Goal: Task Accomplishment & Management: Manage account settings

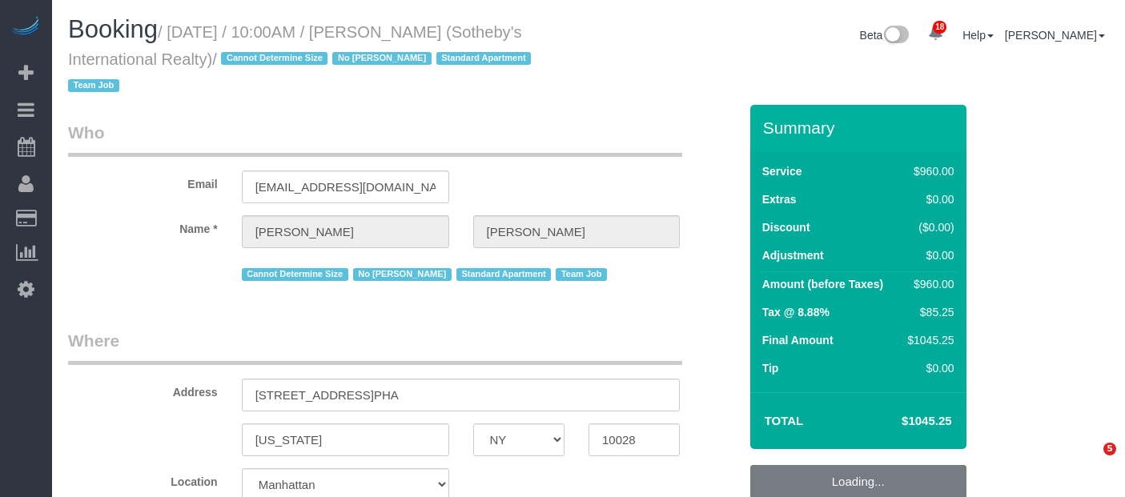
select select "NY"
select select "number:57"
select select "number:74"
select select "number:15"
select select "number:6"
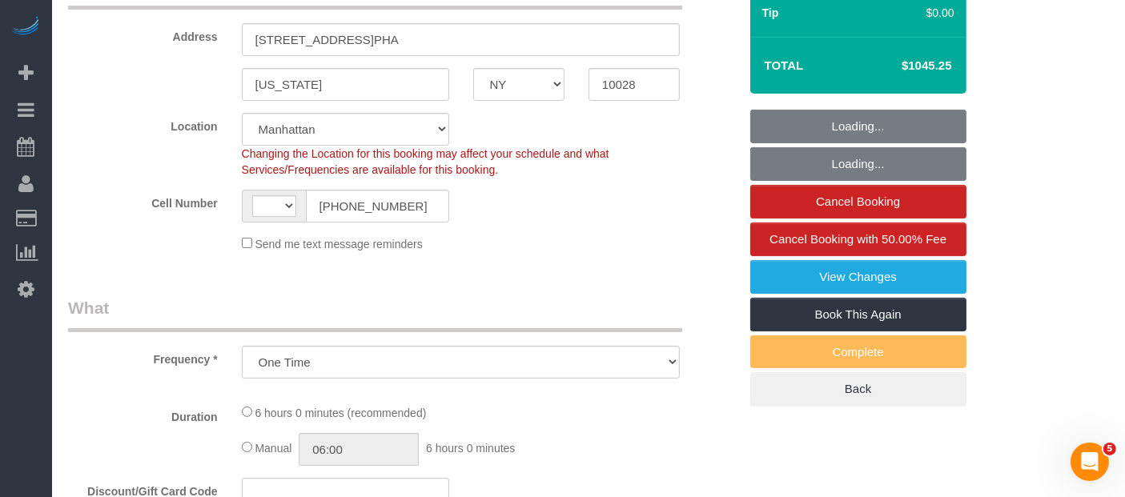
select select "object:953"
select select "string:US"
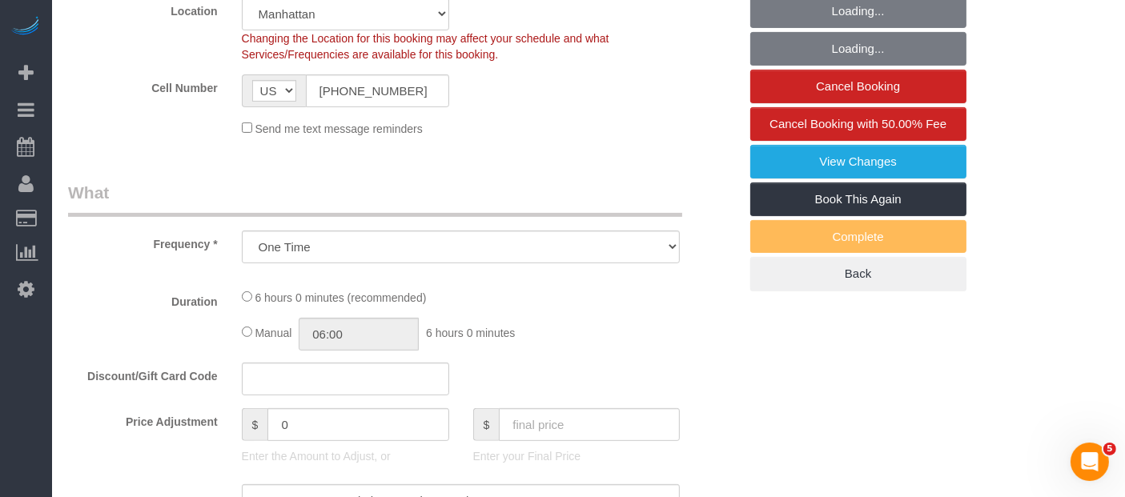
select select "360"
select select "spot1"
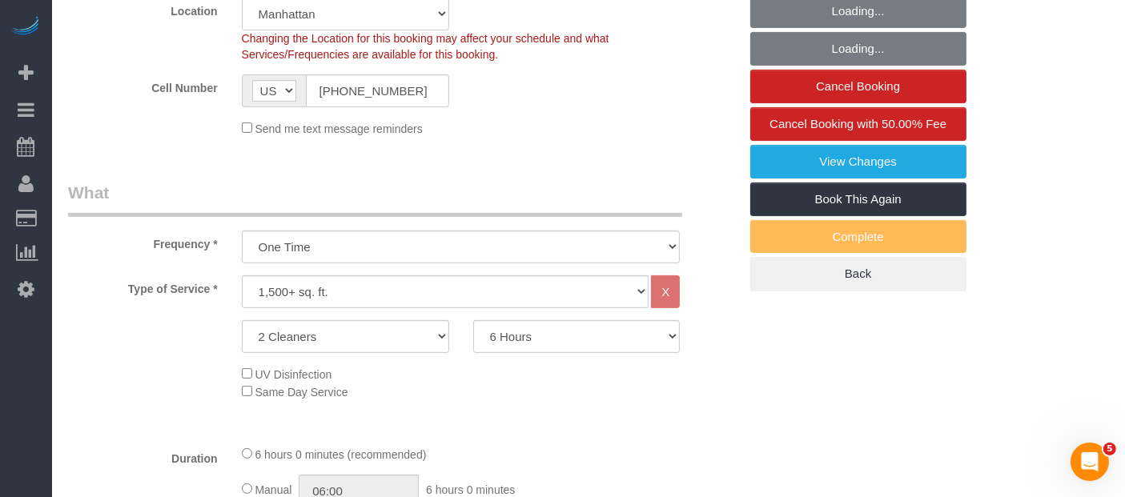
scroll to position [533, 0]
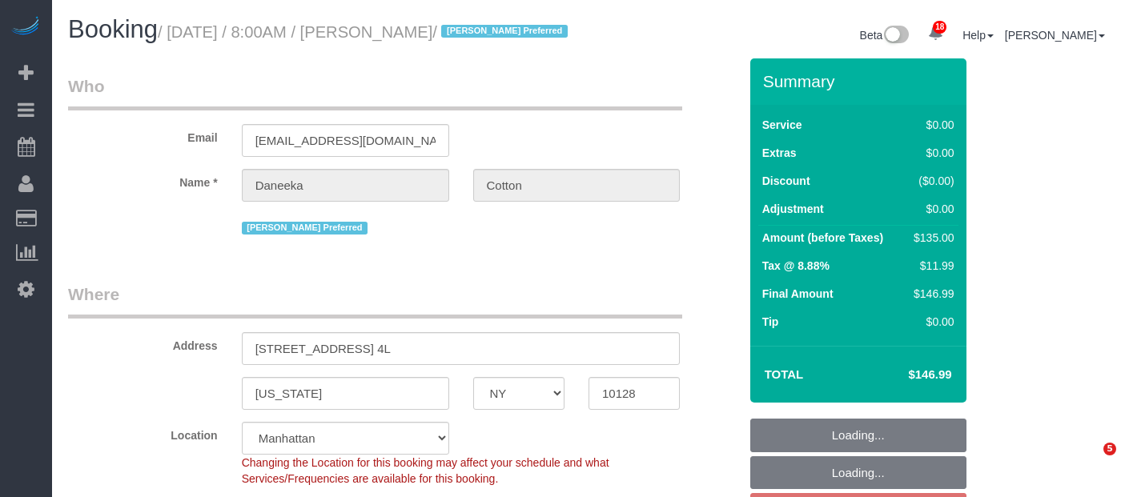
select select "NY"
select select "spot1"
select select "number:89"
select select "number:77"
select select "number:15"
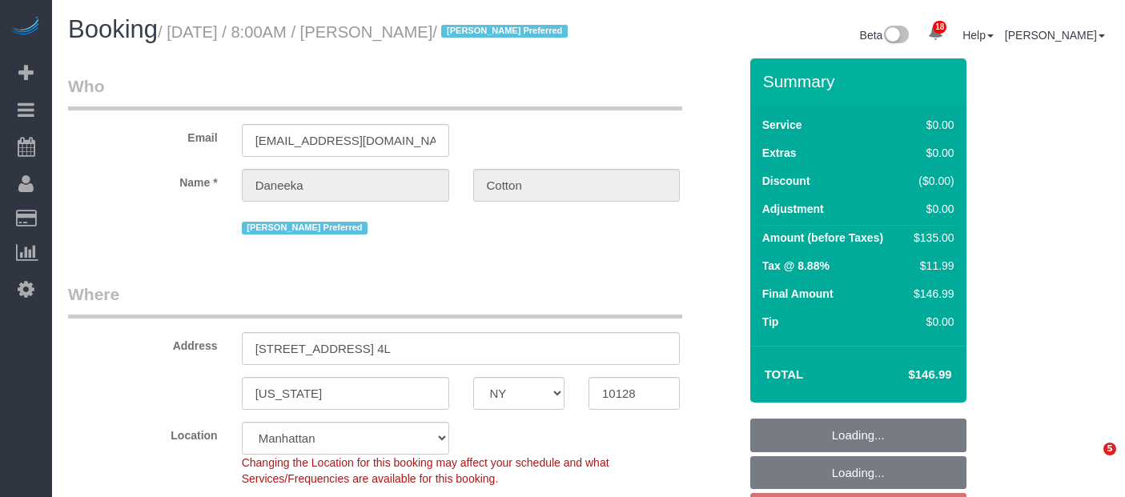
select select "number:5"
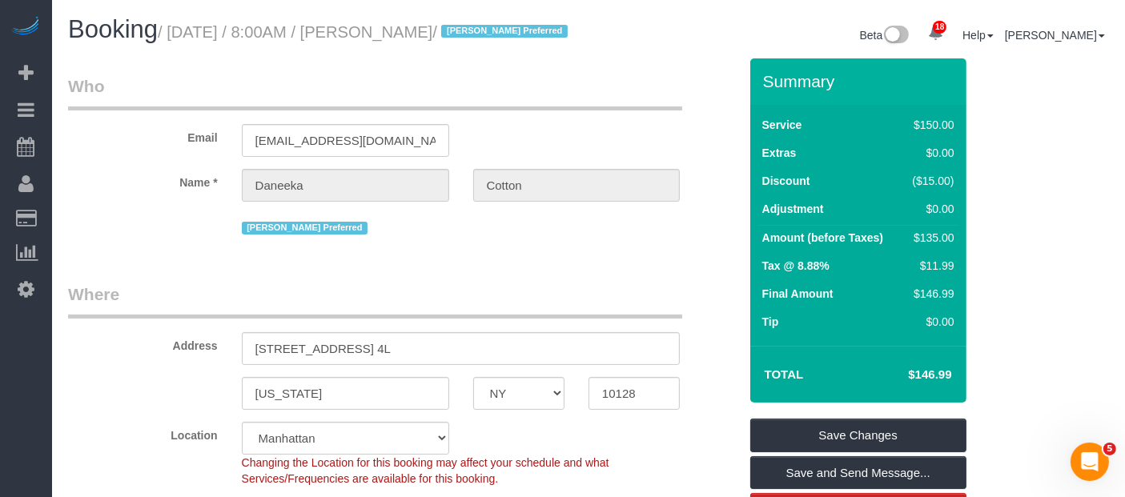
drag, startPoint x: 175, startPoint y: 31, endPoint x: 518, endPoint y: 30, distance: 342.8
click at [518, 30] on small "/ September 15, 2025 / 8:00AM / Daneeka Cotton / Kariluz Romero Preferred" at bounding box center [365, 32] width 415 height 18
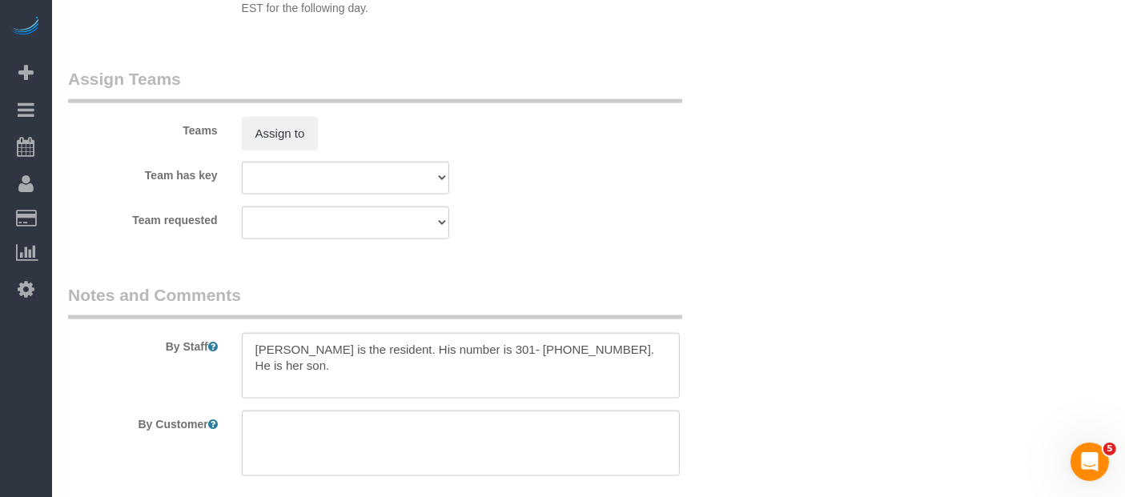
scroll to position [2136, 0]
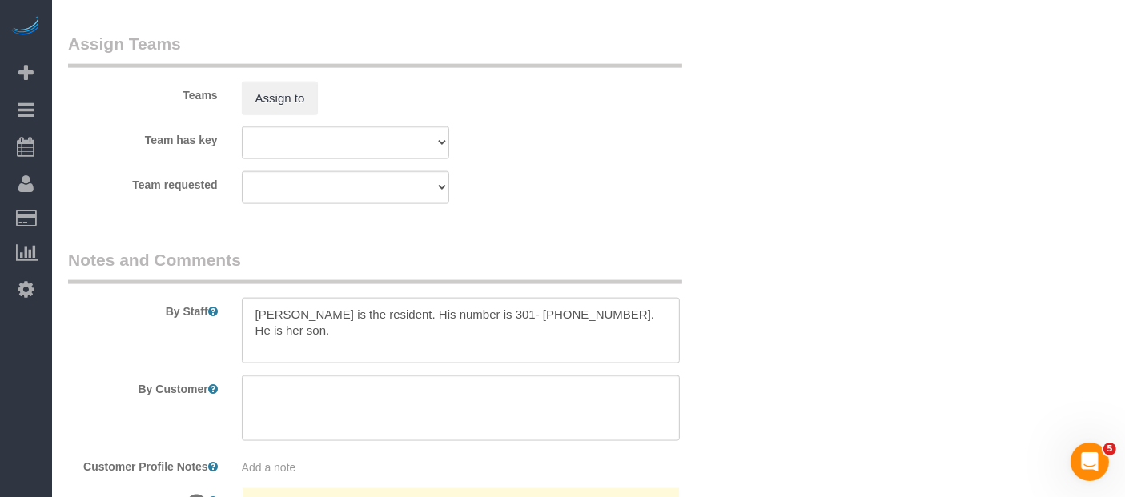
click at [292, 111] on div "Teams Assign to" at bounding box center [403, 73] width 695 height 83
click at [292, 115] on button "Assign to" at bounding box center [280, 99] width 77 height 34
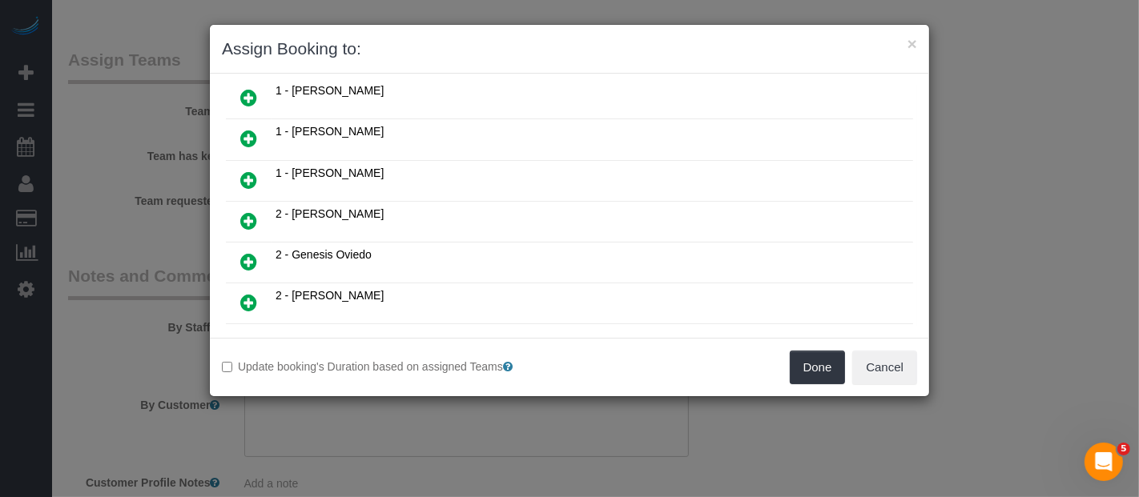
scroll to position [356, 0]
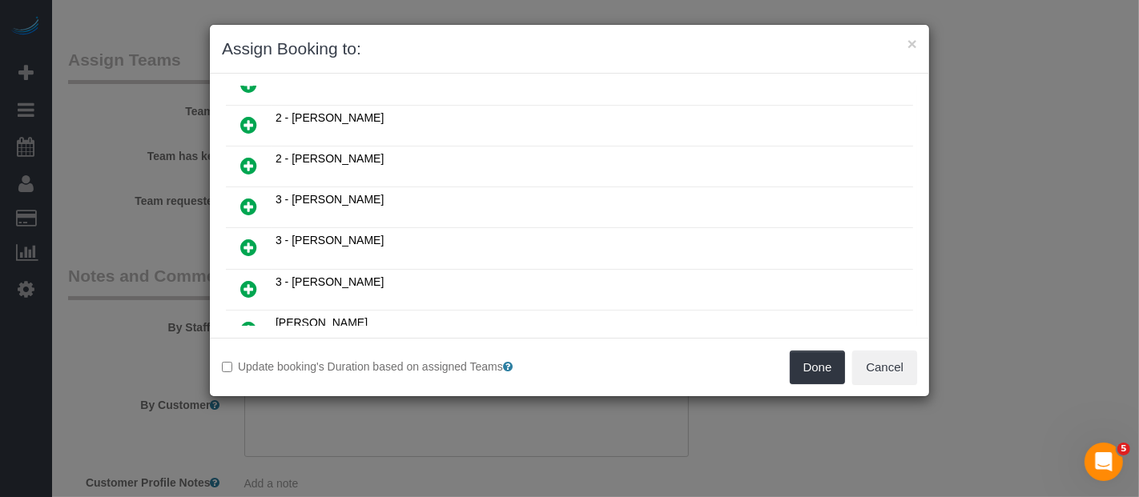
drag, startPoint x: 244, startPoint y: 143, endPoint x: 308, endPoint y: 151, distance: 63.9
click at [244, 156] on icon at bounding box center [248, 165] width 17 height 19
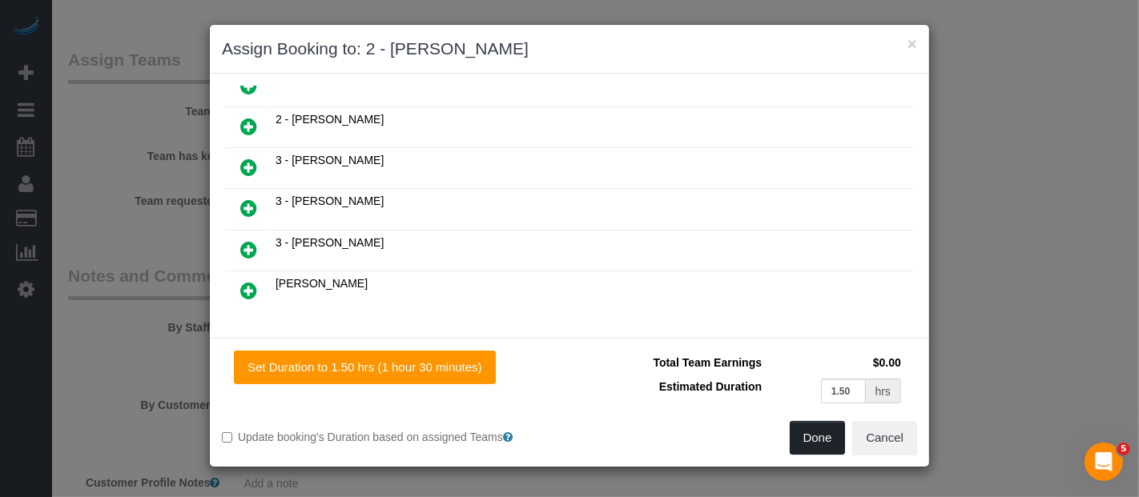
click at [805, 434] on button "Done" at bounding box center [818, 438] width 56 height 34
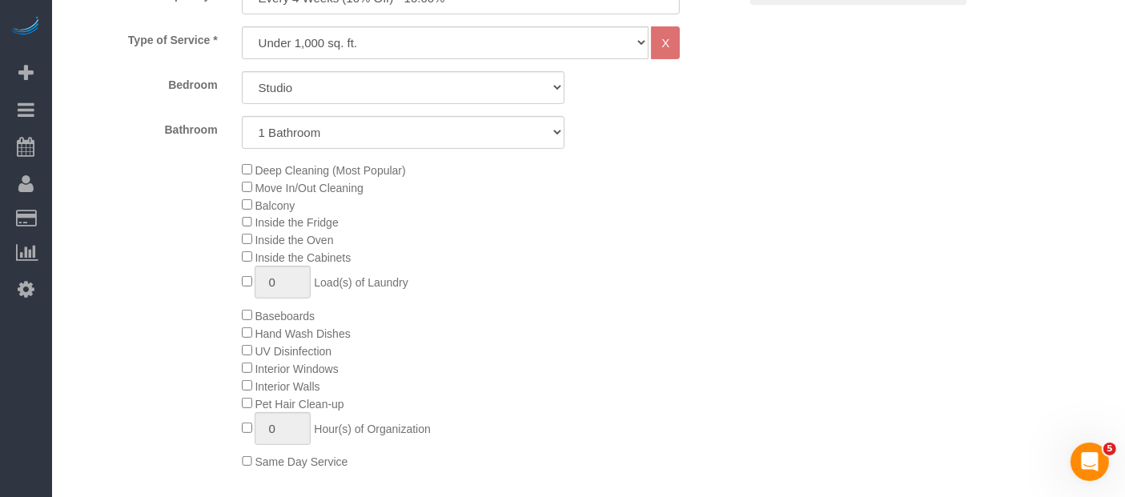
scroll to position [356, 0]
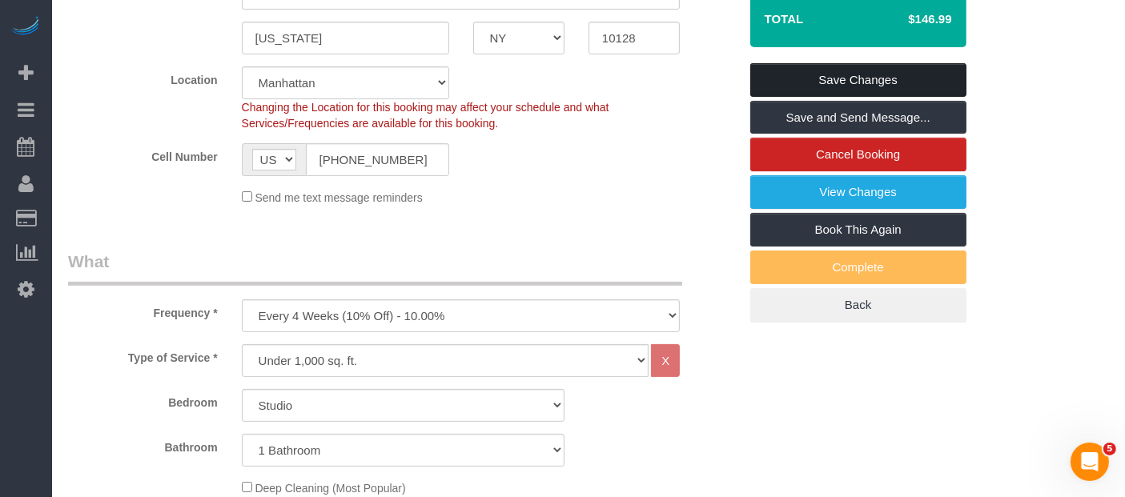
drag, startPoint x: 888, startPoint y: 87, endPoint x: 752, endPoint y: 64, distance: 138.0
click at [888, 86] on link "Save Changes" at bounding box center [859, 80] width 216 height 34
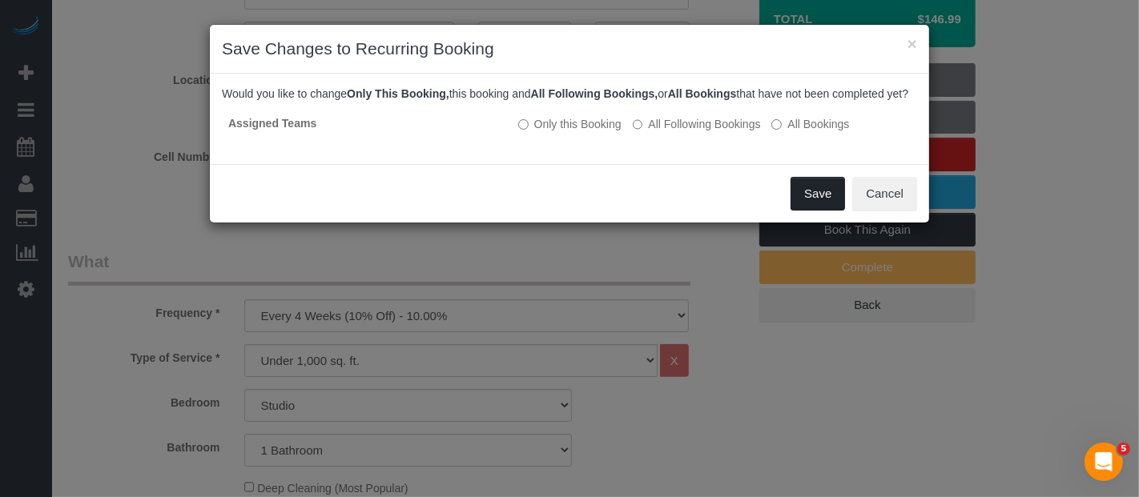
click at [823, 211] on button "Save" at bounding box center [818, 194] width 54 height 34
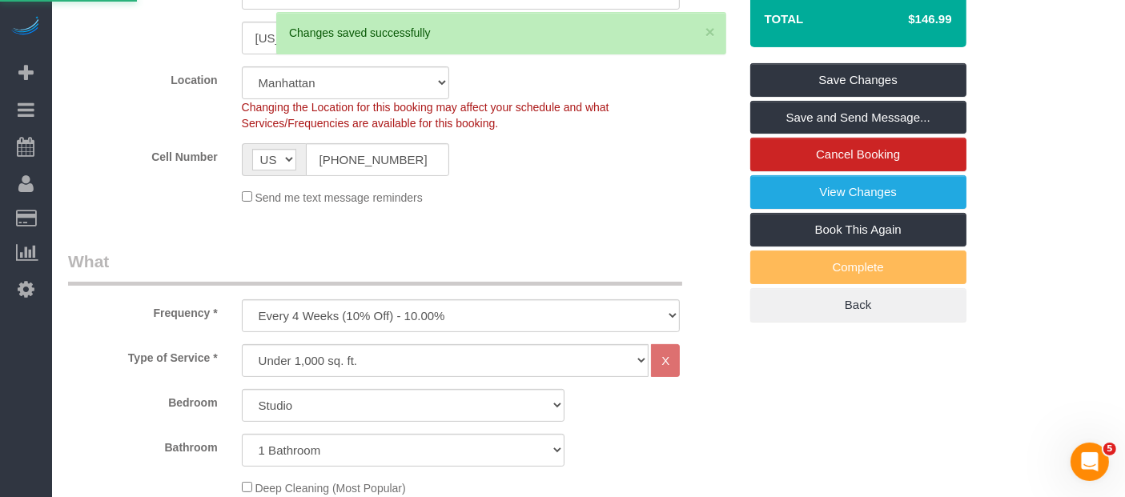
select select "**********"
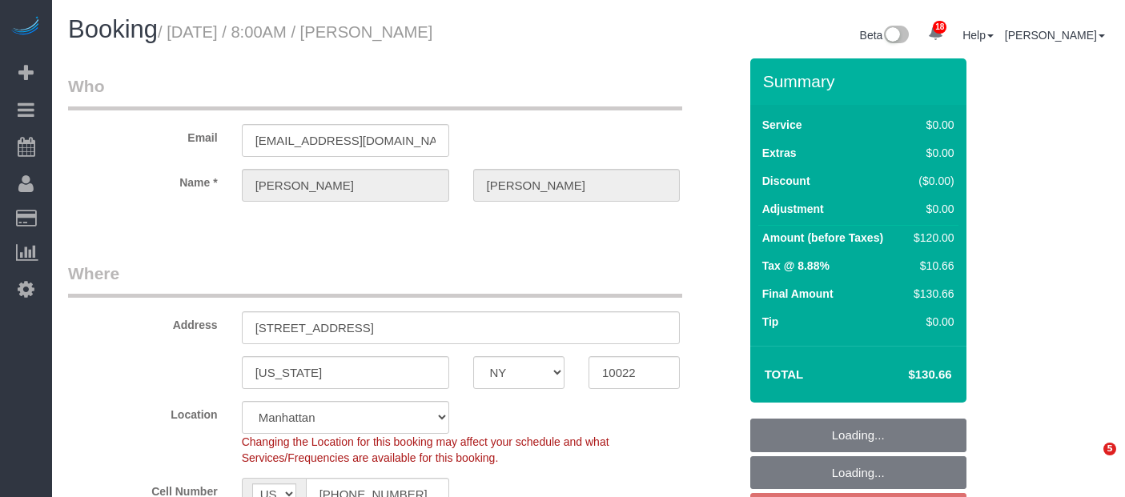
select select "NY"
select select "spot1"
select select "number:56"
select select "number:75"
select select "number:15"
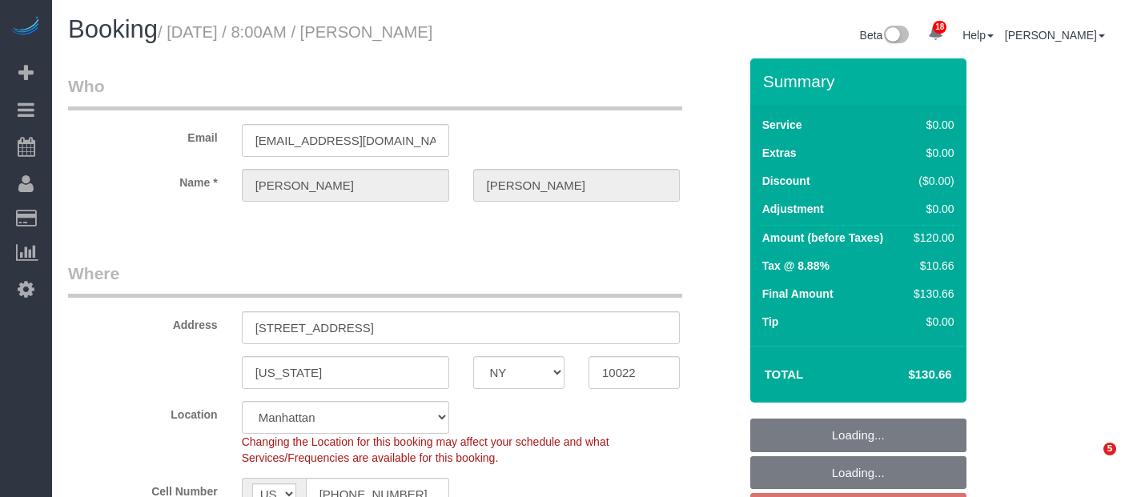
select select "number:5"
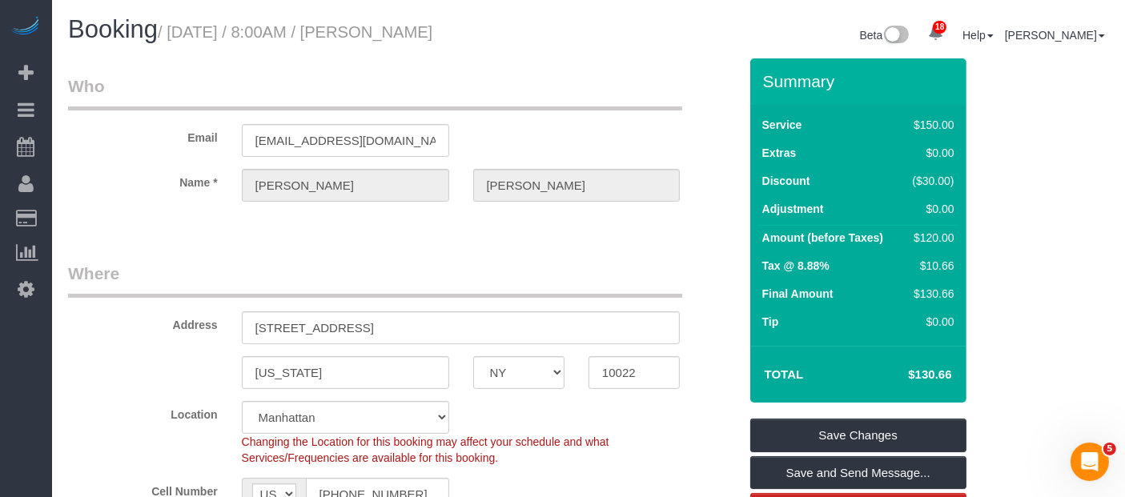
drag, startPoint x: 177, startPoint y: 30, endPoint x: 527, endPoint y: 34, distance: 350.1
click at [527, 34] on h1 "Booking / [DATE] / 8:00AM / [PERSON_NAME]" at bounding box center [322, 29] width 509 height 27
copy small "[DATE] / 8:00AM / [PERSON_NAME]"
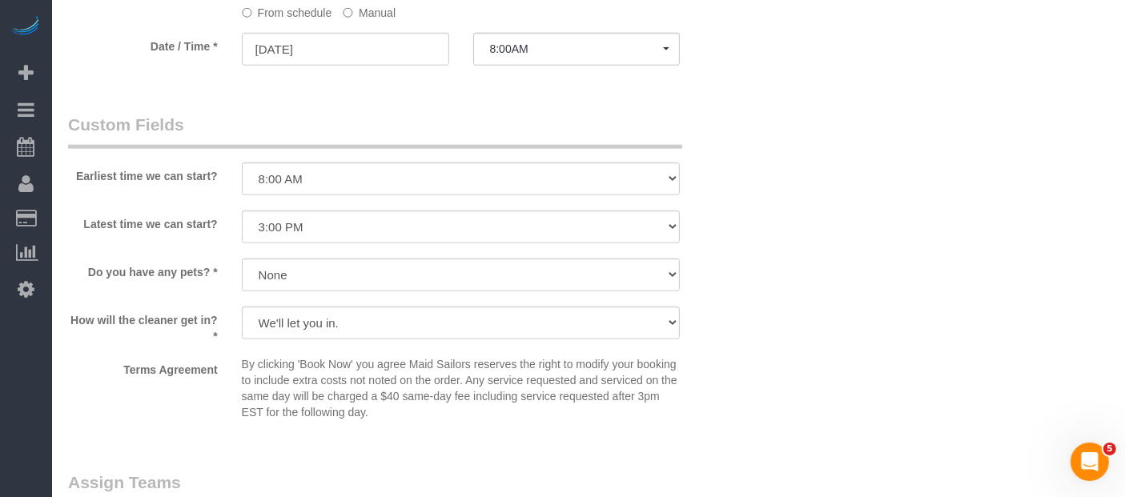
scroll to position [1869, 0]
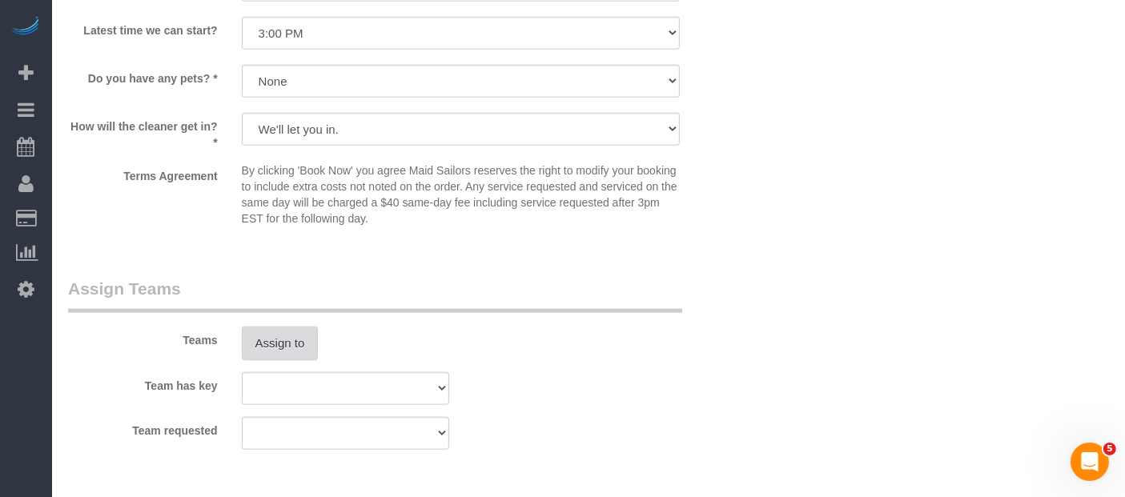
click at [296, 351] on button "Assign to" at bounding box center [280, 344] width 77 height 34
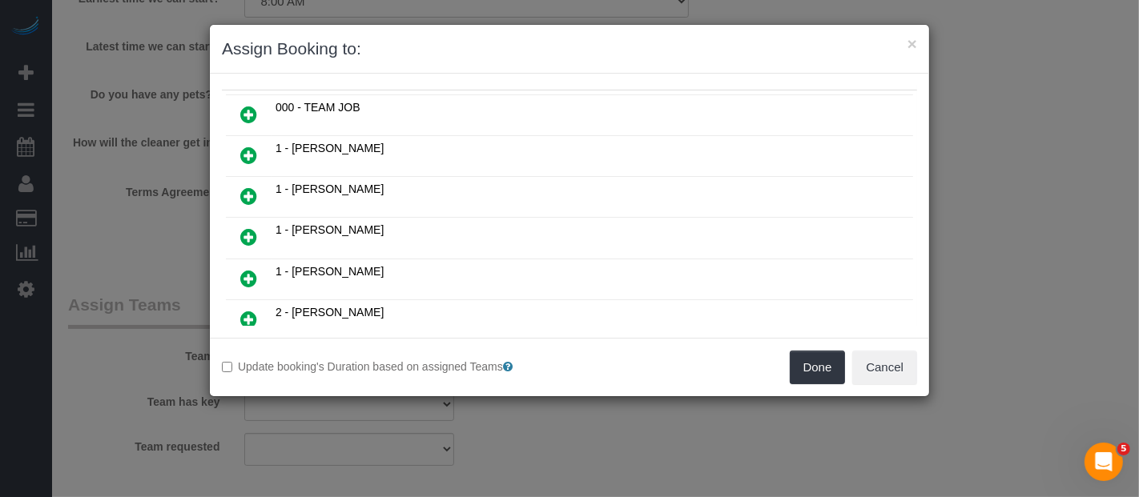
scroll to position [178, 0]
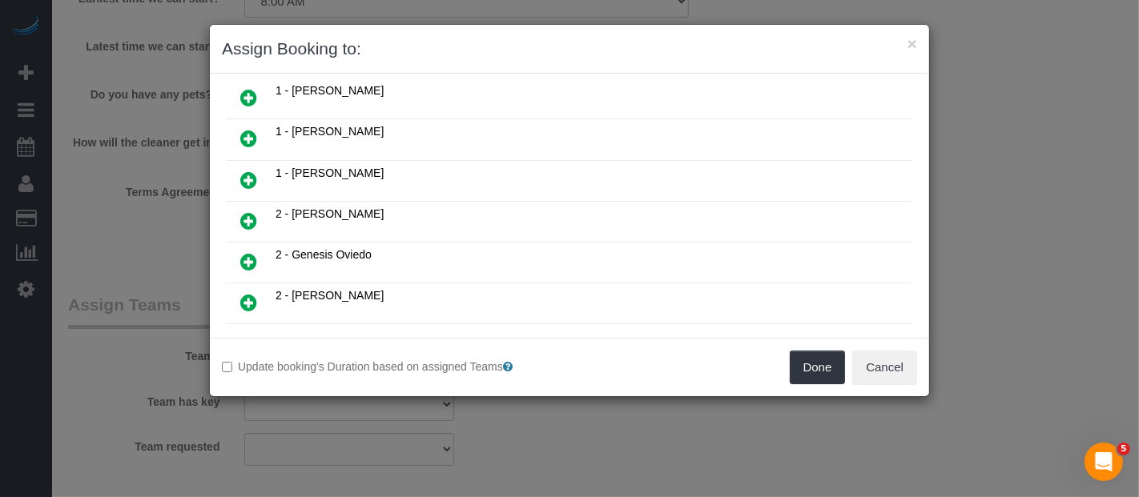
click at [244, 171] on icon at bounding box center [248, 180] width 17 height 19
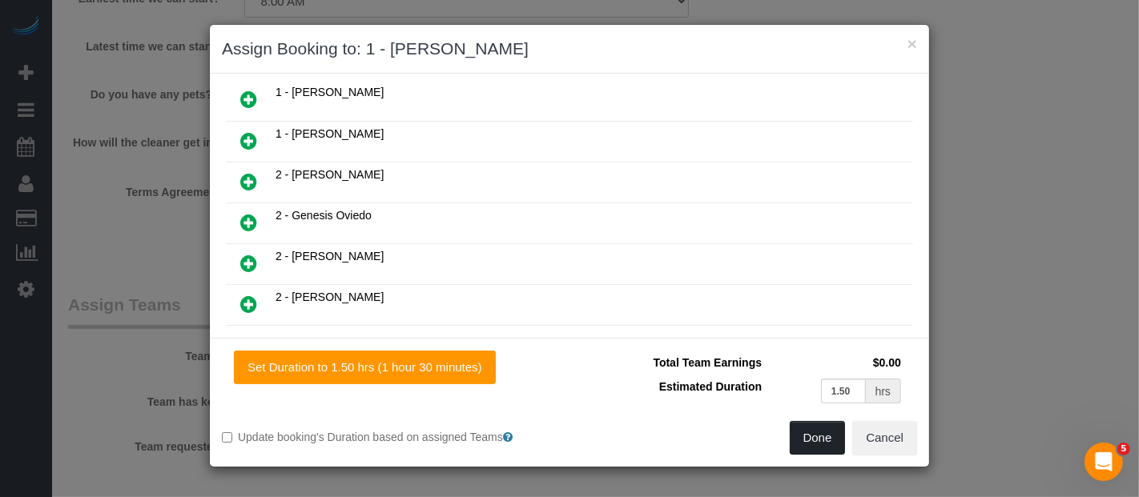
click at [821, 442] on button "Done" at bounding box center [818, 438] width 56 height 34
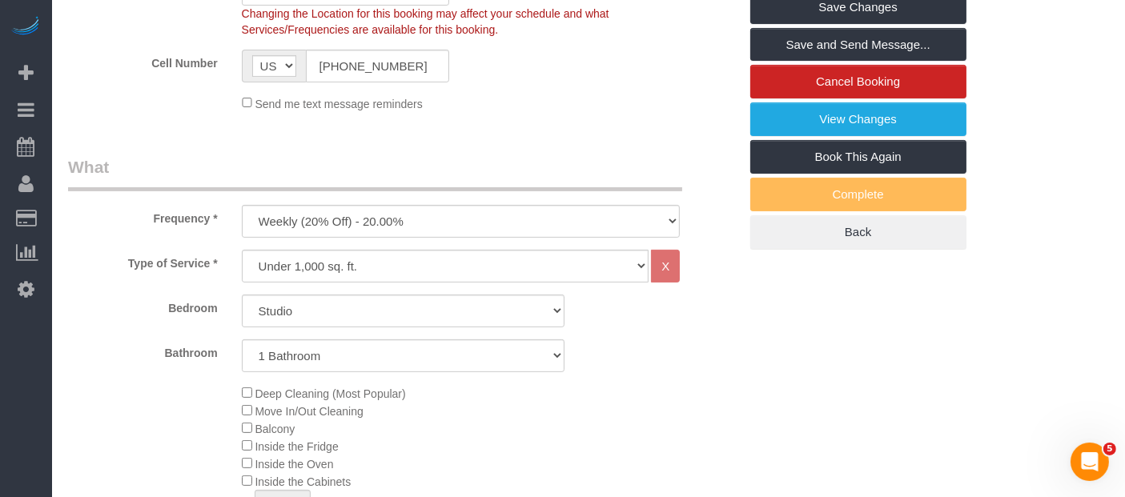
scroll to position [178, 0]
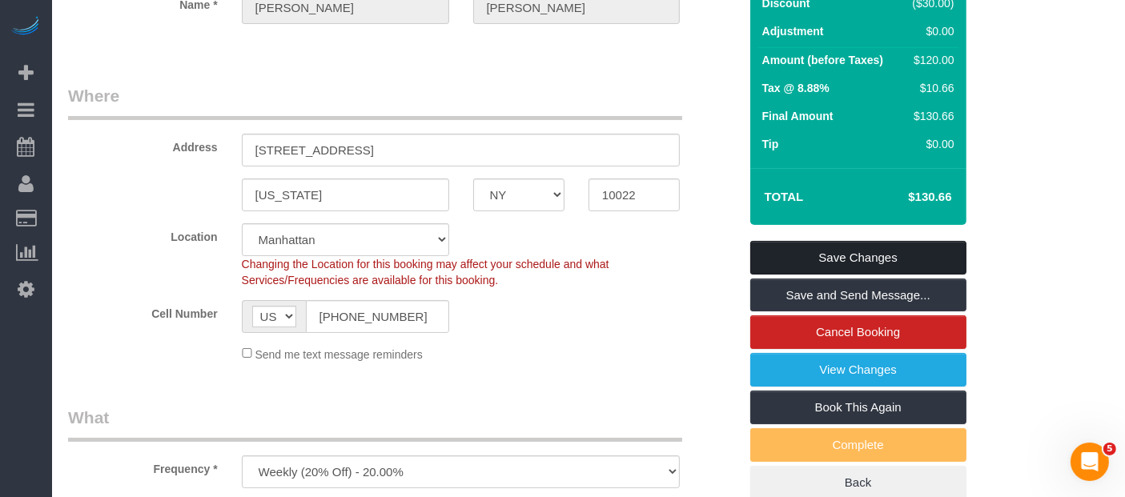
click at [851, 248] on link "Save Changes" at bounding box center [859, 258] width 216 height 34
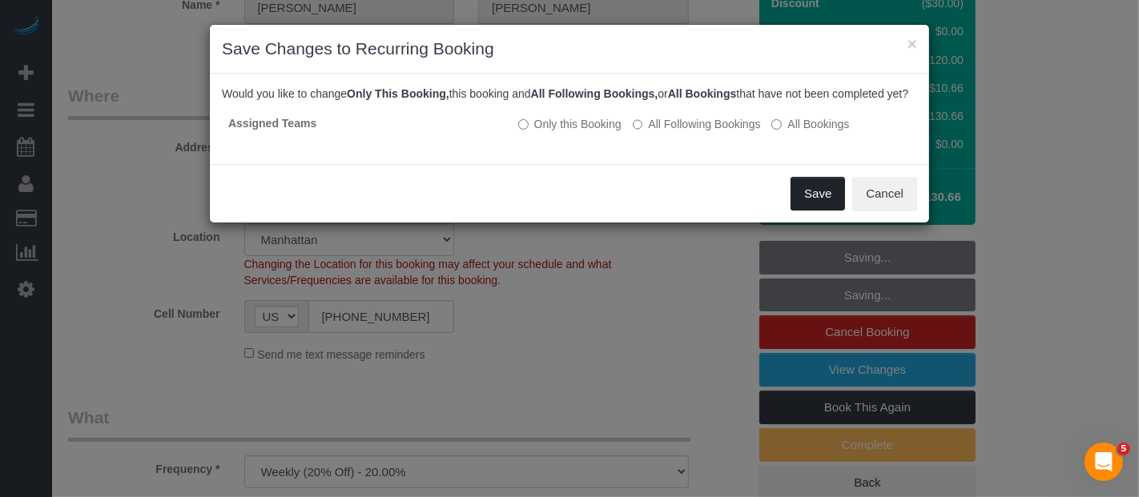
click at [813, 211] on button "Save" at bounding box center [818, 194] width 54 height 34
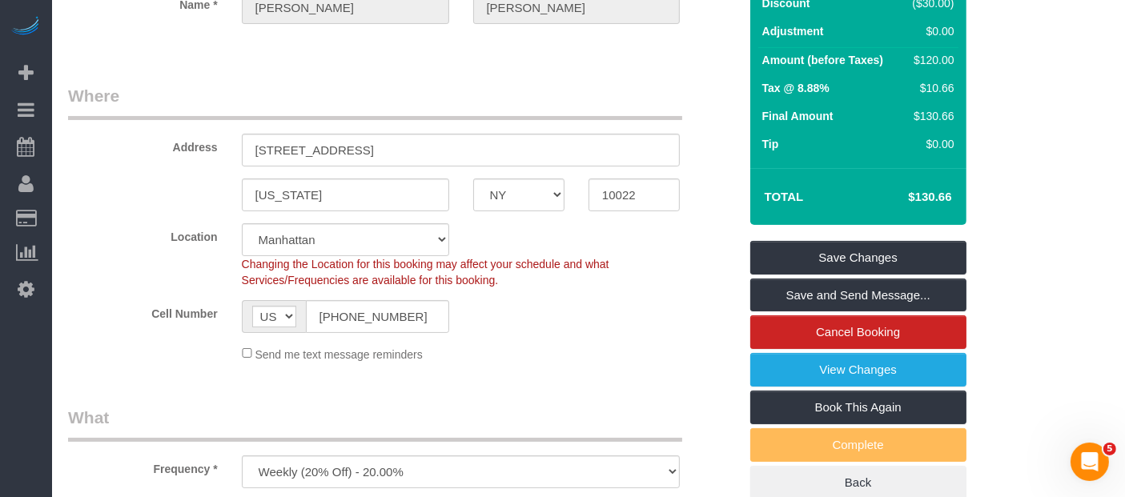
select select "**********"
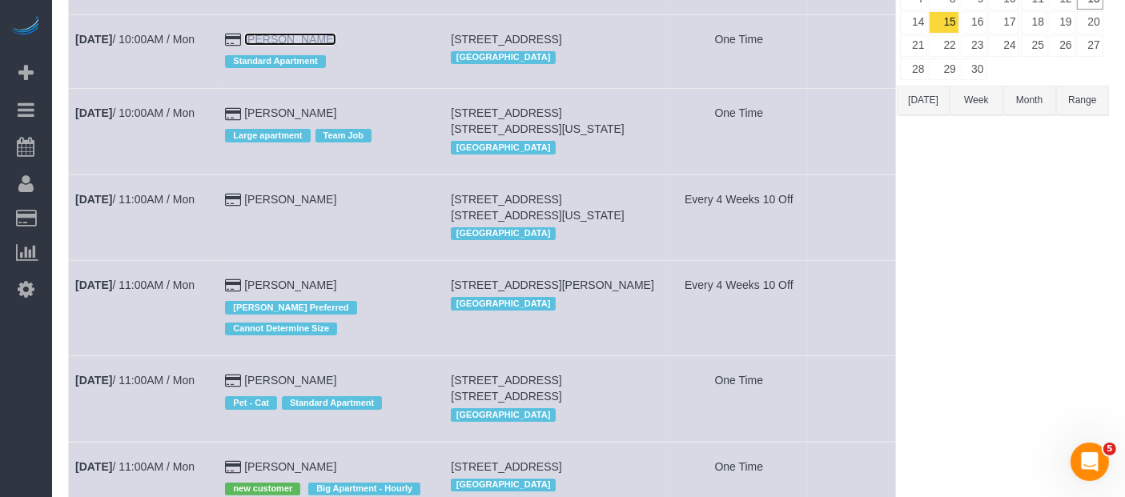
scroll to position [267, 0]
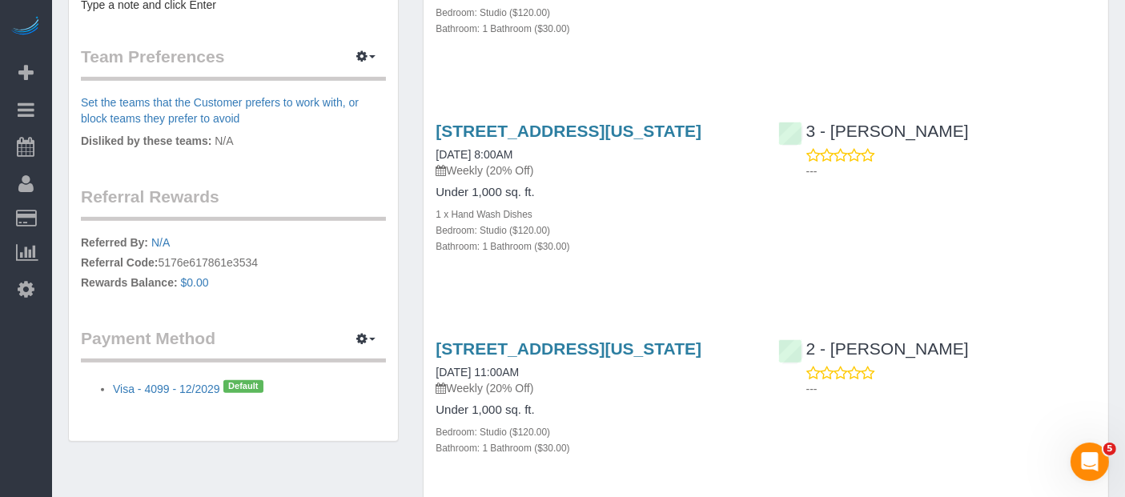
scroll to position [711, 0]
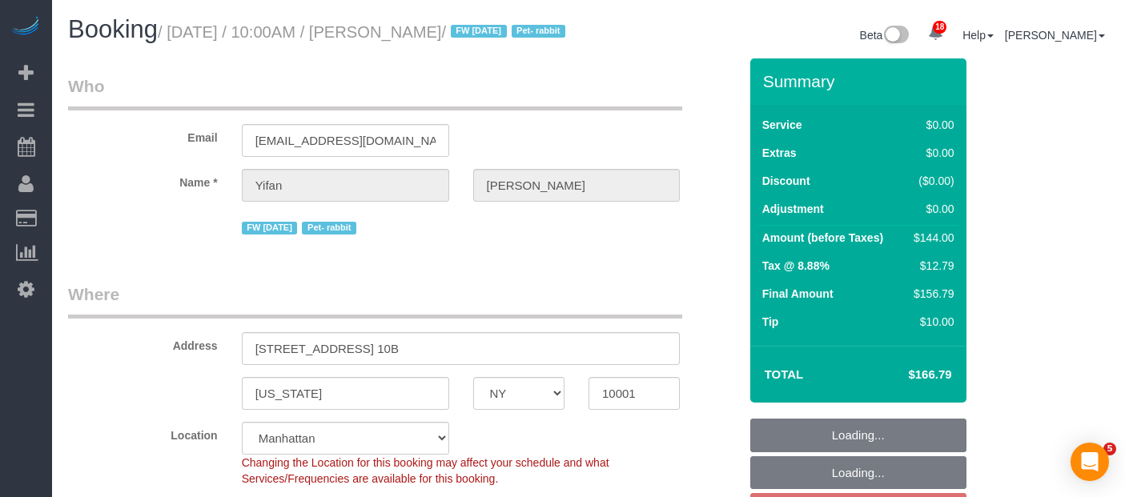
select select "NY"
select select "1"
select select "spot3"
select select "number:89"
select select "number:90"
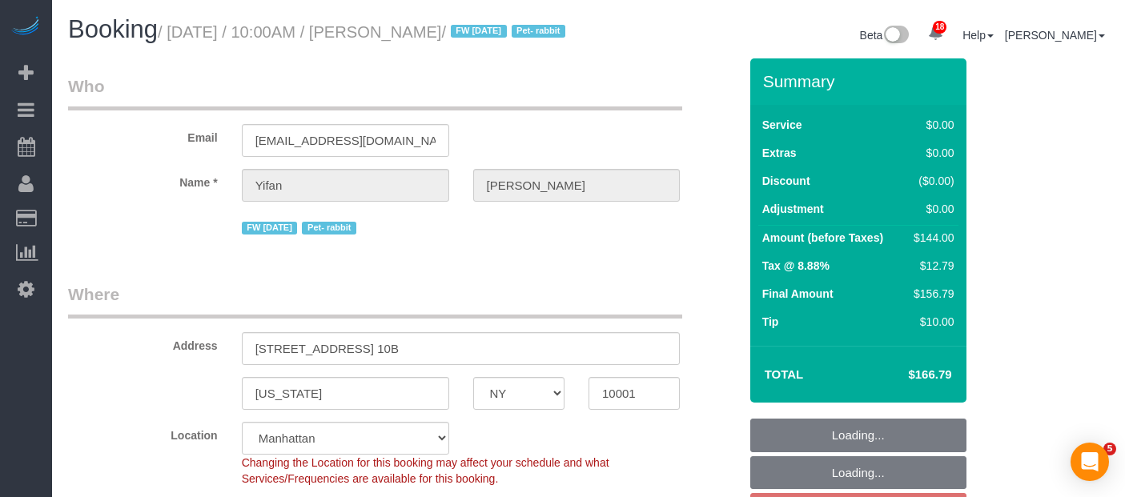
select select "number:15"
select select "number:6"
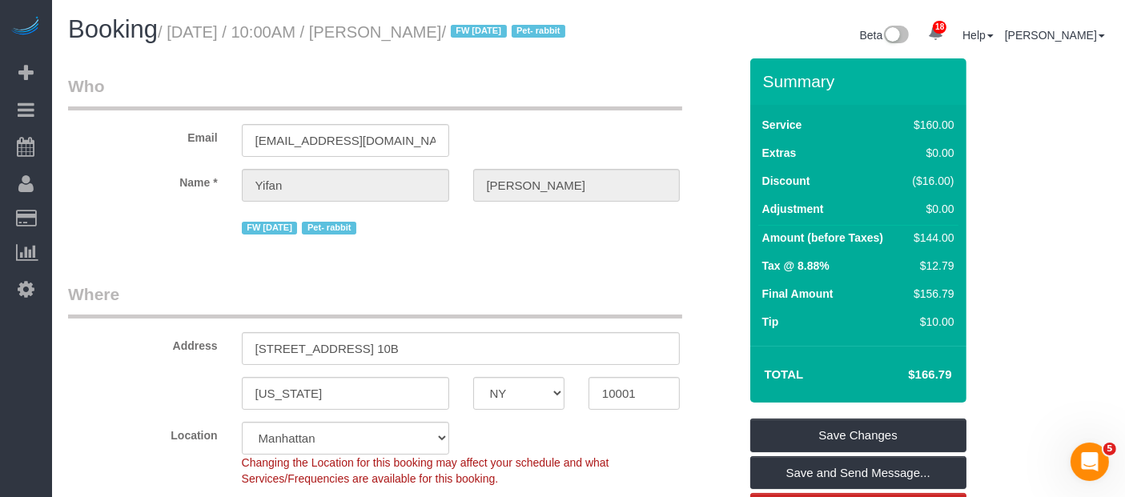
drag, startPoint x: 176, startPoint y: 30, endPoint x: 488, endPoint y: 20, distance: 311.8
click at [488, 20] on h1 "Booking / September 15, 2025 / 10:00AM / Yifan Zhao / FW 08/04/2024 Pet- rabbit" at bounding box center [322, 29] width 509 height 27
copy small "September 15, 2025 / 10:00AM / Yifan Zhao"
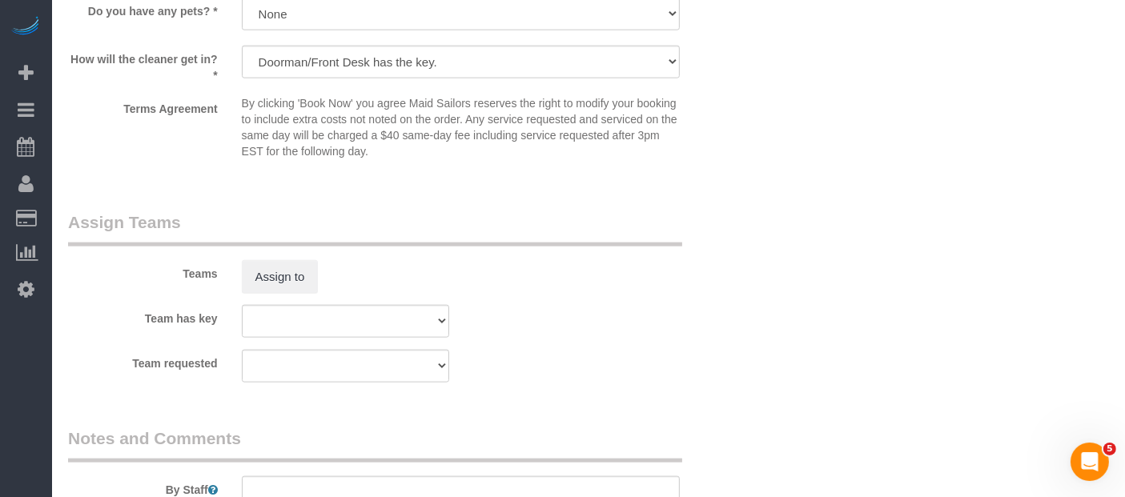
scroll to position [1958, 0]
click at [296, 293] on button "Assign to" at bounding box center [280, 277] width 77 height 34
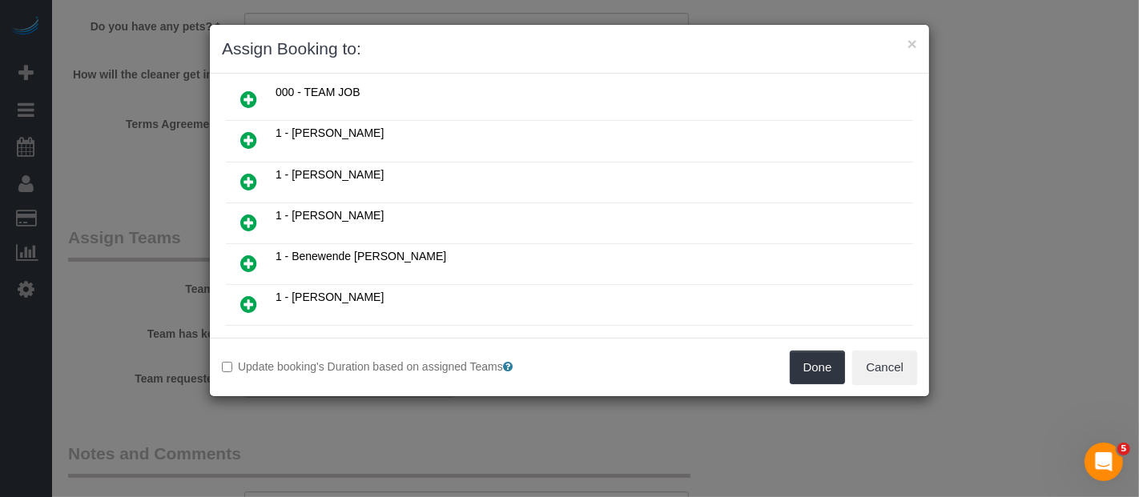
scroll to position [178, 0]
click at [247, 211] on icon at bounding box center [248, 220] width 17 height 19
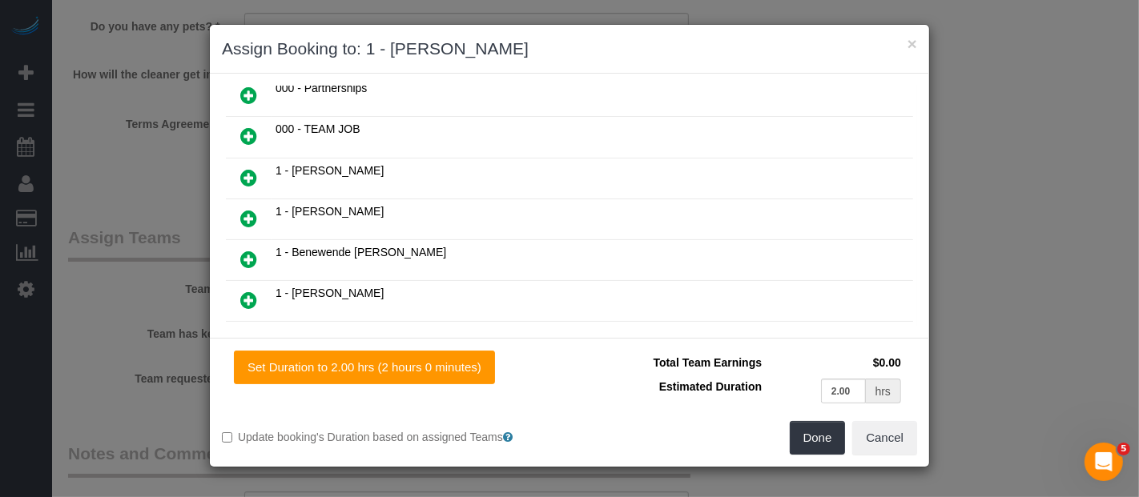
scroll to position [215, 0]
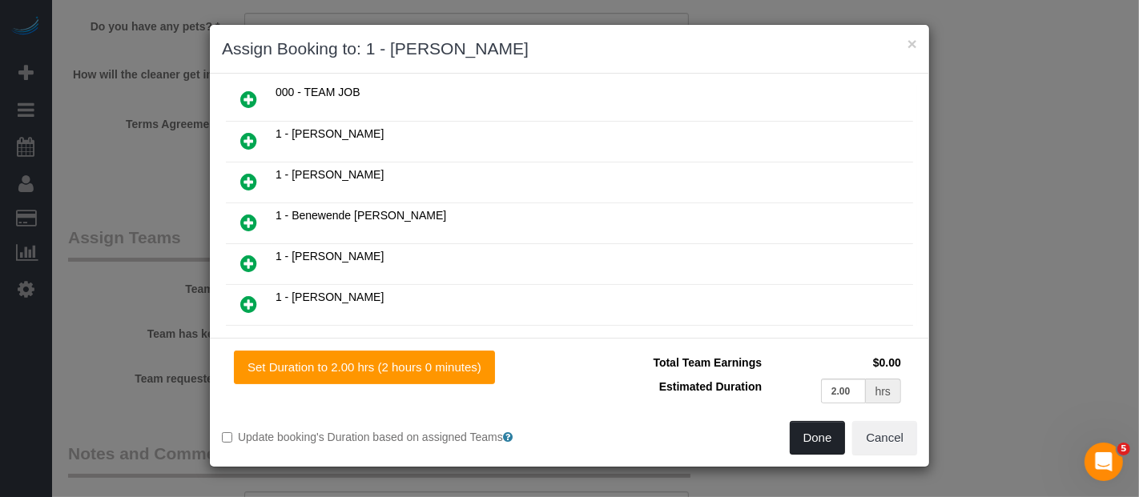
click at [819, 437] on button "Done" at bounding box center [818, 438] width 56 height 34
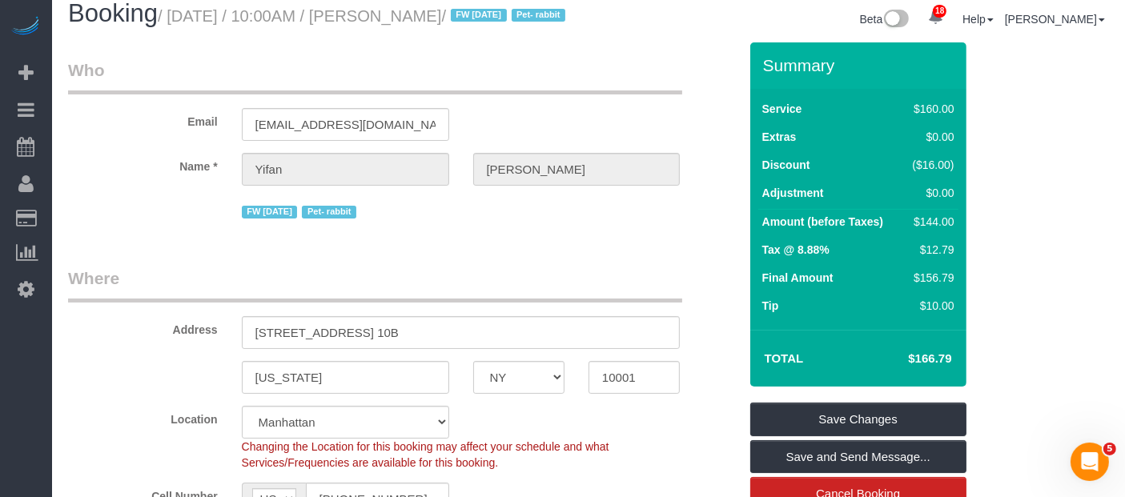
scroll to position [178, 0]
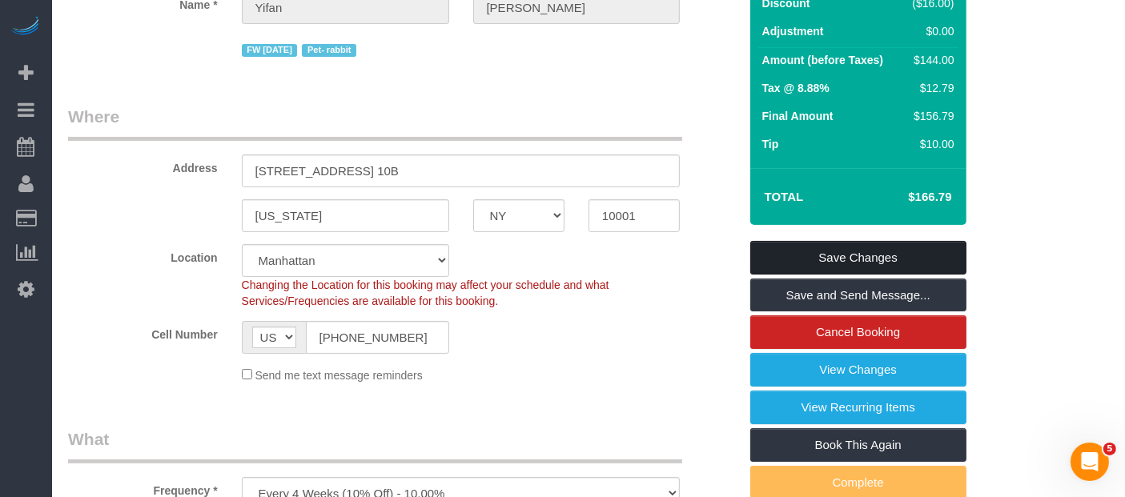
click at [876, 269] on link "Save Changes" at bounding box center [859, 258] width 216 height 34
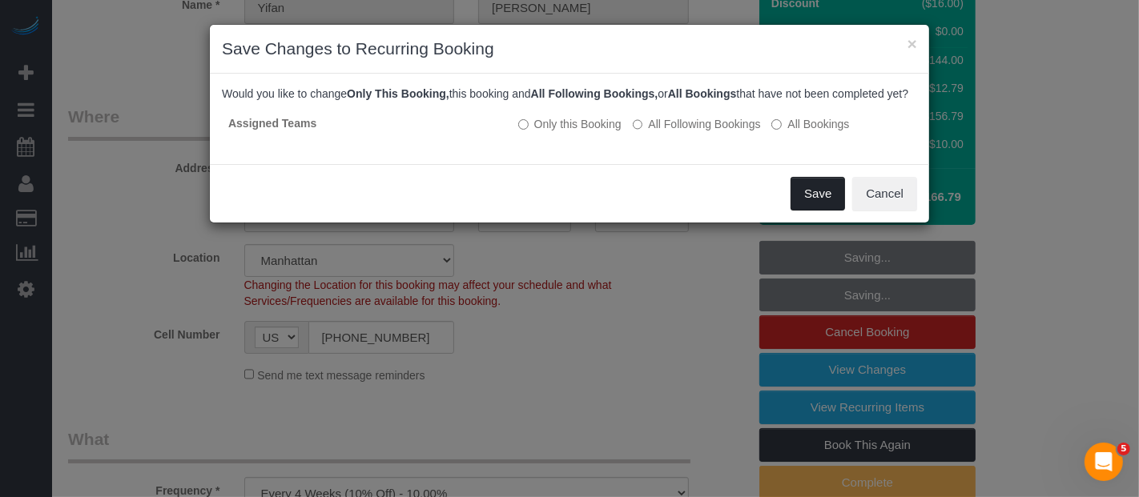
click at [827, 210] on button "Save" at bounding box center [818, 194] width 54 height 34
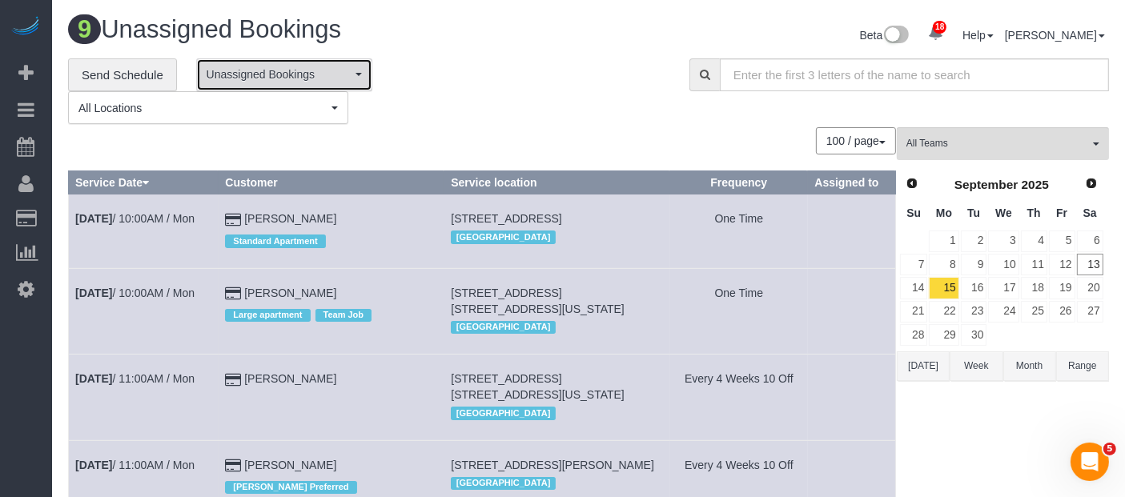
click at [350, 81] on span "Unassigned Bookings" at bounding box center [279, 74] width 145 height 16
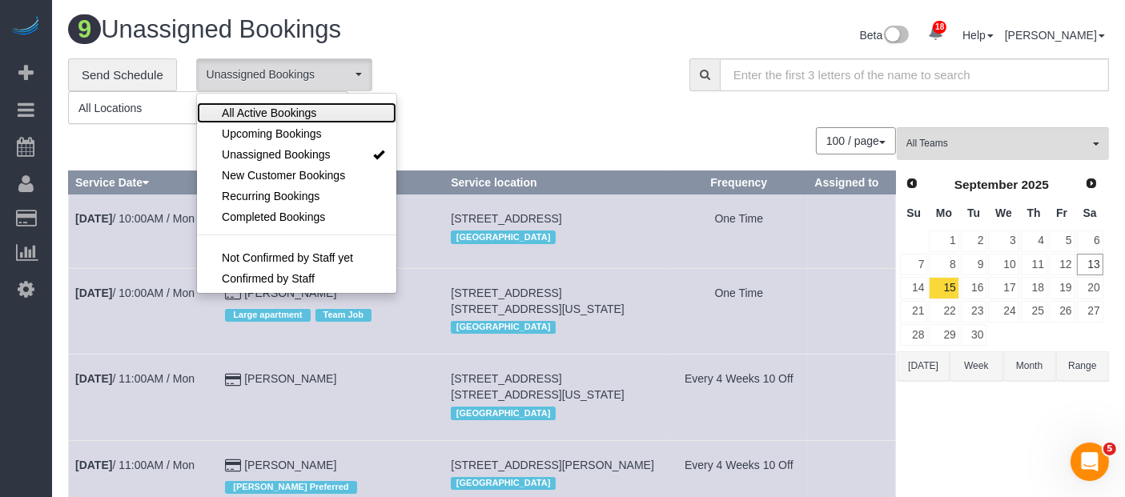
click at [300, 107] on span "All Active Bookings" at bounding box center [269, 113] width 95 height 16
select select "***"
drag, startPoint x: 507, startPoint y: 78, endPoint x: 559, endPoint y: 79, distance: 52.1
click at [509, 76] on div "**********" at bounding box center [367, 91] width 598 height 66
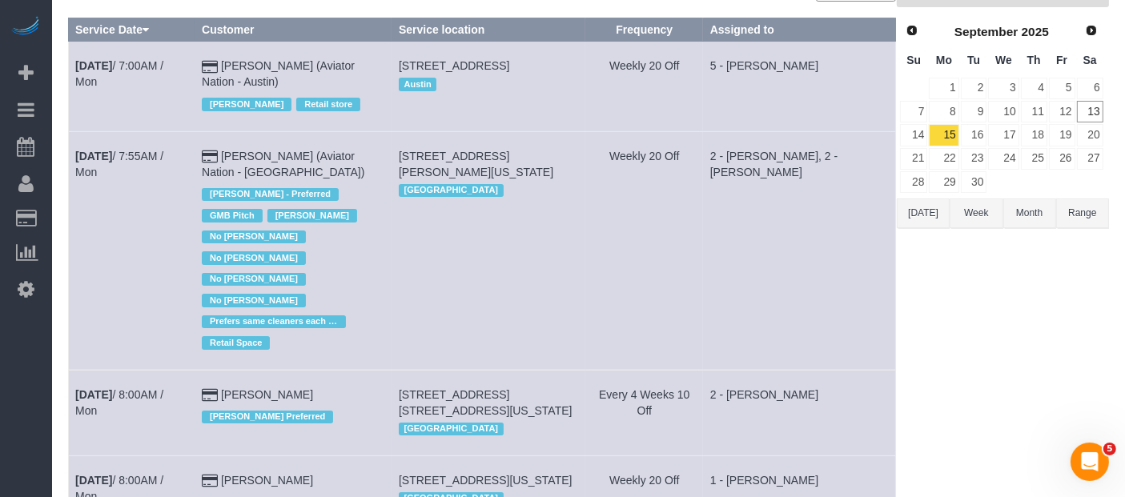
scroll to position [267, 0]
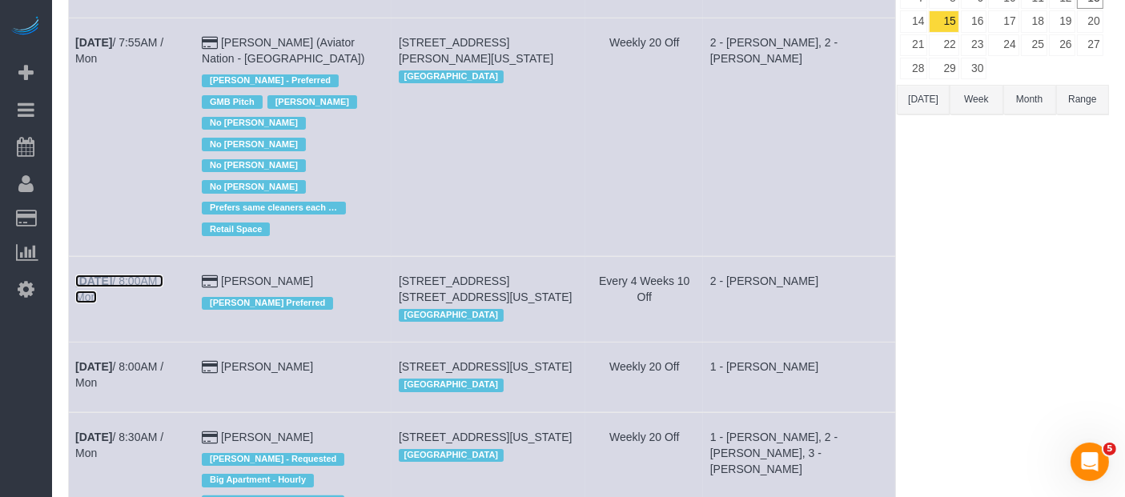
click at [142, 278] on link "Sep 15th / 8:00AM / Mon" at bounding box center [119, 289] width 88 height 29
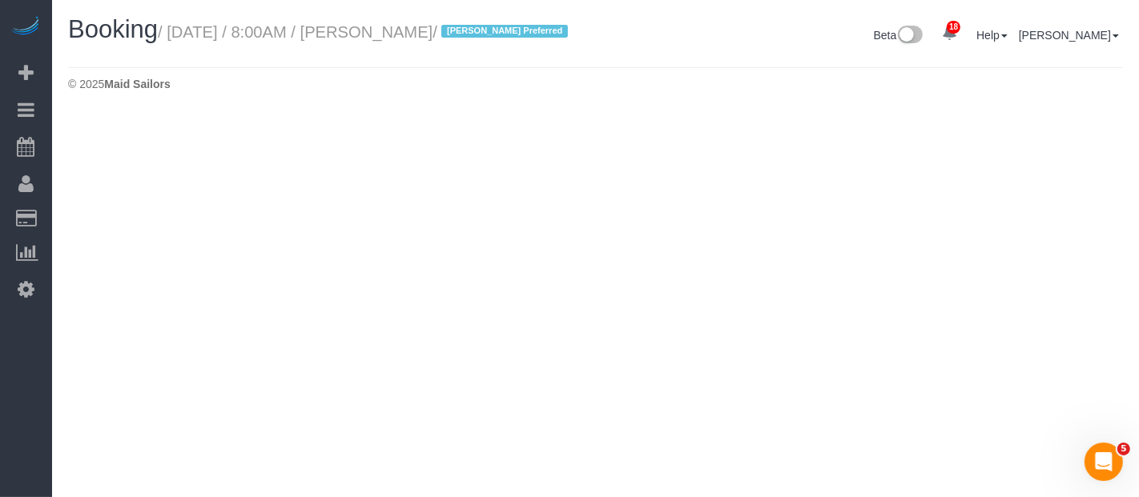
select select "NY"
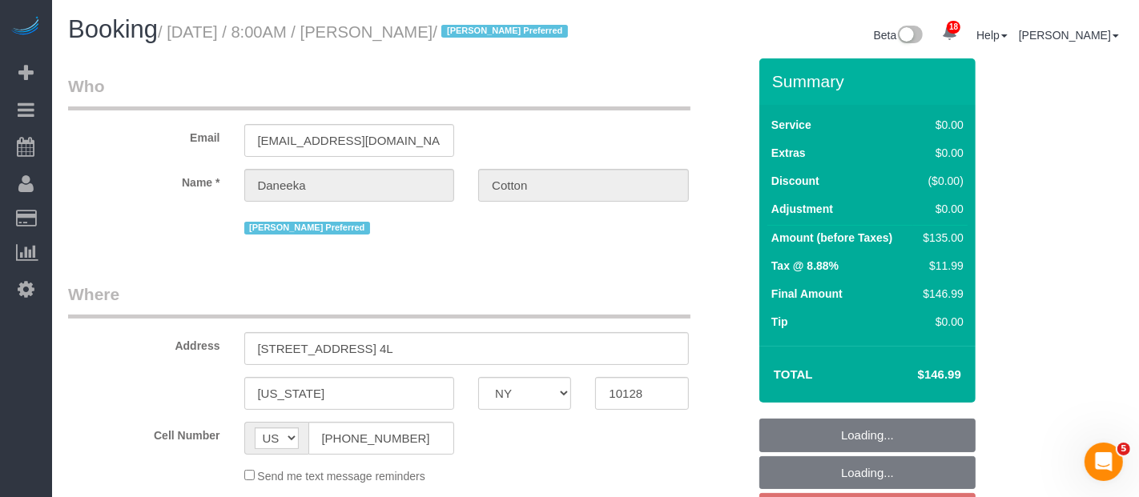
select select "object:5529"
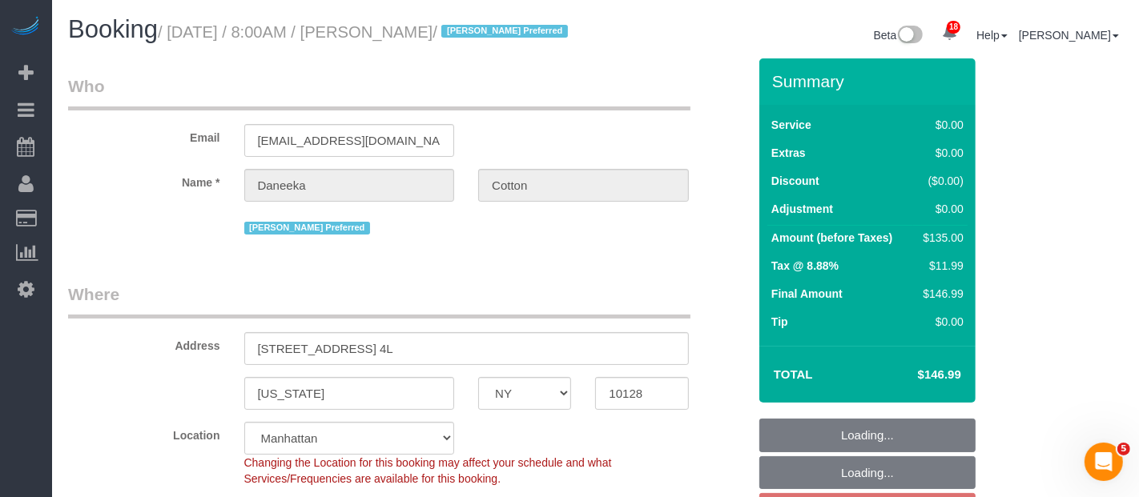
select select "string:stripe-pm_1RoBkK4VGloSiKo75qHJLE3h"
select select "spot61"
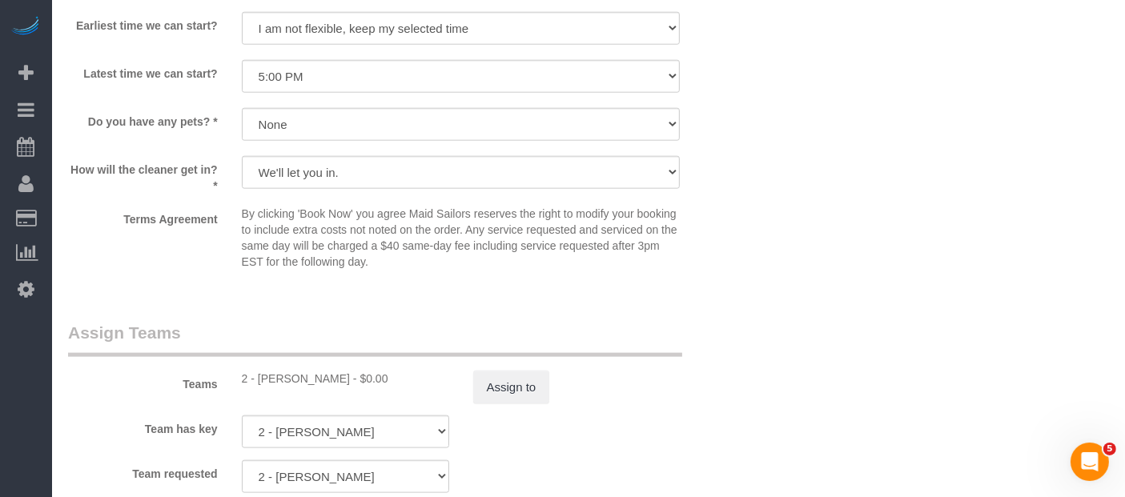
scroll to position [2047, 0]
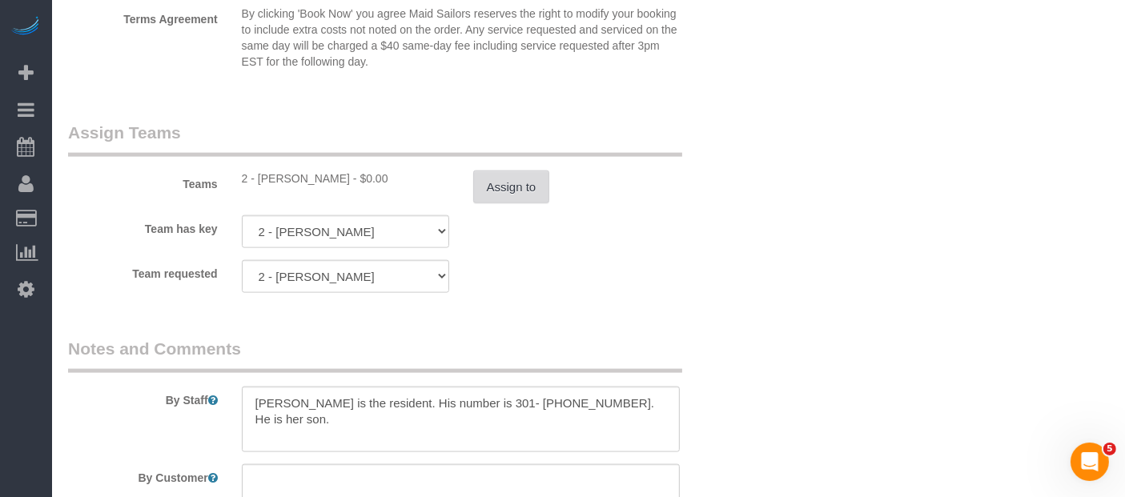
click at [505, 204] on button "Assign to" at bounding box center [511, 188] width 77 height 34
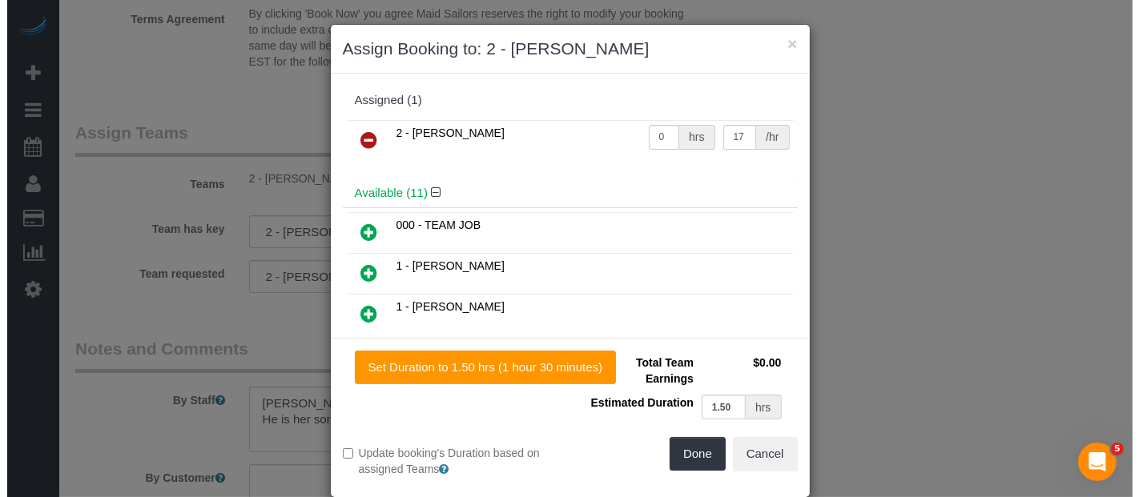
scroll to position [2031, 0]
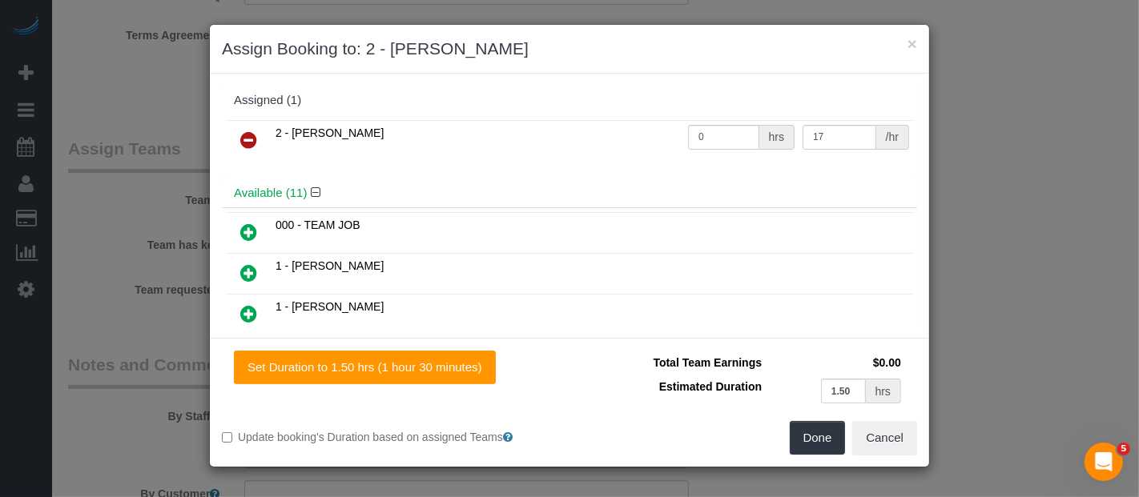
drag, startPoint x: 244, startPoint y: 135, endPoint x: 265, endPoint y: 134, distance: 20.9
click at [244, 135] on icon at bounding box center [248, 140] width 17 height 19
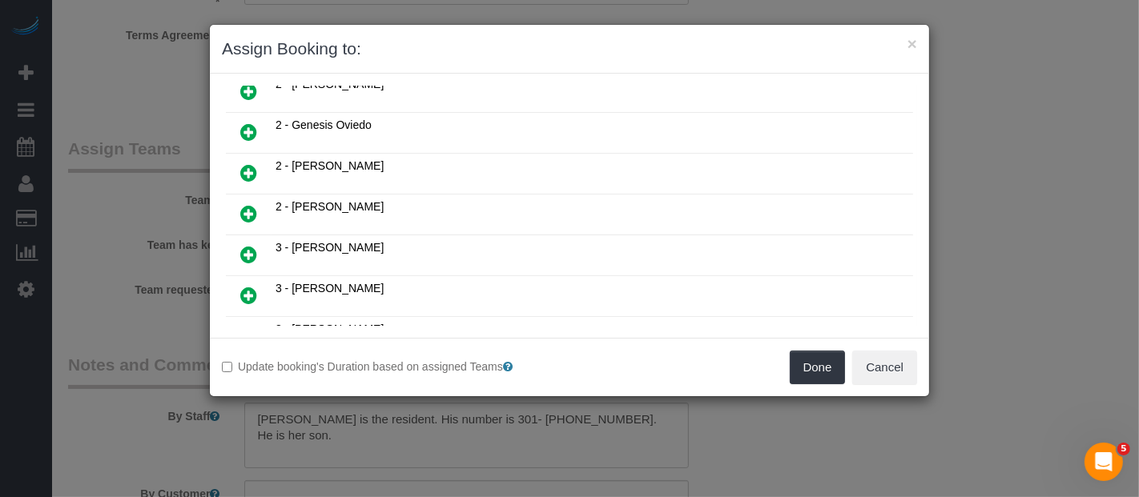
scroll to position [89, 0]
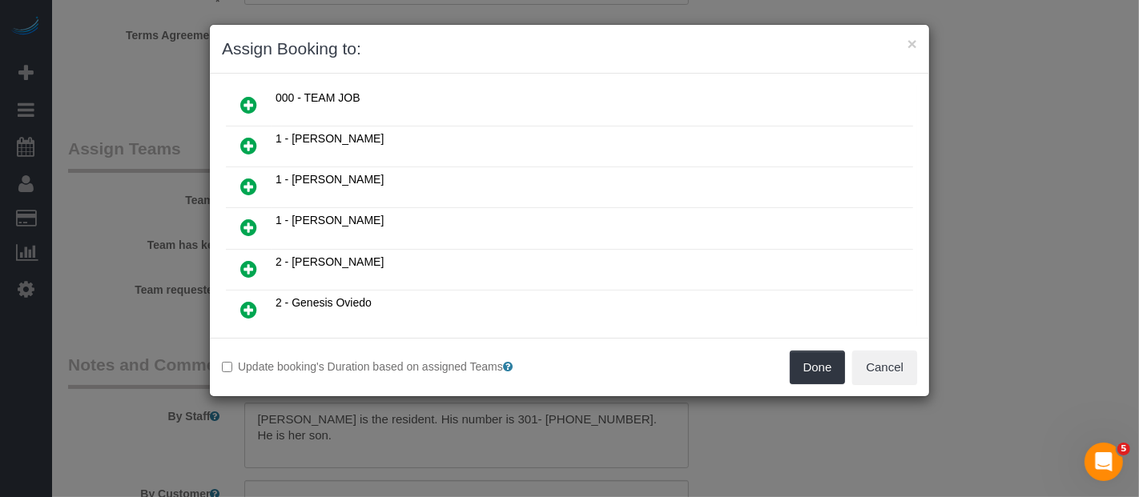
click at [244, 180] on icon at bounding box center [248, 186] width 17 height 19
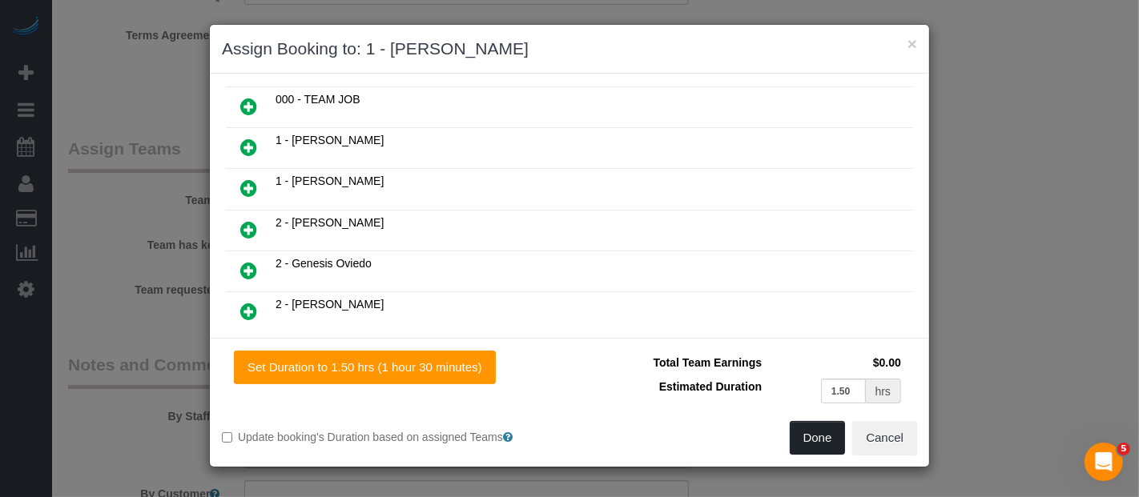
click at [805, 430] on button "Done" at bounding box center [818, 438] width 56 height 34
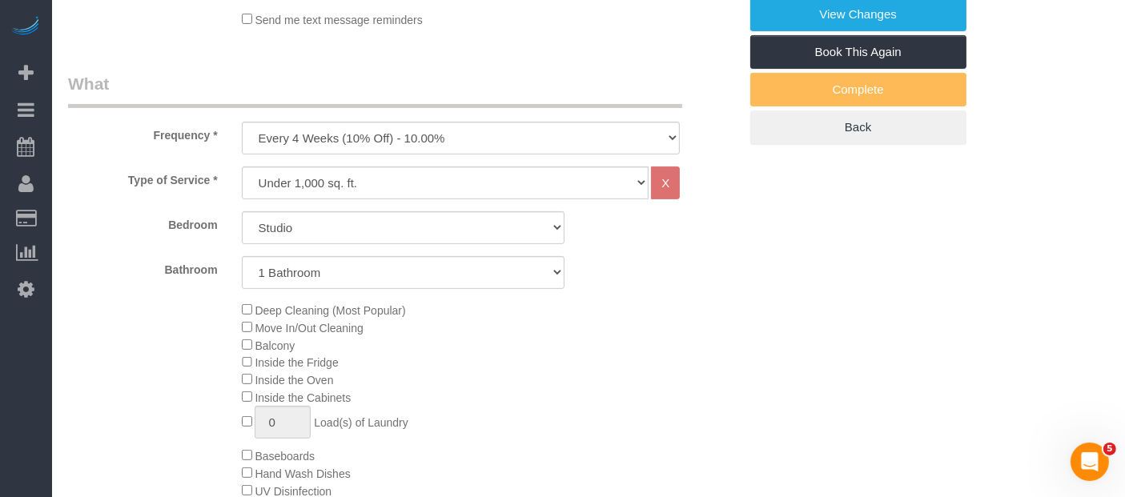
scroll to position [267, 0]
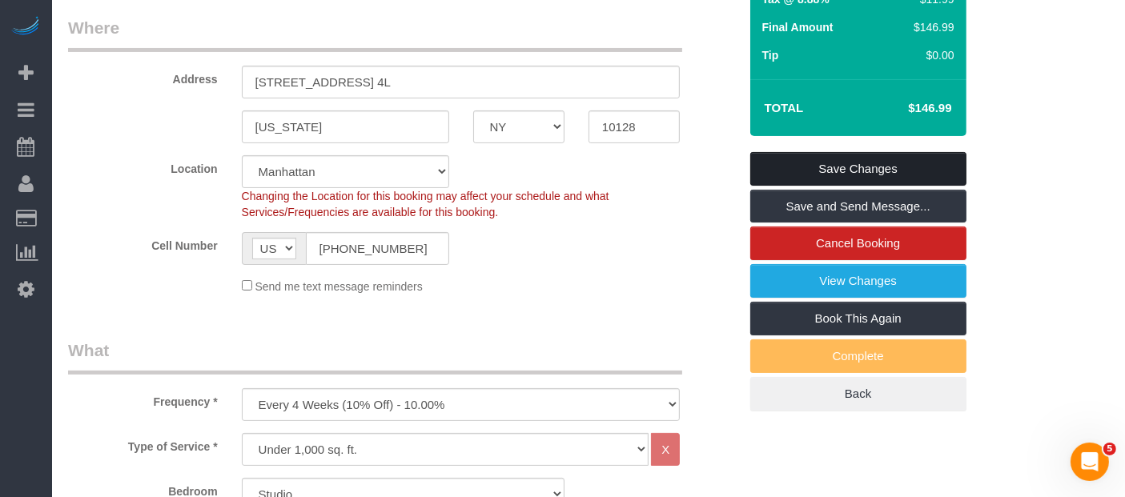
click at [892, 179] on link "Save Changes" at bounding box center [859, 169] width 216 height 34
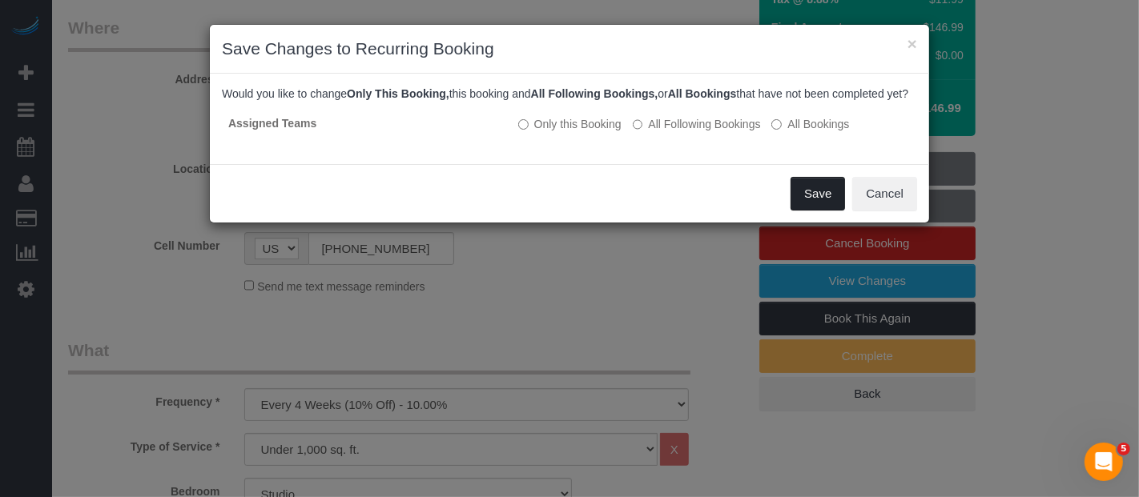
click at [807, 211] on button "Save" at bounding box center [818, 194] width 54 height 34
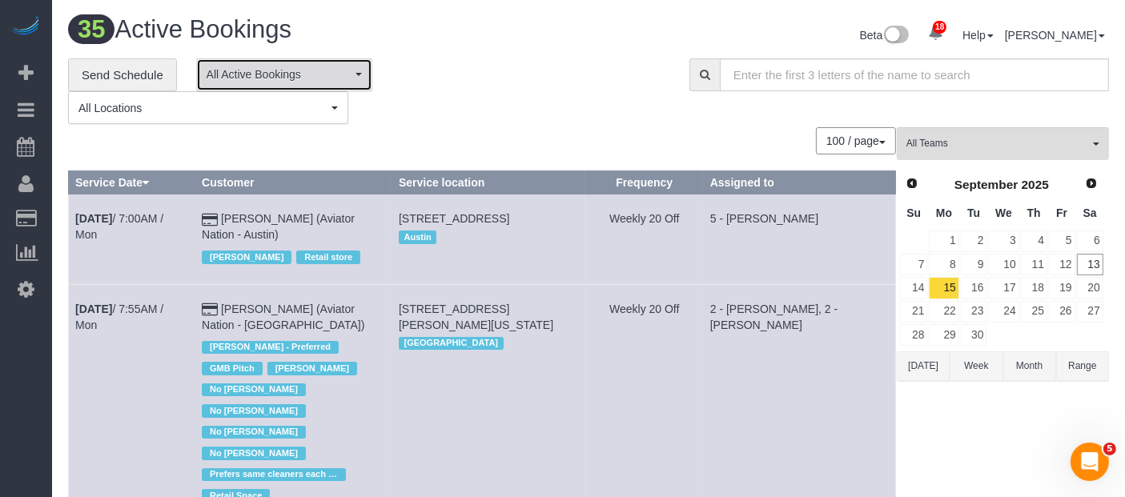
click at [338, 70] on span "All Active Bookings" at bounding box center [279, 74] width 145 height 16
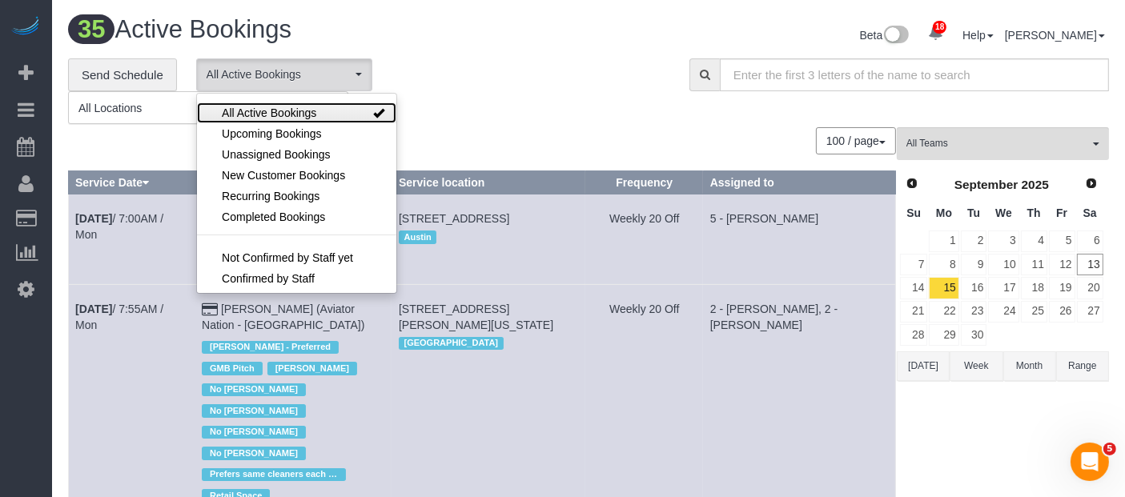
click at [300, 113] on span "All Active Bookings" at bounding box center [269, 113] width 95 height 16
click at [303, 114] on span "All Active Bookings" at bounding box center [269, 113] width 95 height 16
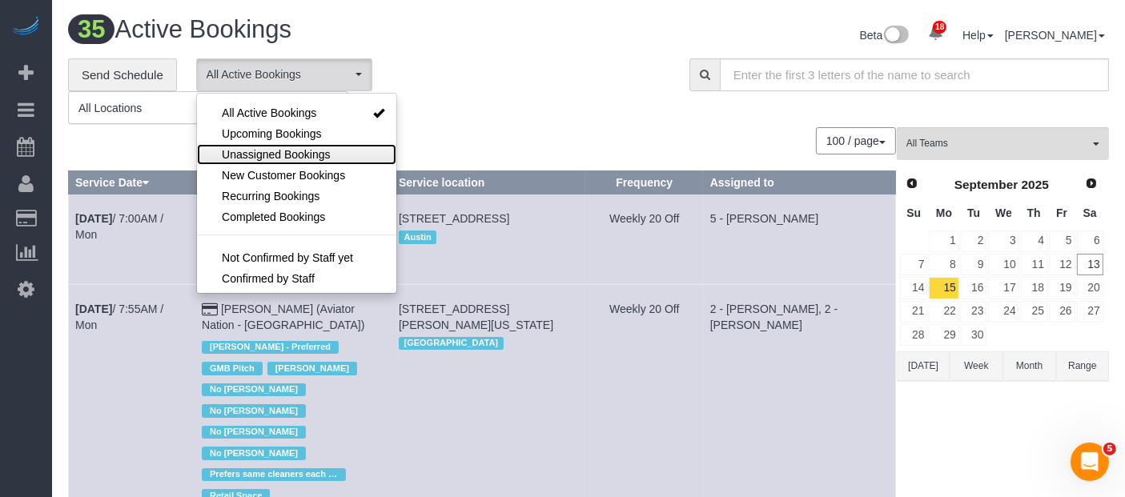
click at [312, 147] on span "Unassigned Bookings" at bounding box center [276, 155] width 108 height 16
click at [547, 108] on div "**********" at bounding box center [367, 91] width 598 height 66
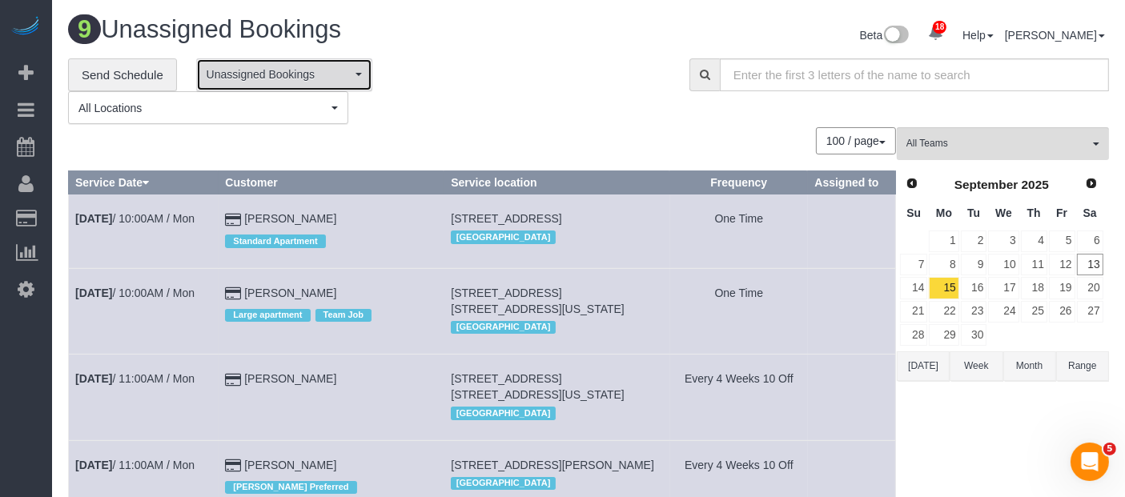
click at [364, 74] on button "Unassigned Bookings" at bounding box center [284, 74] width 176 height 33
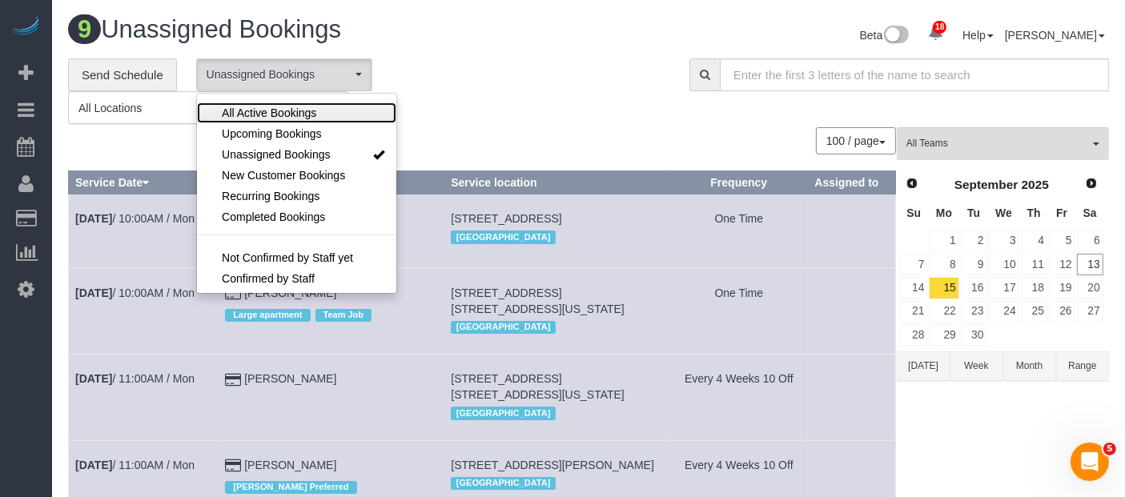
click at [306, 106] on span "All Active Bookings" at bounding box center [269, 113] width 95 height 16
click at [479, 83] on div "**********" at bounding box center [367, 91] width 598 height 66
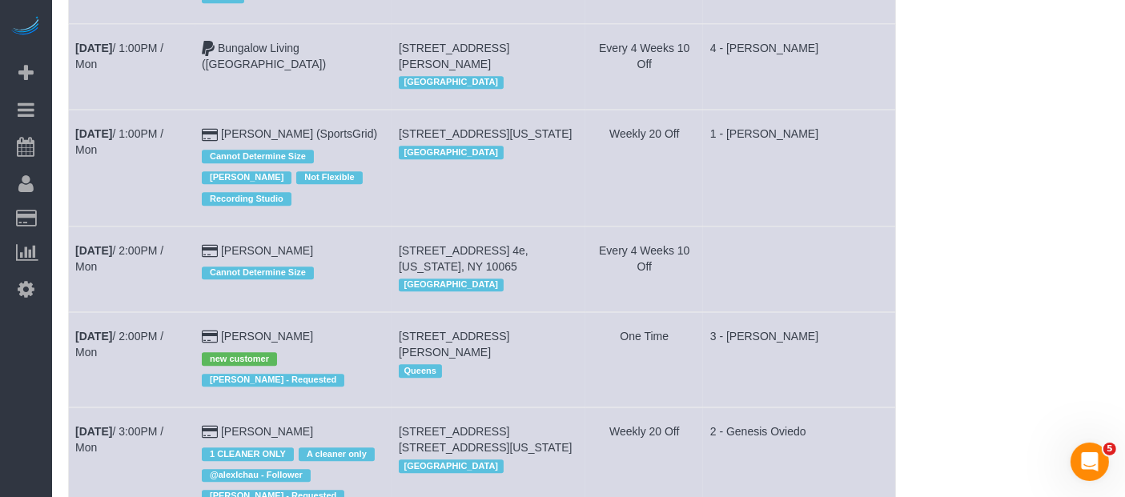
scroll to position [4005, 0]
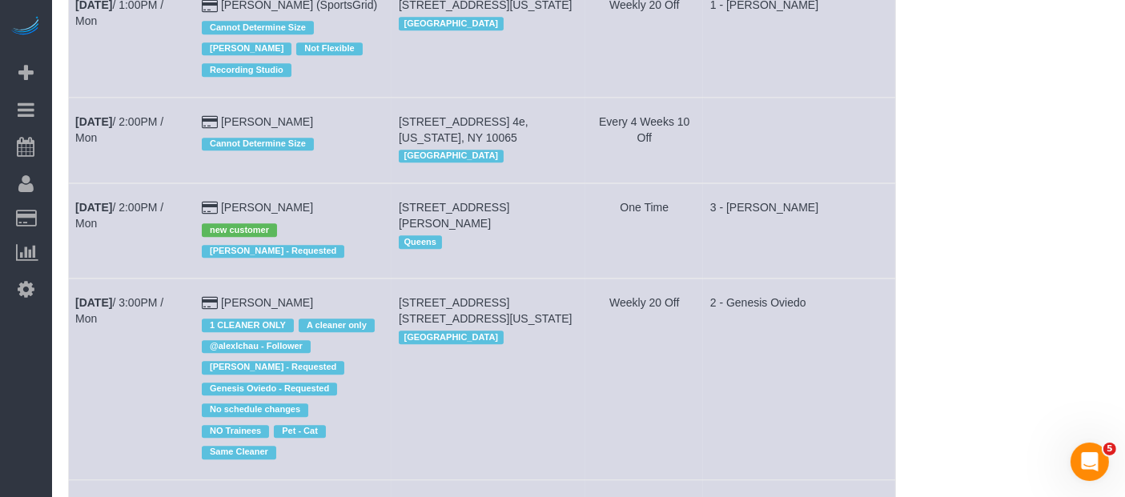
drag, startPoint x: 407, startPoint y: 207, endPoint x: 497, endPoint y: 223, distance: 91.8
click at [494, 223] on td "85-04 67th Ave, Apt. 2, Rego Park, NY 11374 Queens" at bounding box center [489, 230] width 194 height 95
copy span "[STREET_ADDRESS][PERSON_NAME]"
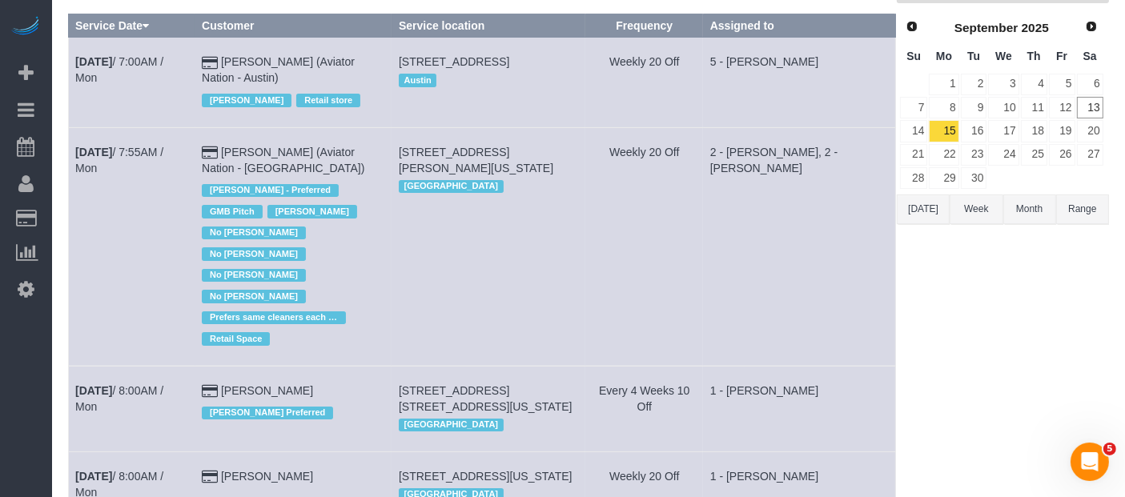
scroll to position [0, 0]
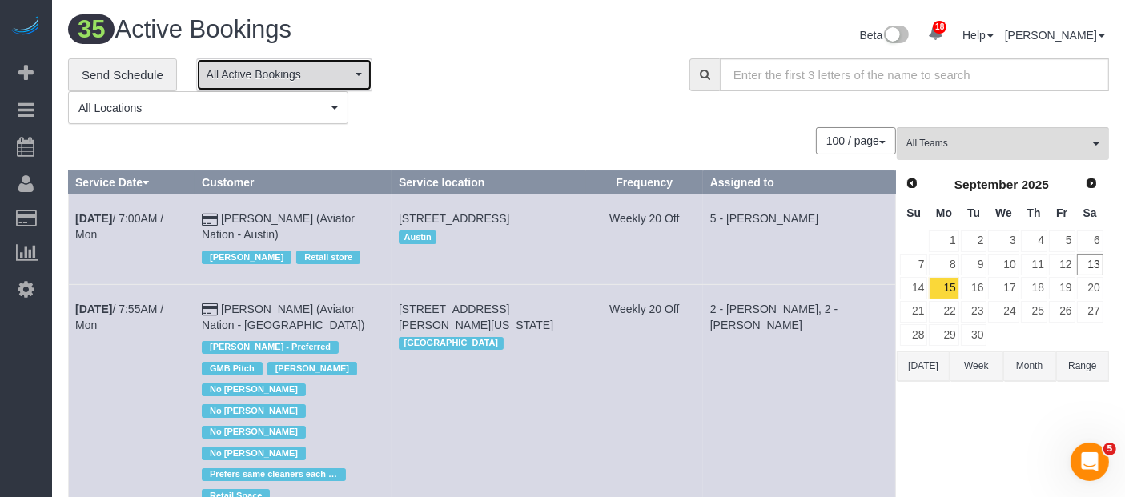
click at [333, 79] on span "All Active Bookings" at bounding box center [279, 74] width 145 height 16
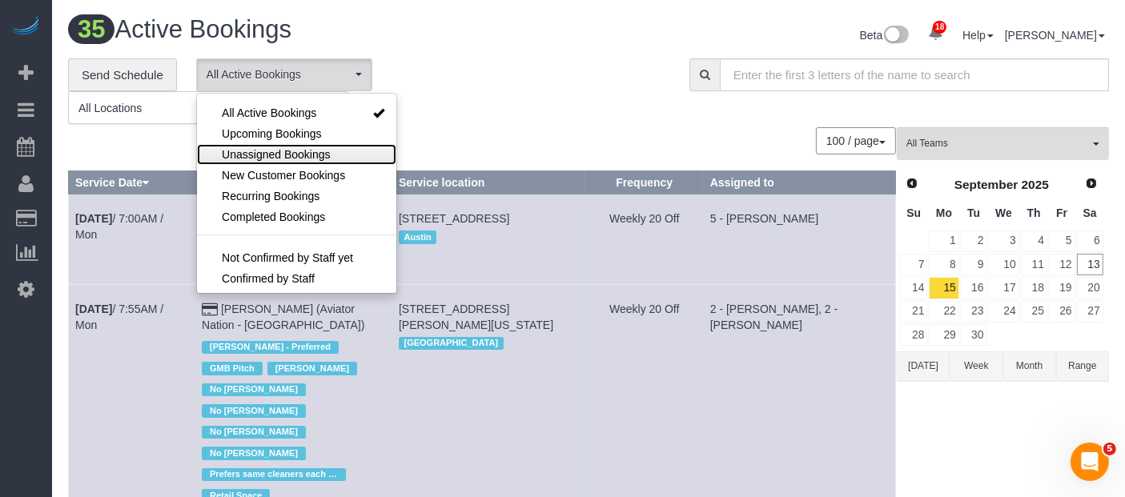
click at [300, 154] on span "Unassigned Bookings" at bounding box center [276, 155] width 108 height 16
select select "**********"
drag, startPoint x: 465, startPoint y: 99, endPoint x: 497, endPoint y: 103, distance: 32.3
click at [466, 99] on div "**********" at bounding box center [367, 91] width 598 height 66
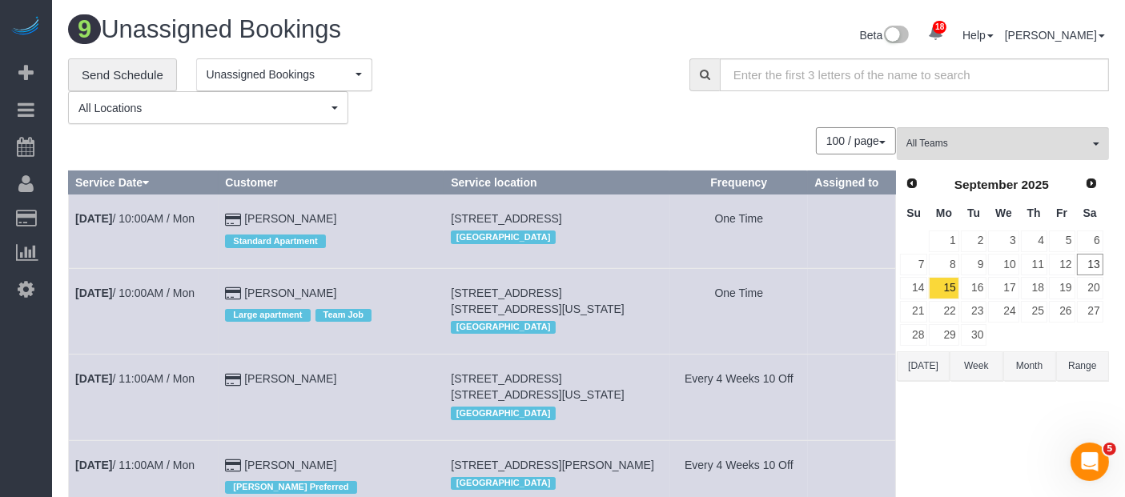
drag, startPoint x: 453, startPoint y: 298, endPoint x: 528, endPoint y: 316, distance: 76.7
click at [529, 317] on td "151 Wooster Street, Apt. 6b, New York, NY 10012 Manhattan" at bounding box center [558, 311] width 226 height 86
copy span "[STREET_ADDRESS] [STREET_ADDRESS][US_STATE]"
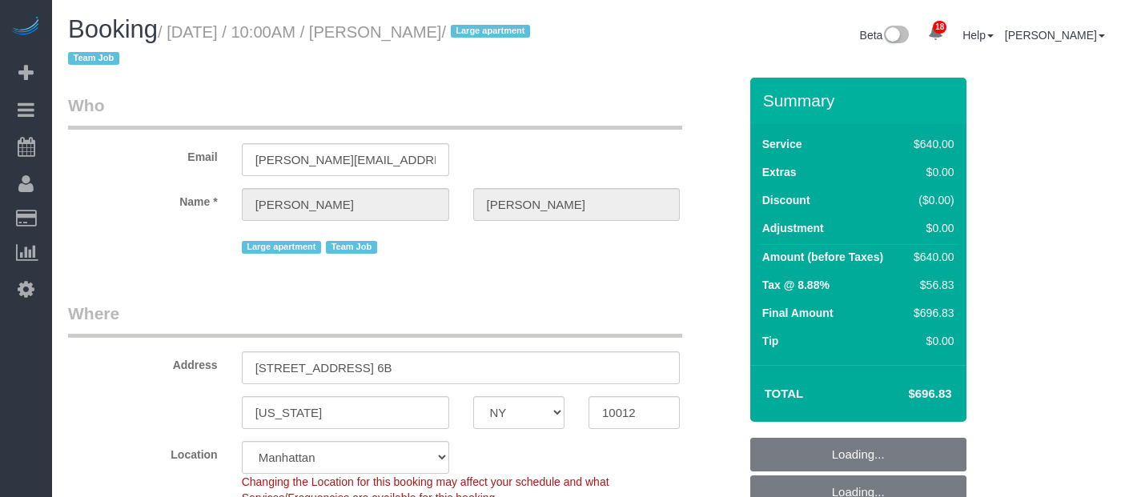
select select "NY"
select select "240"
select select "string:stripe-pm_1S6Gzo4VGloSiKo7bUrrxfkt"
select select "spot63"
select select "number:57"
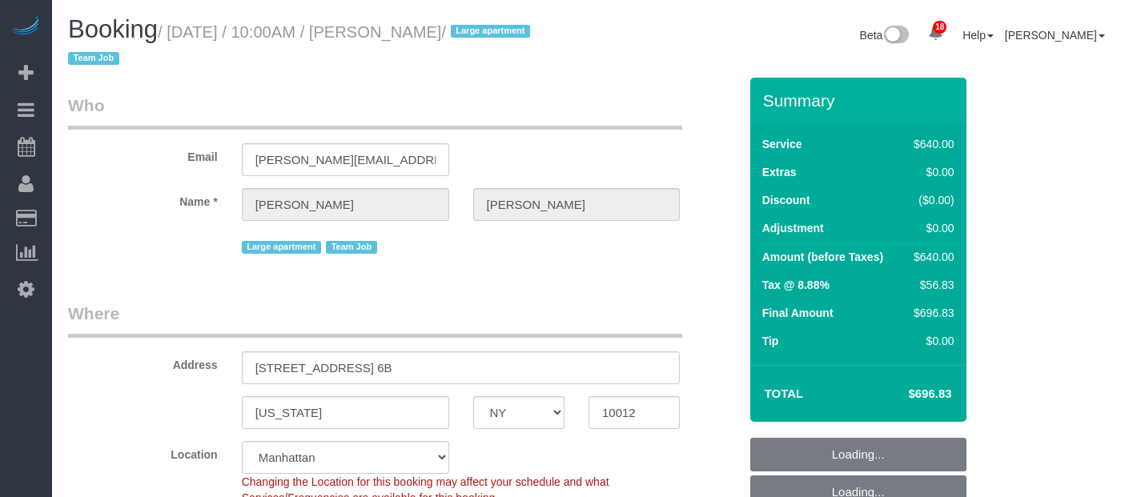
select select "number:72"
select select "number:15"
select select "number:6"
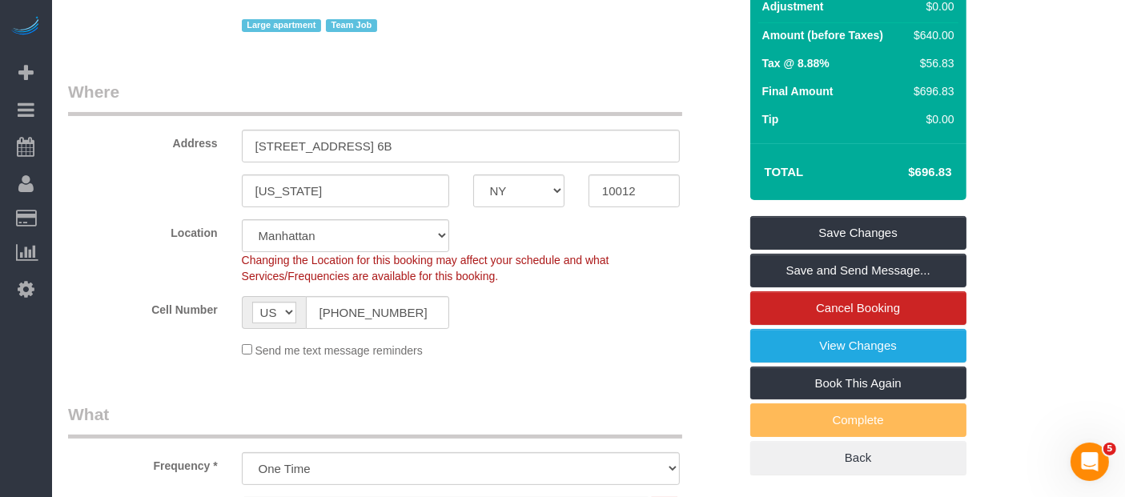
scroll to position [89, 0]
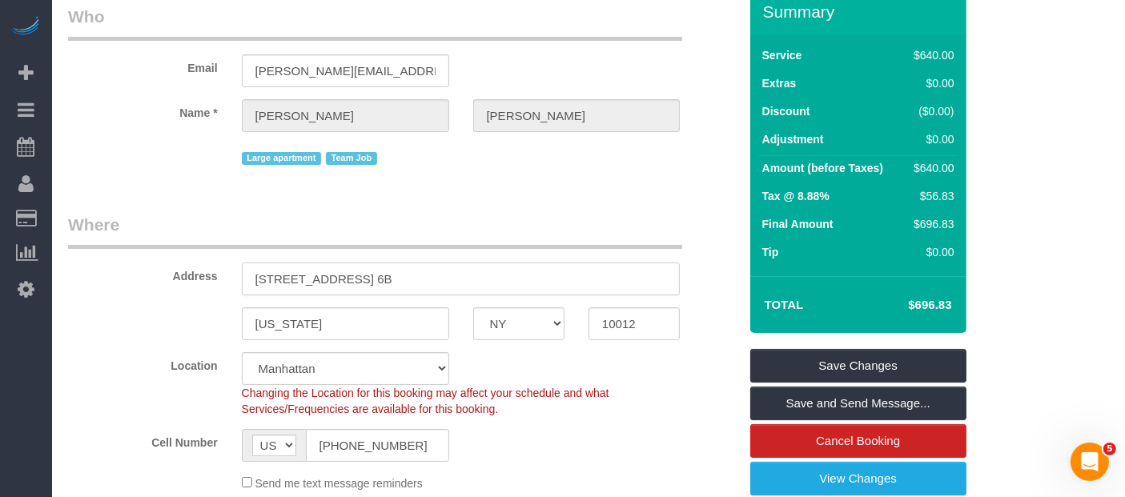
drag, startPoint x: 306, startPoint y: 278, endPoint x: 300, endPoint y: 6, distance: 272.4
click at [342, 273] on input "151 Wooster Street, Apt. 6B" at bounding box center [461, 279] width 439 height 33
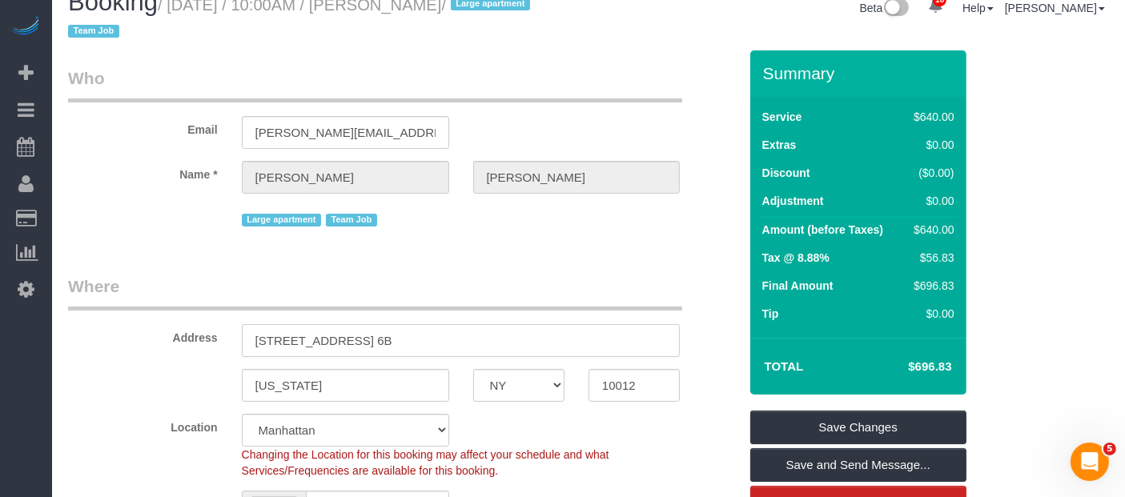
scroll to position [0, 0]
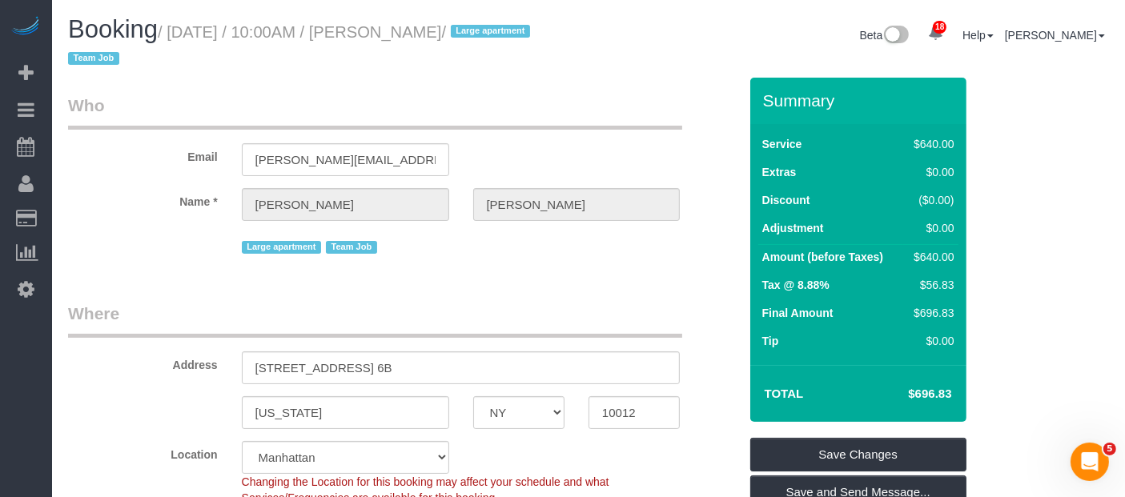
drag, startPoint x: 174, startPoint y: 33, endPoint x: 558, endPoint y: 25, distance: 384.6
click at [535, 26] on small "/ September 15, 2025 / 10:00AM / Stephanie Zilberman / Large apartment Team Job" at bounding box center [301, 45] width 467 height 45
copy small "September 15, 2025 / 10:00AM / Stephanie Zilberman"
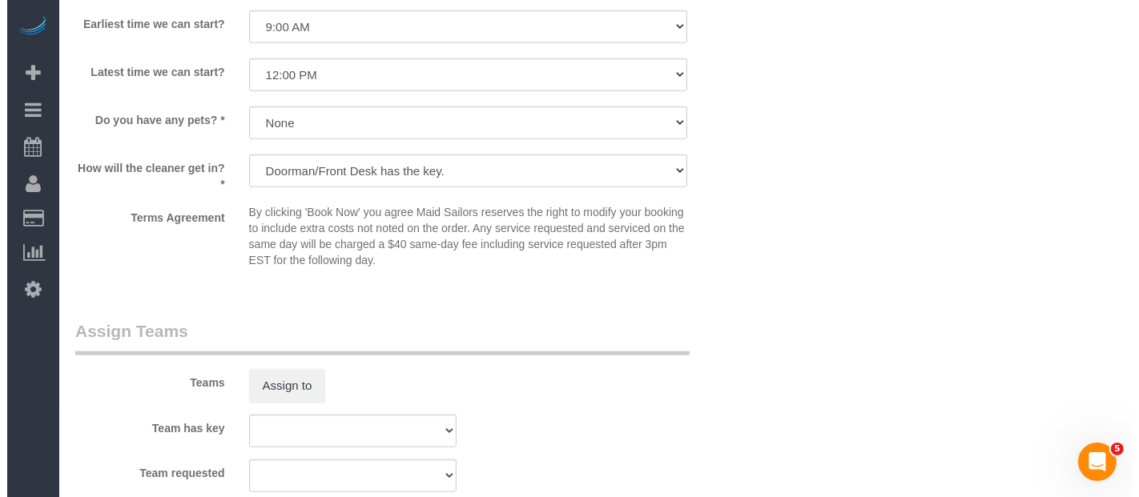
scroll to position [1602, 0]
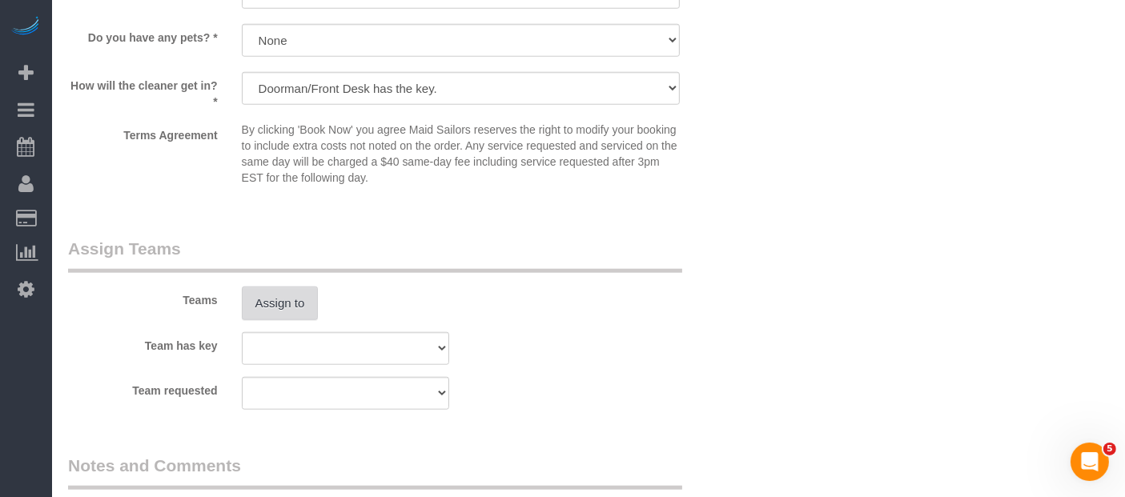
click at [276, 311] on button "Assign to" at bounding box center [280, 304] width 77 height 34
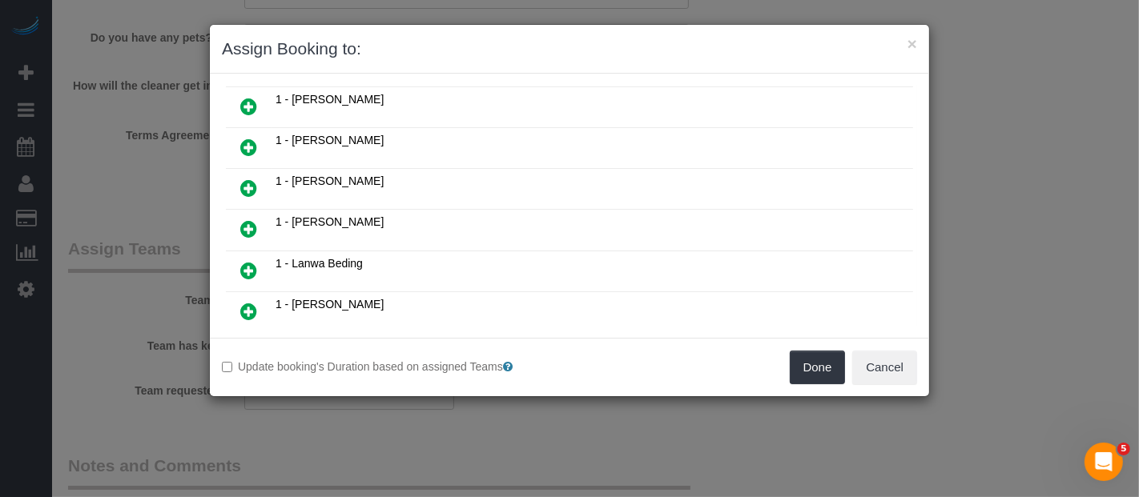
scroll to position [622, 0]
click at [249, 217] on icon at bounding box center [248, 226] width 17 height 19
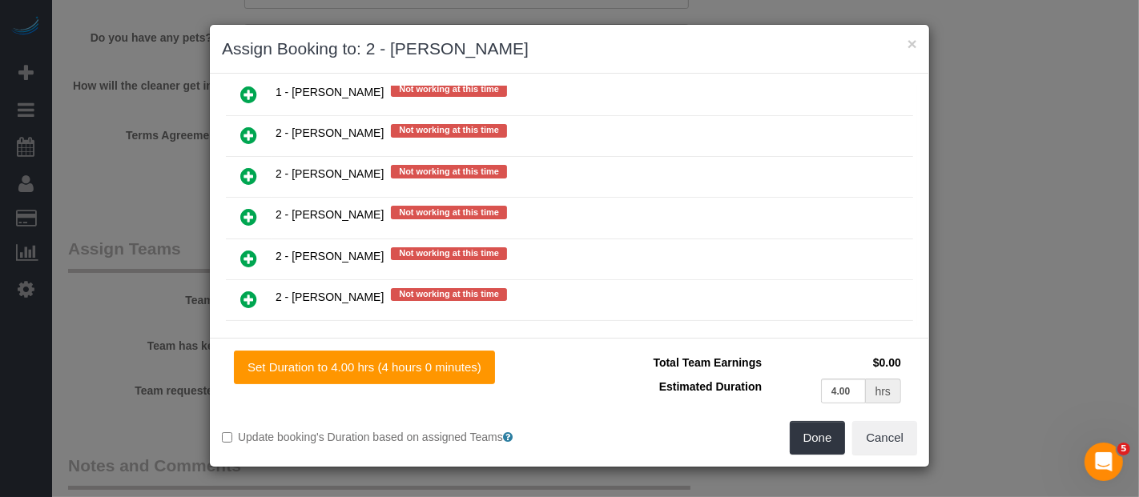
scroll to position [2350, 0]
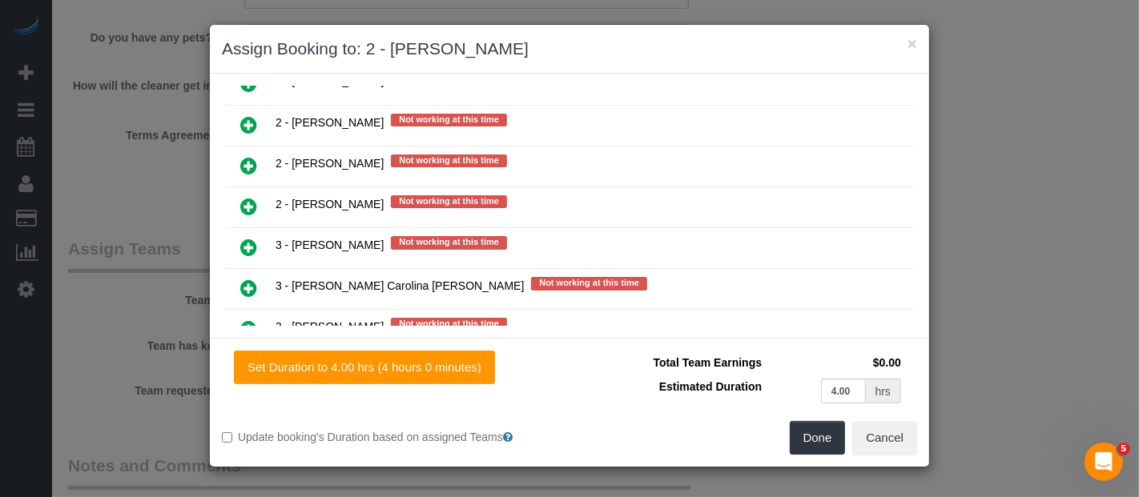
drag, startPoint x: 241, startPoint y: 251, endPoint x: 354, endPoint y: 278, distance: 116.2
click at [242, 360] on icon at bounding box center [248, 369] width 17 height 19
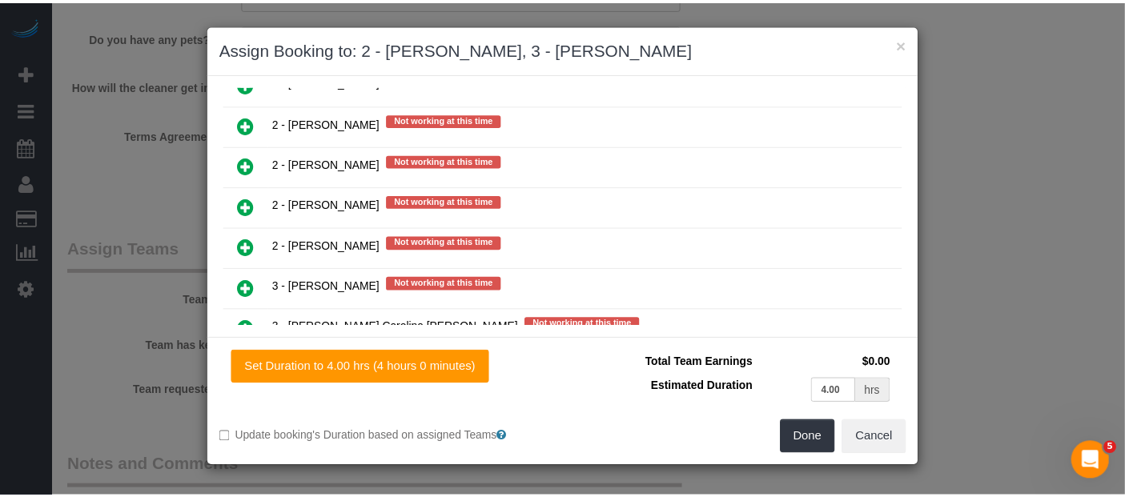
scroll to position [2390, 0]
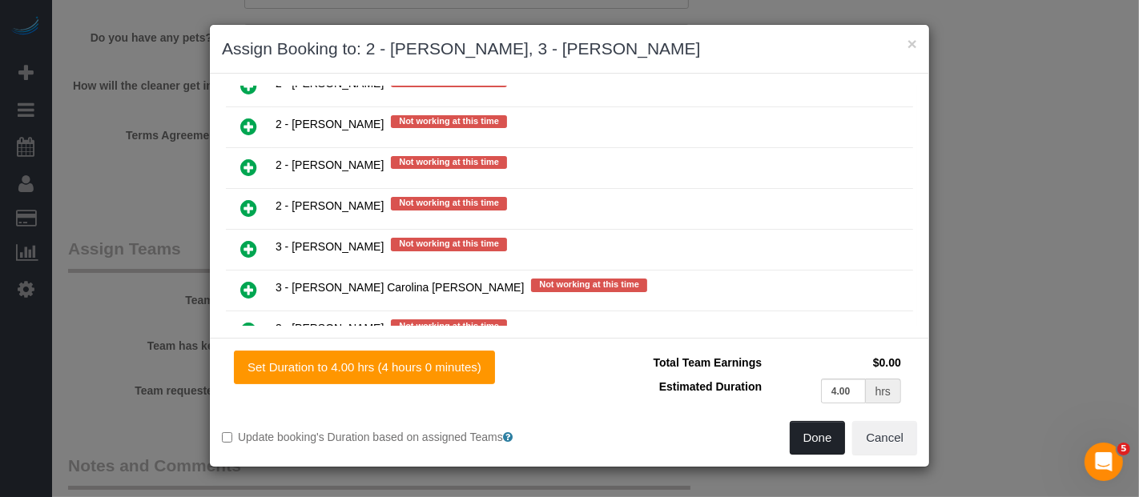
click at [815, 436] on button "Done" at bounding box center [818, 438] width 56 height 34
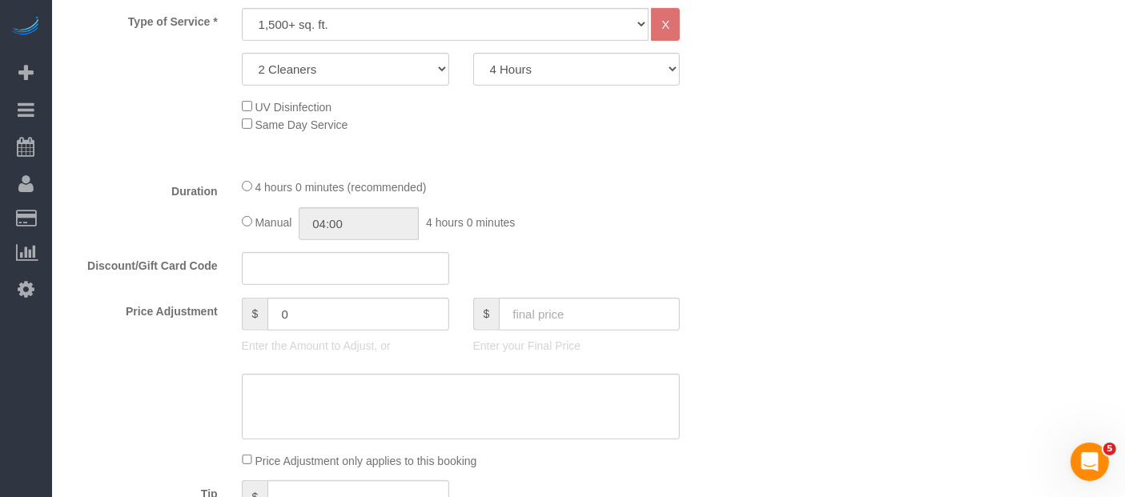
scroll to position [178, 0]
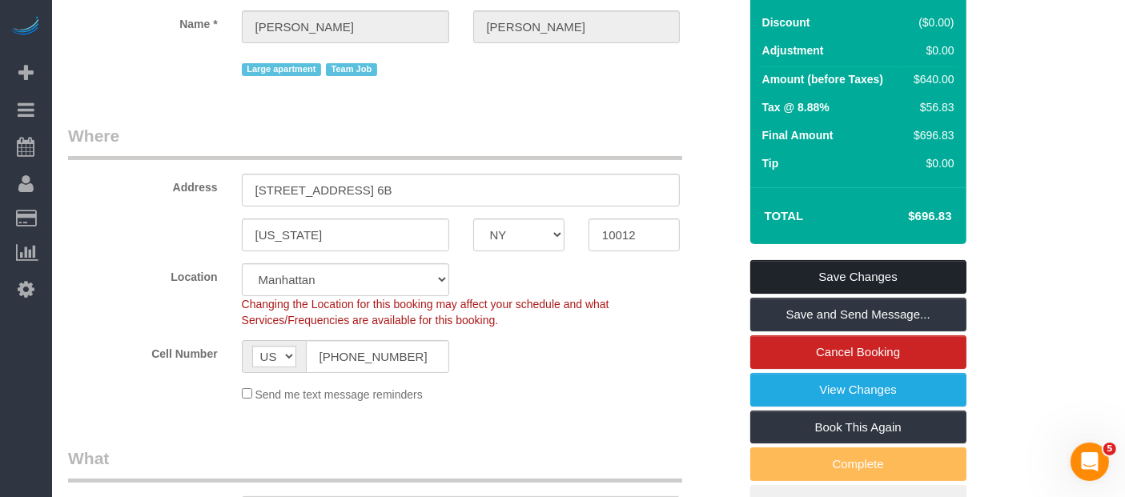
click at [893, 269] on link "Save Changes" at bounding box center [859, 277] width 216 height 34
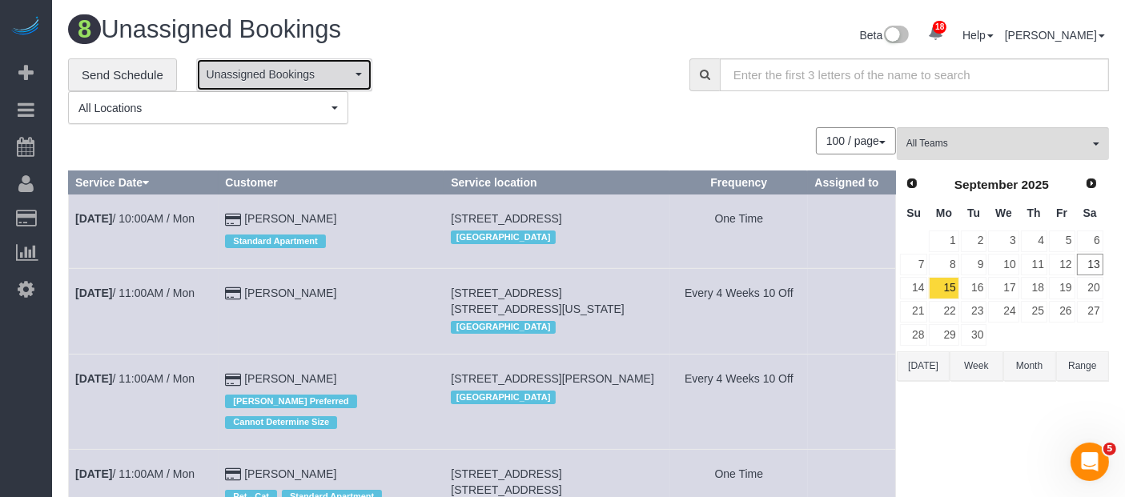
drag, startPoint x: 329, startPoint y: 70, endPoint x: 295, endPoint y: 88, distance: 39.1
click at [331, 70] on span "Unassigned Bookings" at bounding box center [279, 74] width 145 height 16
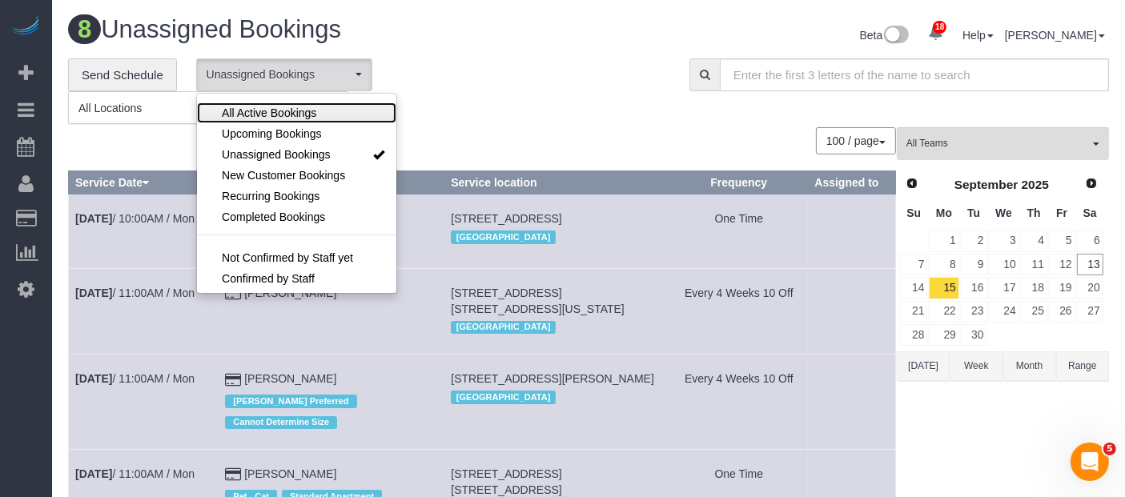
click at [272, 106] on span "All Active Bookings" at bounding box center [269, 113] width 95 height 16
select select "***"
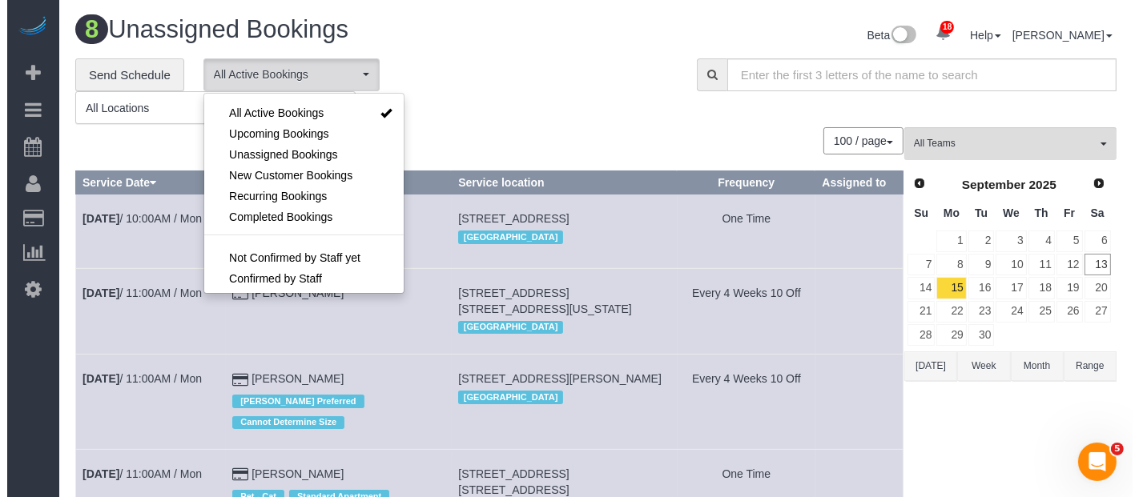
scroll to position [22, 0]
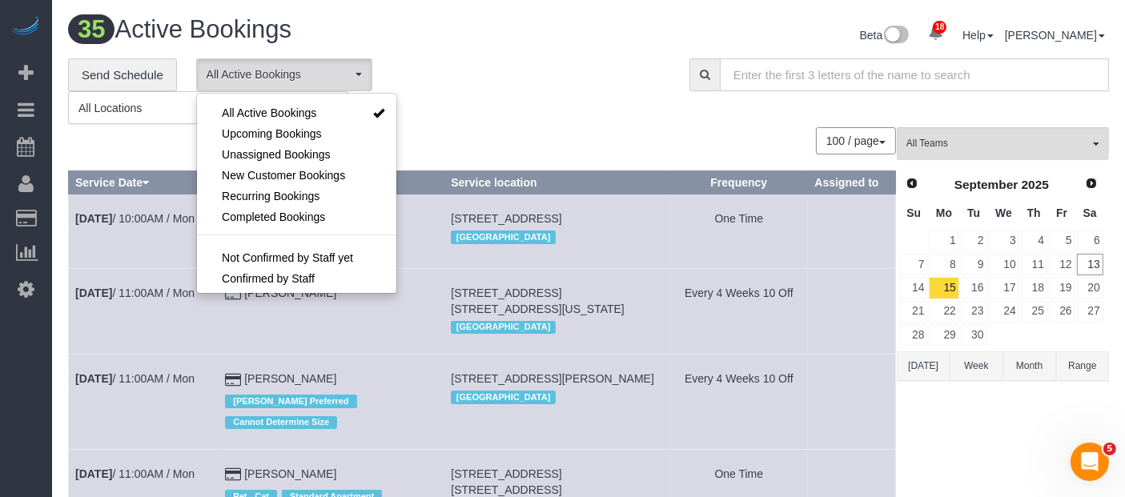
click at [894, 72] on input "text" at bounding box center [914, 74] width 389 height 33
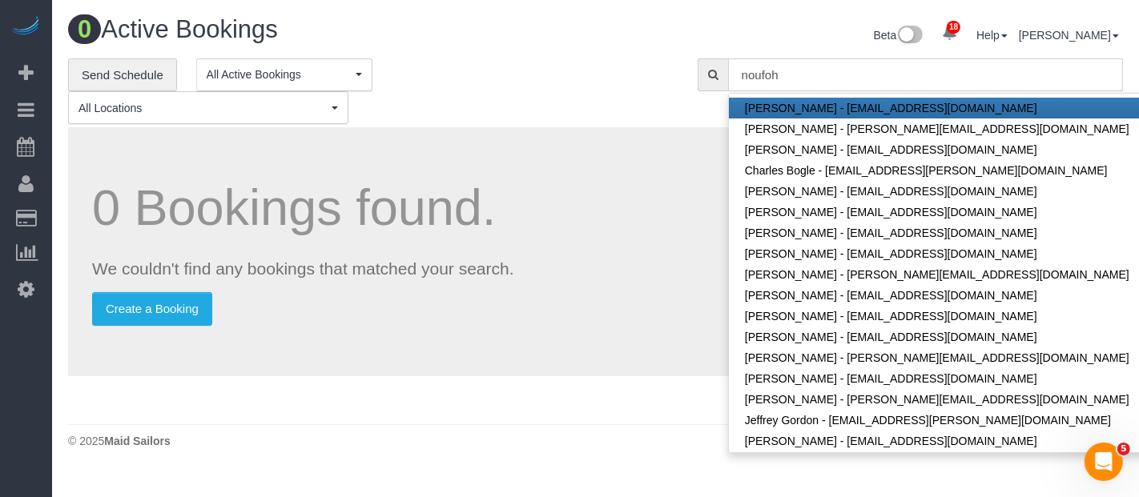
type input "noufoh"
click at [610, 76] on div "**********" at bounding box center [371, 91] width 606 height 66
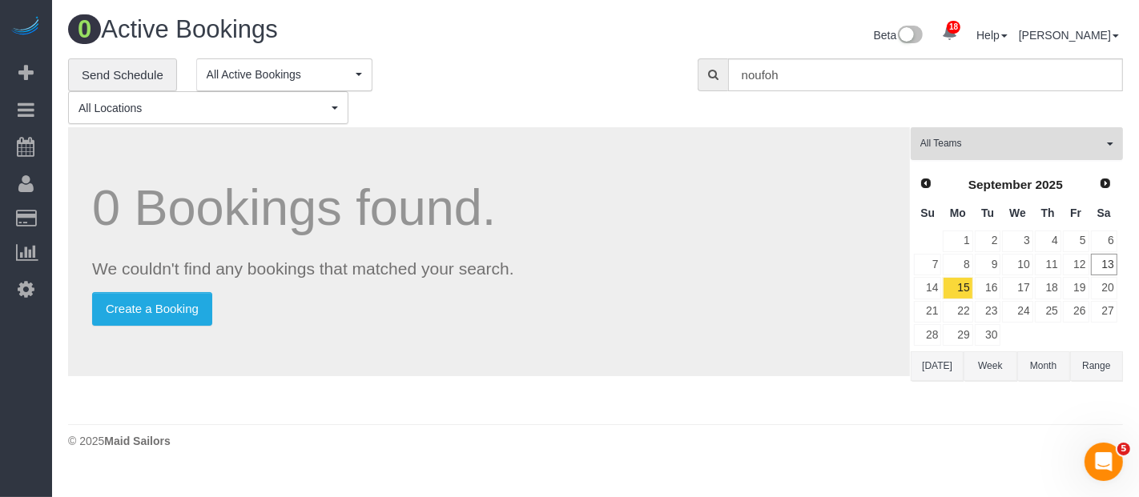
click at [1095, 150] on button "All Teams" at bounding box center [1017, 143] width 212 height 33
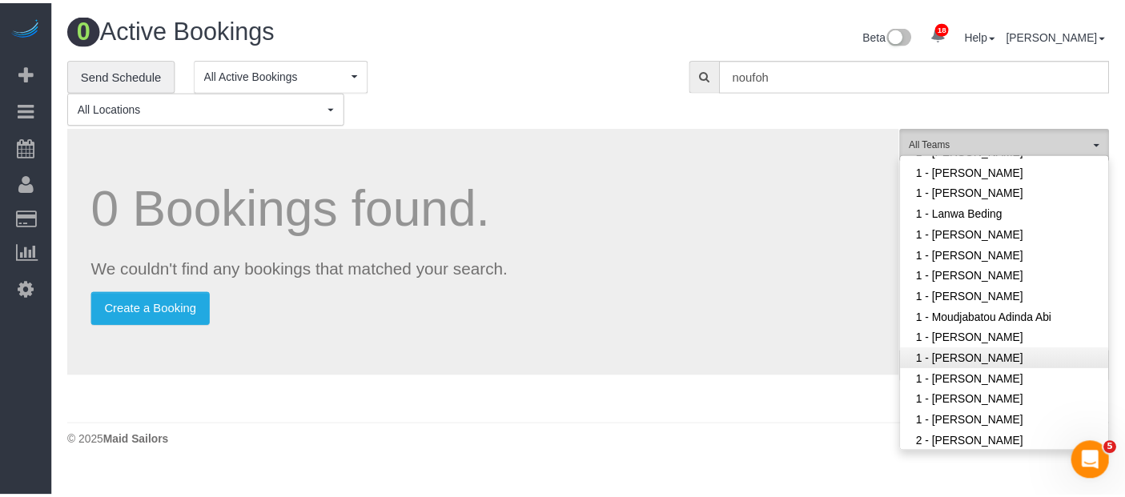
scroll to position [711, 0]
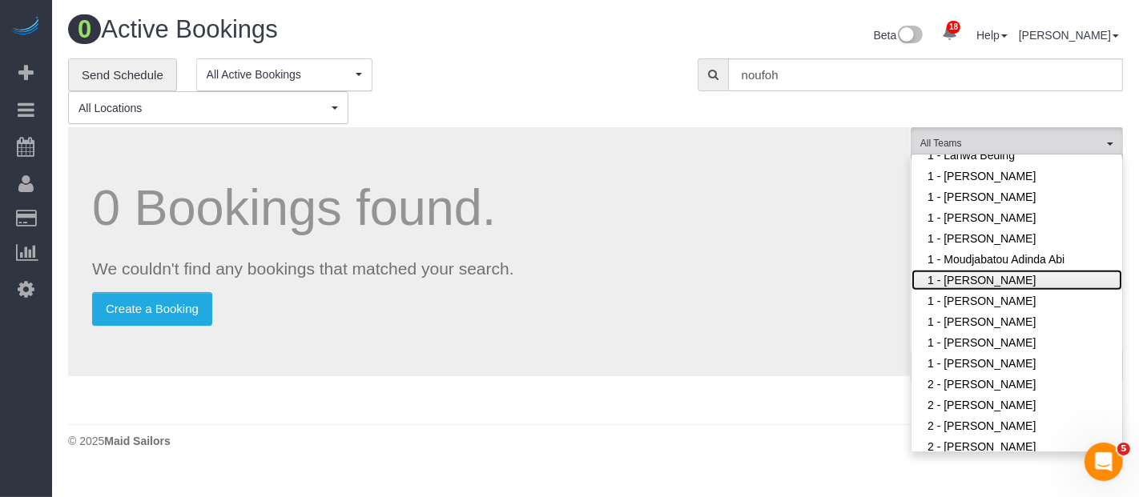
click at [994, 279] on link "1 - [PERSON_NAME]" at bounding box center [1017, 280] width 211 height 21
click at [994, 278] on link "1 - [PERSON_NAME]" at bounding box center [1017, 280] width 211 height 21
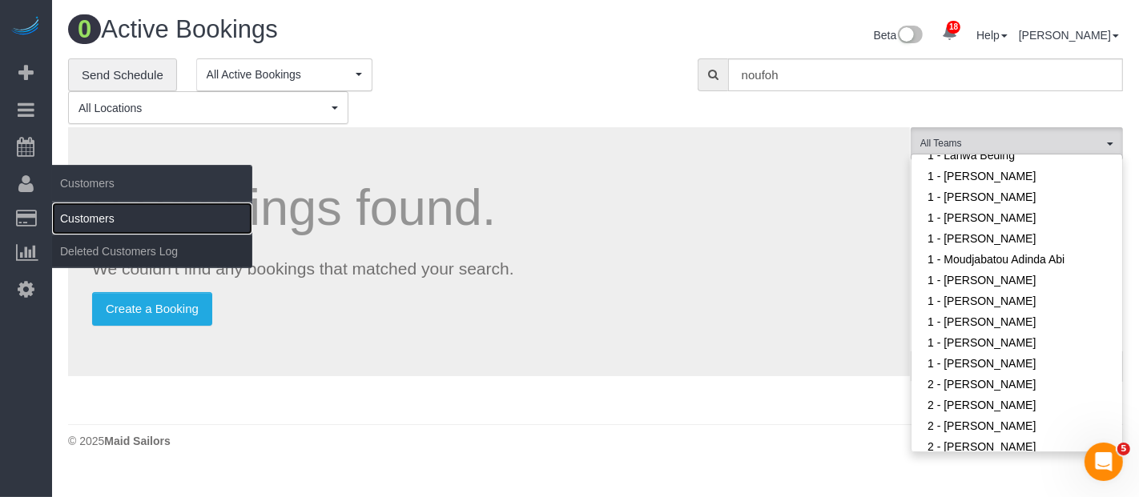
click at [107, 209] on link "Customers" at bounding box center [152, 219] width 200 height 32
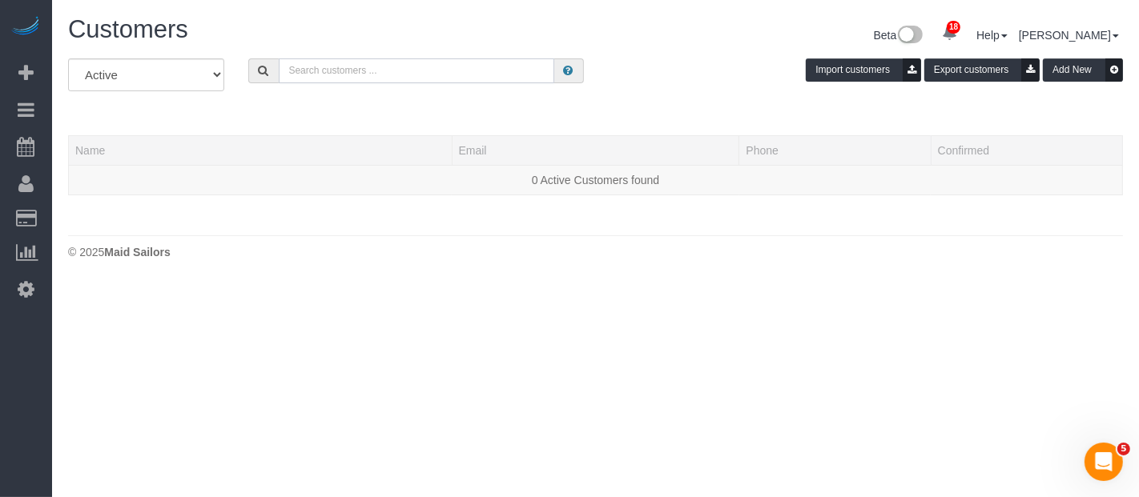
click at [389, 76] on input "text" at bounding box center [417, 70] width 276 height 25
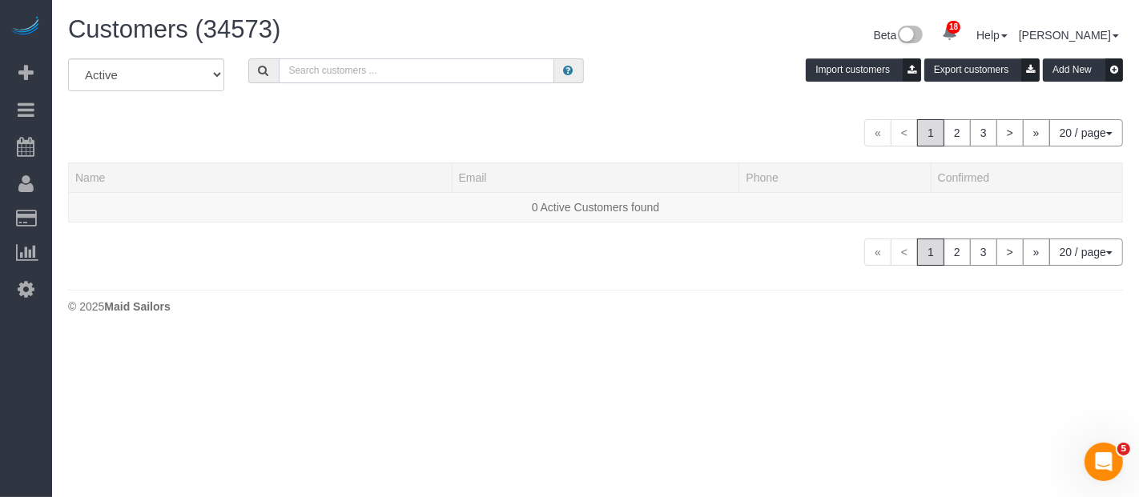
paste input "Brendan Nolan"
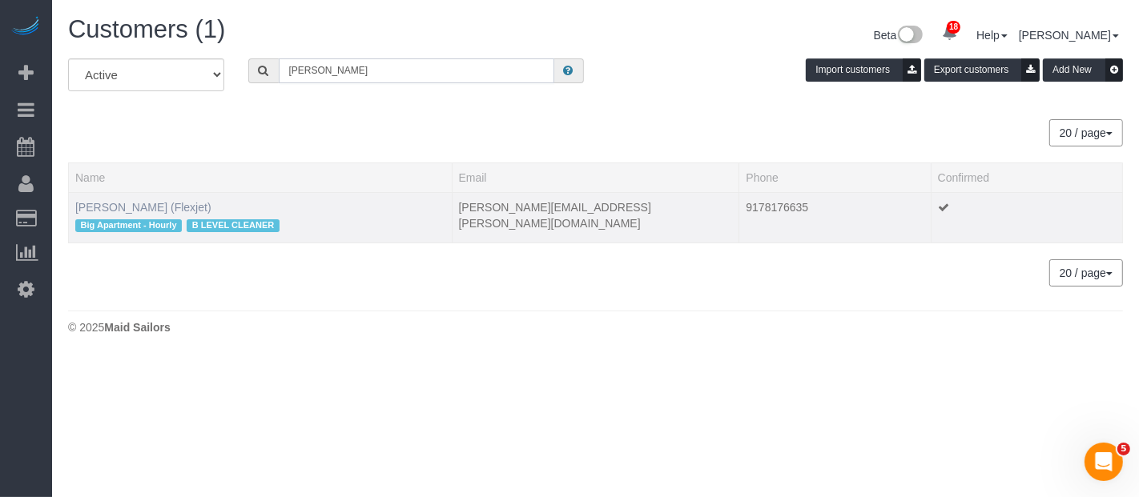
type input "Brendan Nolan"
click at [111, 201] on link "Brendan Nolan (Flexjet)" at bounding box center [143, 207] width 136 height 13
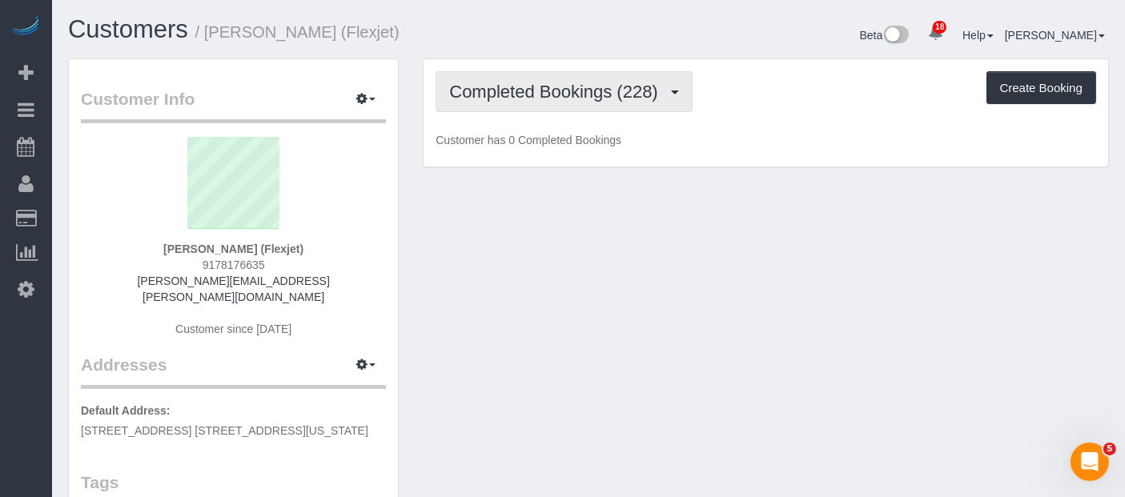
click at [638, 94] on span "Completed Bookings (228)" at bounding box center [557, 92] width 216 height 20
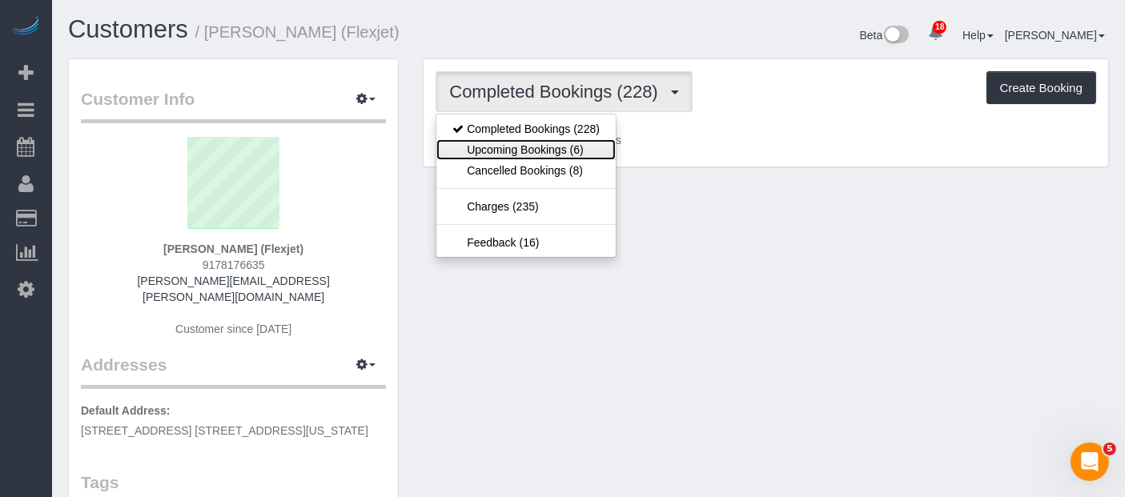
click at [557, 151] on link "Upcoming Bookings (6)" at bounding box center [526, 149] width 179 height 21
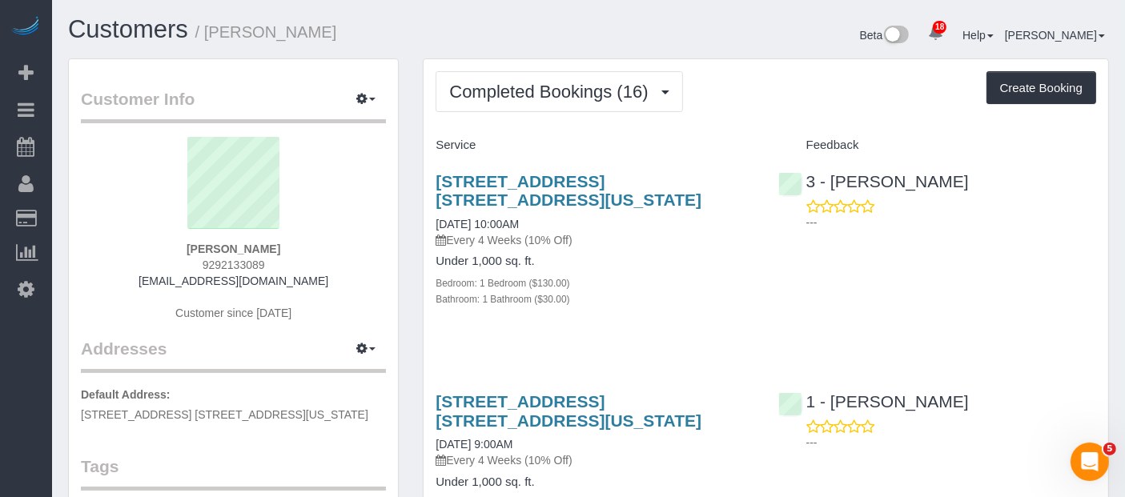
scroll to position [2135, 0]
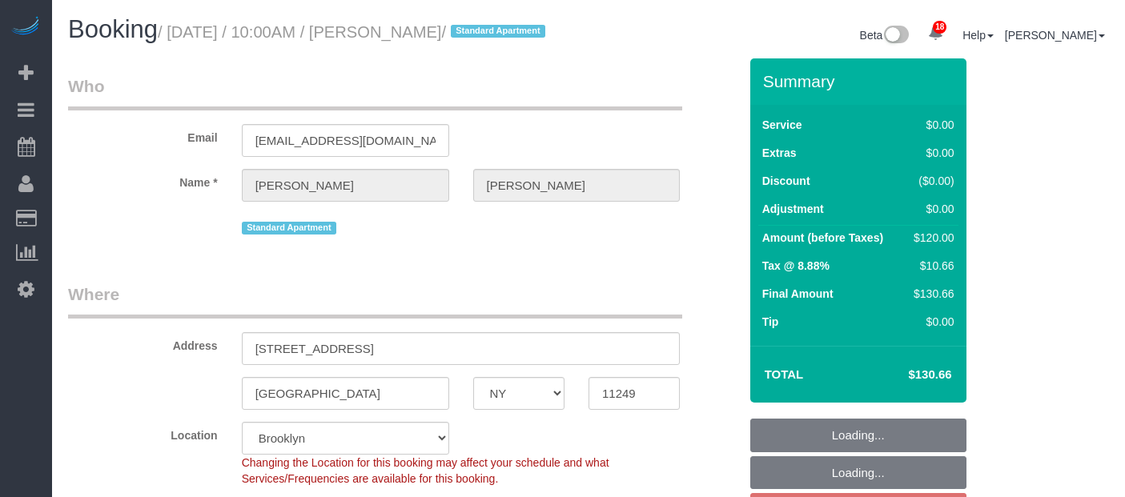
select select "NY"
select select "number:89"
select select "number:90"
select select "number:15"
select select "number:6"
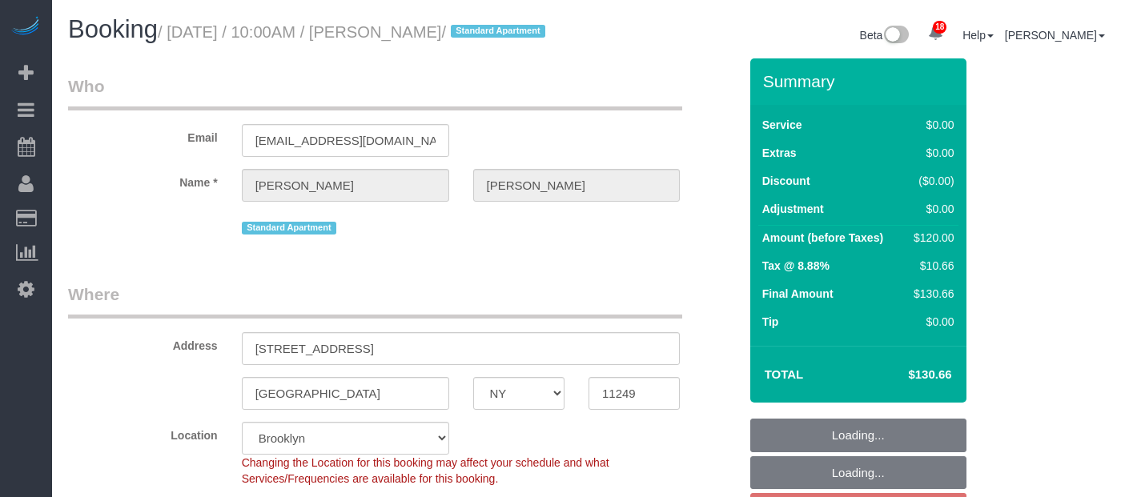
select select "spot63"
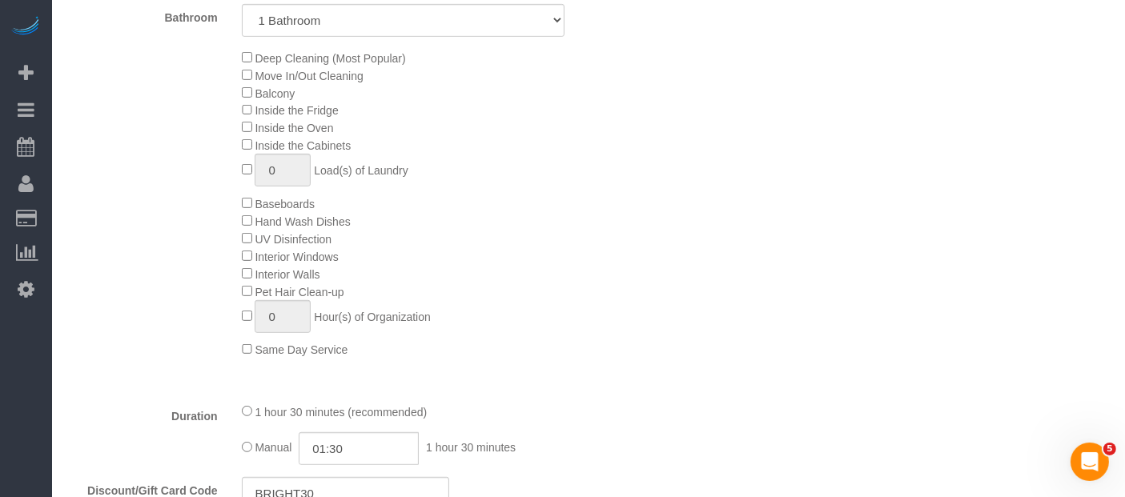
scroll to position [1068, 0]
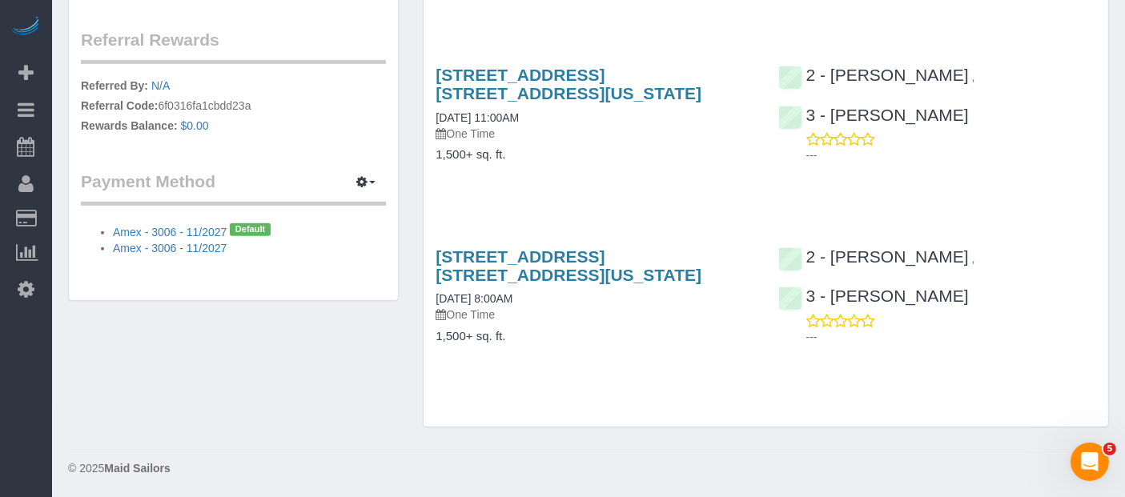
scroll to position [833, 0]
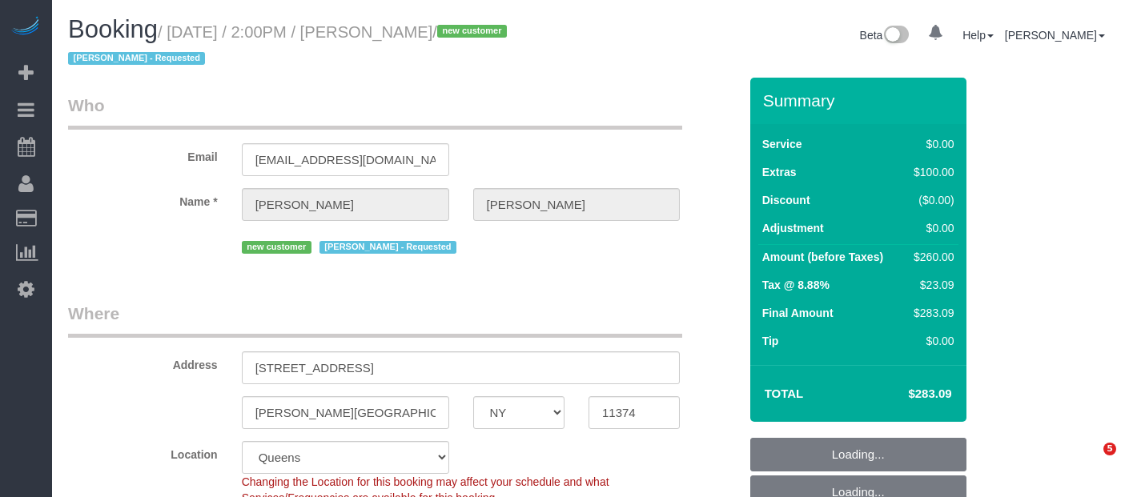
select select "NY"
select select "number:63"
select select "number:75"
select select "number:15"
select select "number:5"
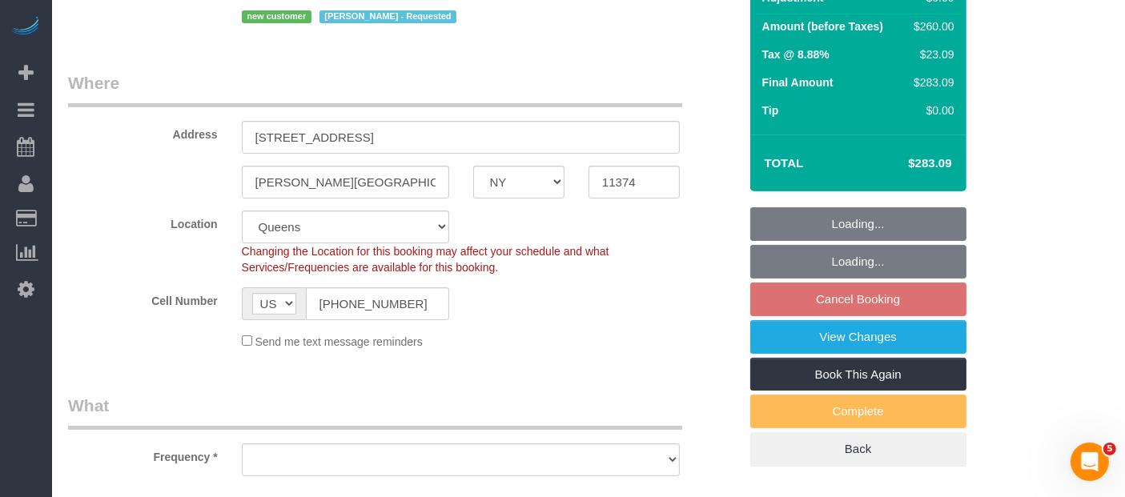
select select "object:933"
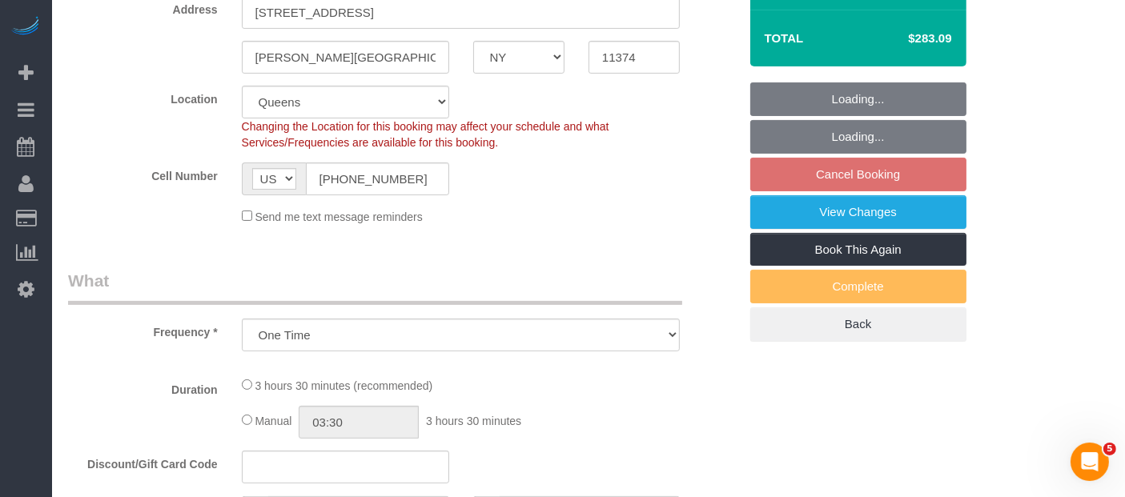
select select "1"
select select "spot7"
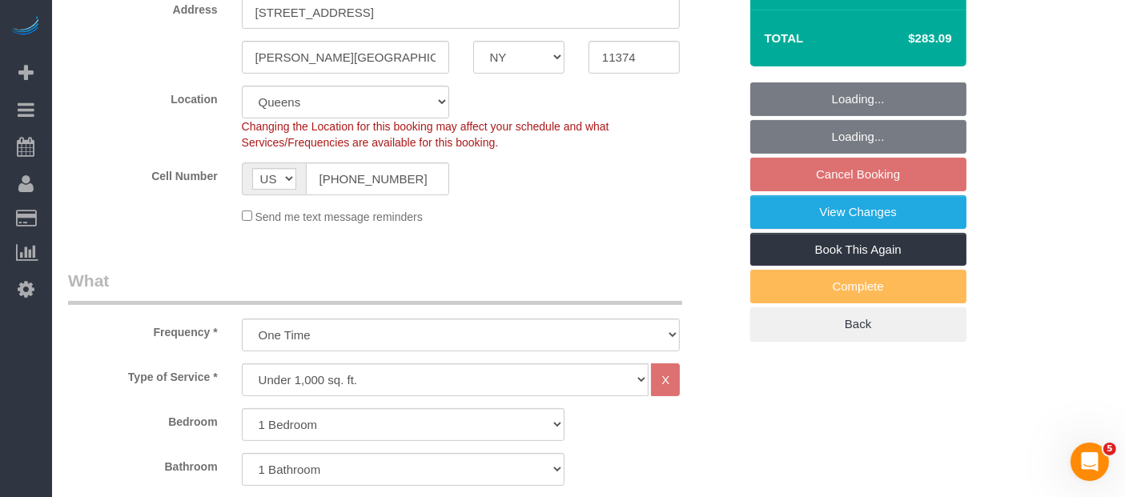
select select "object:1428"
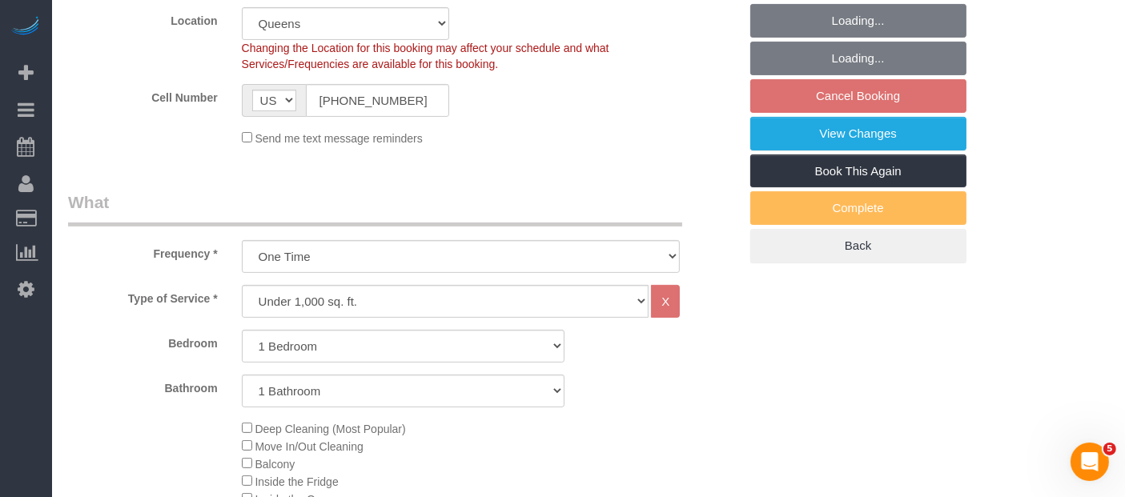
select select "1"
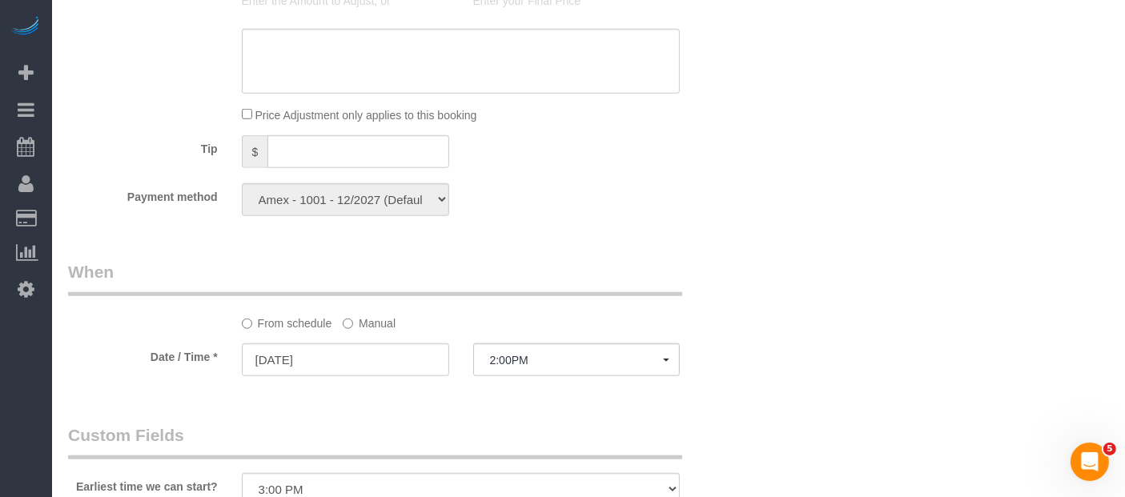
scroll to position [1602, 0]
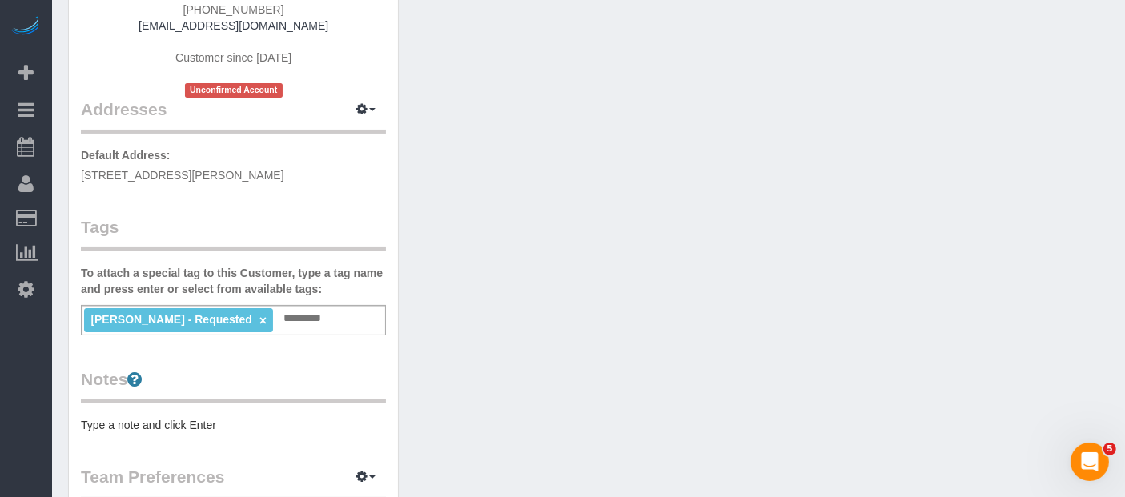
scroll to position [267, 0]
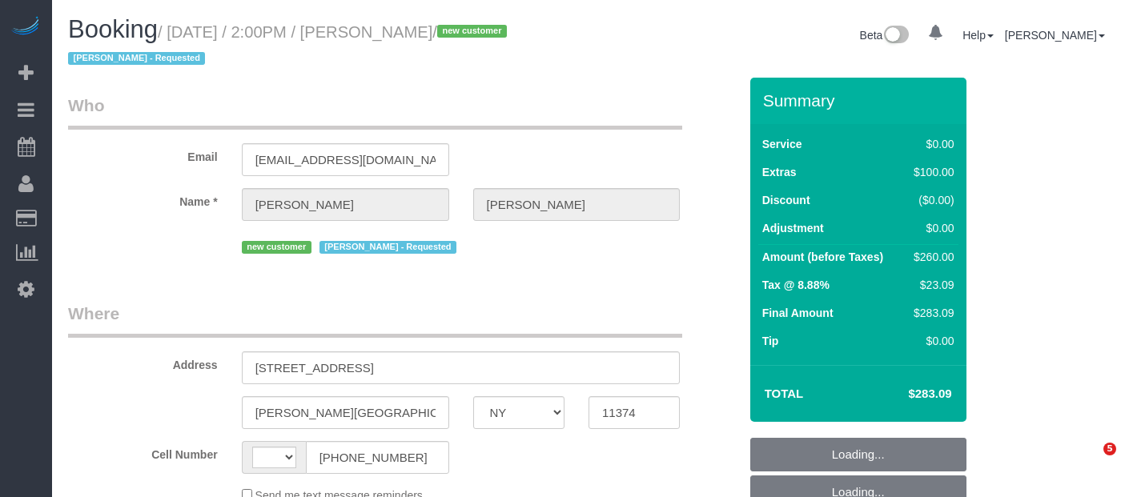
select select "NY"
select select "string:[GEOGRAPHIC_DATA]"
select select "object:786"
select select "1"
select select "spot7"
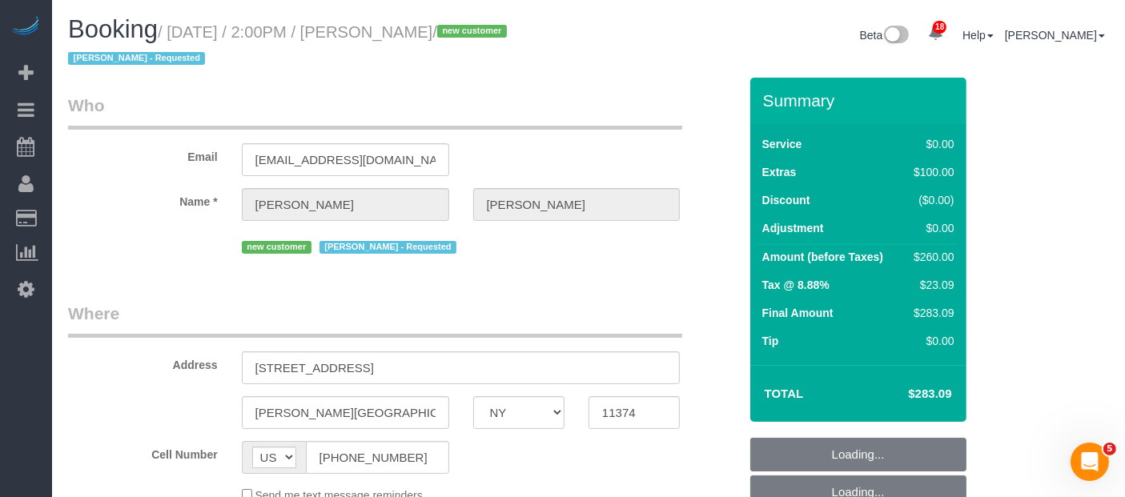
select select "number:63"
select select "number:75"
select select "number:15"
select select "number:5"
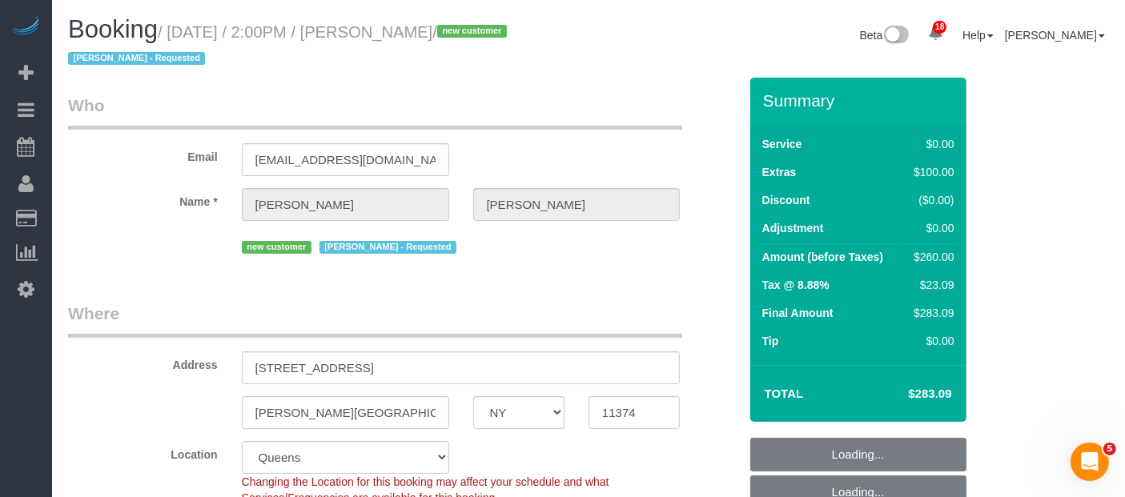
select select "string:stripe-pm_1S6HLo4VGloSiKo74DeqoOUT"
select select "object:1428"
select select "spot62"
select select "1"
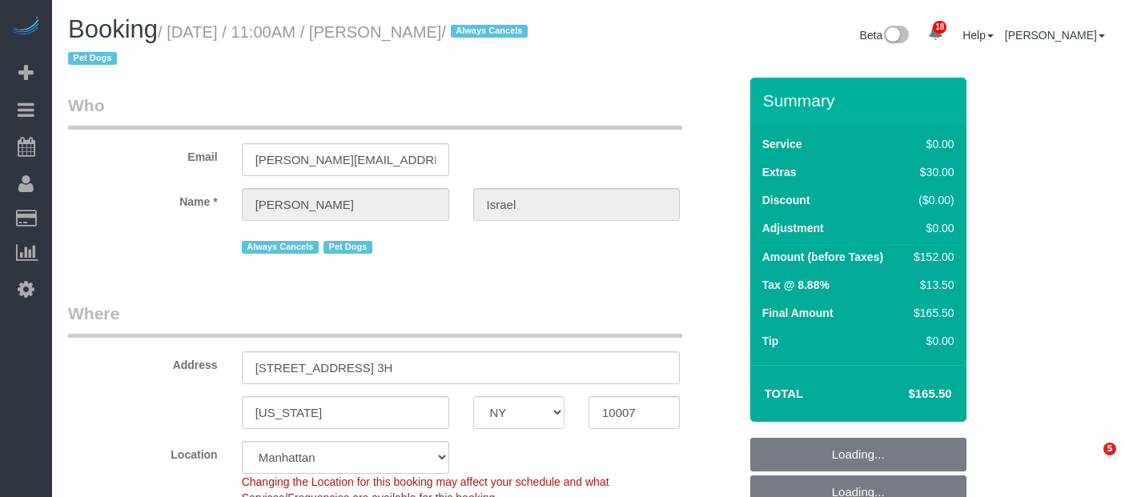
select select "NY"
select select "1"
select select "spot1"
select select "number:89"
select select "number:90"
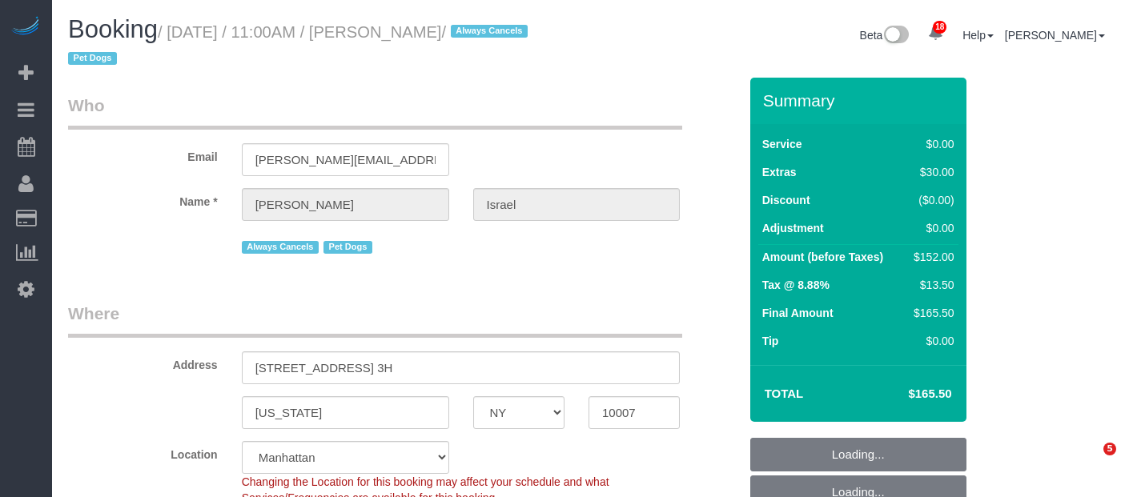
select select "number:13"
select select "number:6"
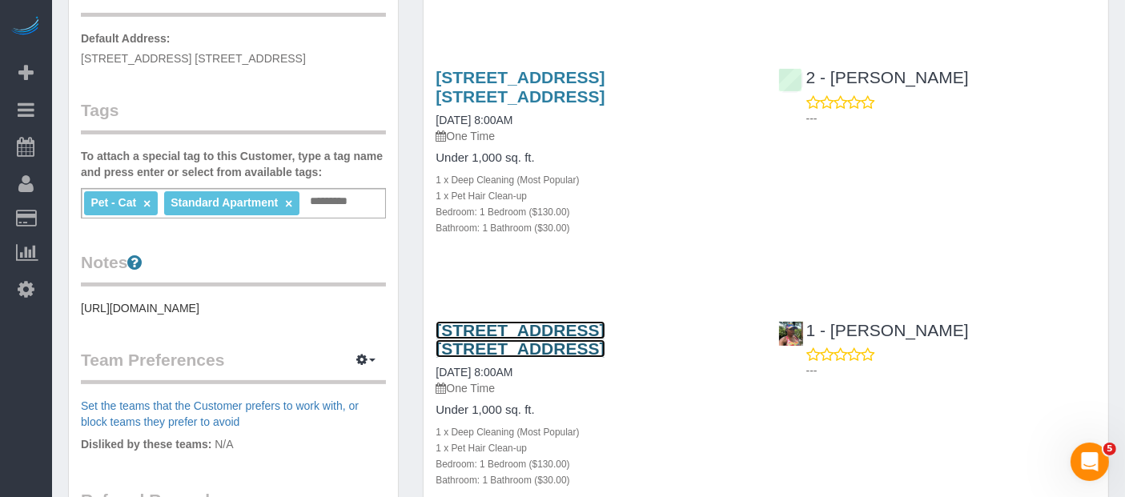
scroll to position [356, 0]
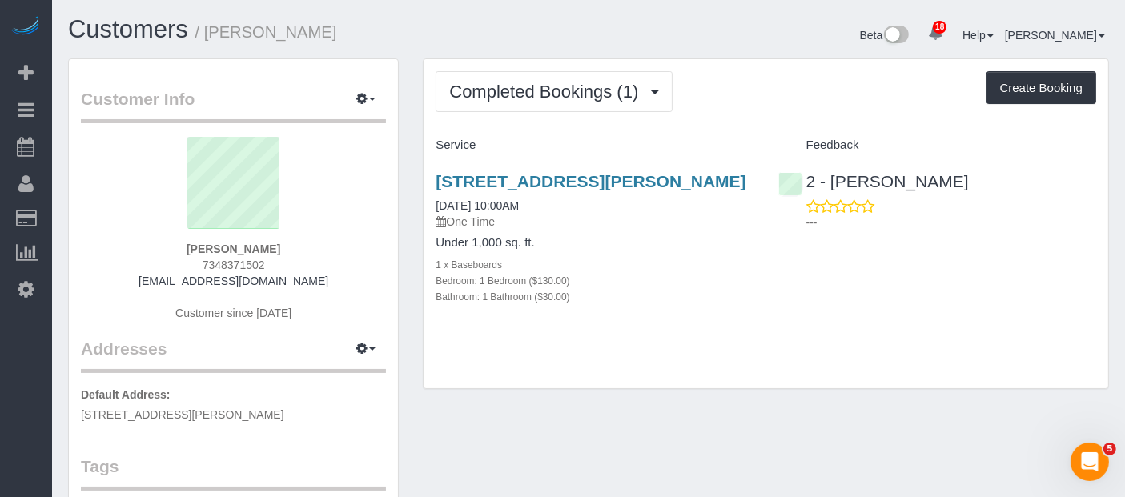
click at [497, 24] on h1 "Customers / [PERSON_NAME]" at bounding box center [322, 29] width 509 height 27
click at [400, 21] on h1 "Customers / [PERSON_NAME]" at bounding box center [322, 29] width 509 height 27
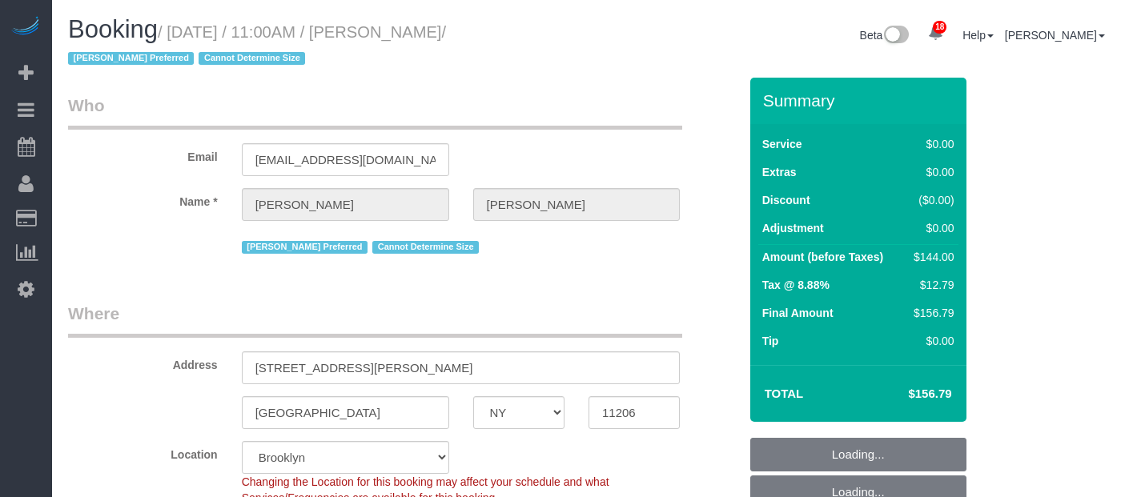
select select "NY"
select select "1"
select select "number:58"
select select "number:72"
select select "number:15"
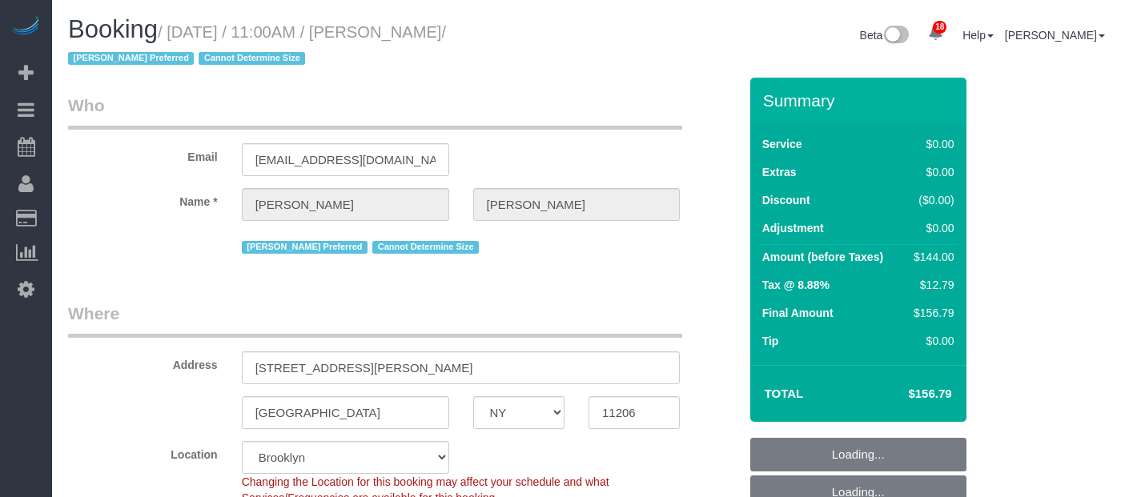
select select "number:7"
select select "spot64"
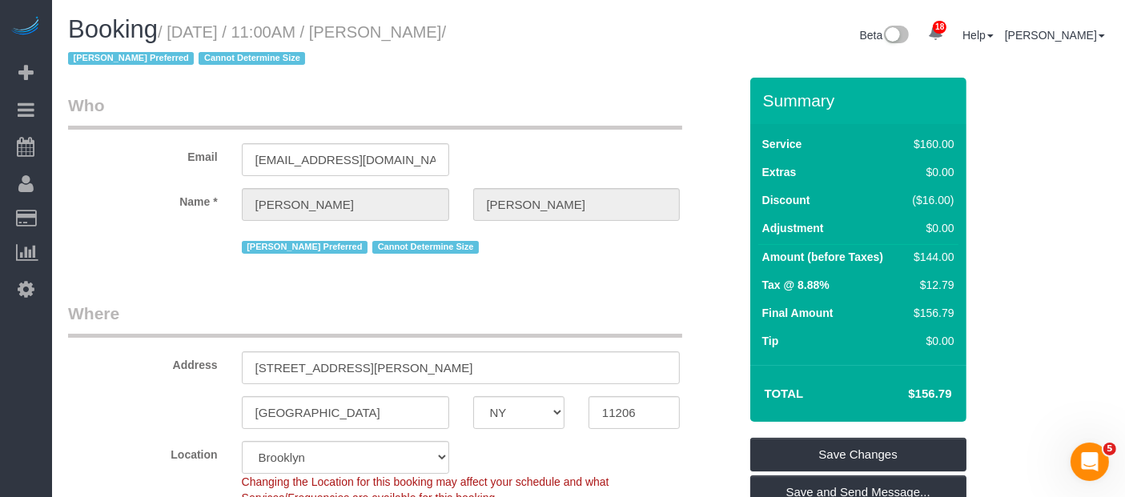
drag, startPoint x: 173, startPoint y: 32, endPoint x: 505, endPoint y: 23, distance: 331.7
click at [446, 23] on small "/ September 15, 2025 / 11:00AM / Ifeoma Odum / Ana Rodriguez Preferred Cannot D…" at bounding box center [257, 45] width 378 height 45
copy small "September 15, 2025 / 11:00AM / Ifeoma Odum"
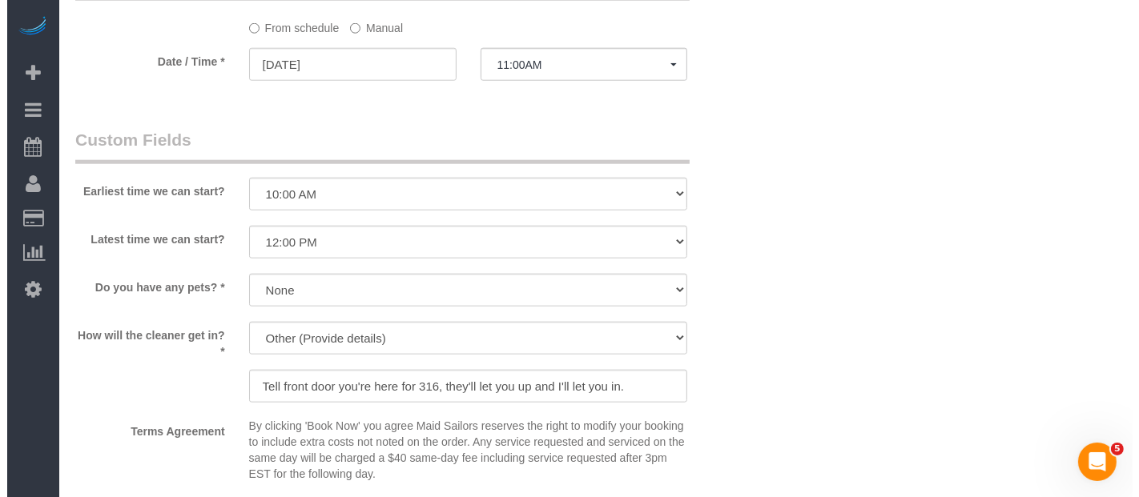
scroll to position [1958, 0]
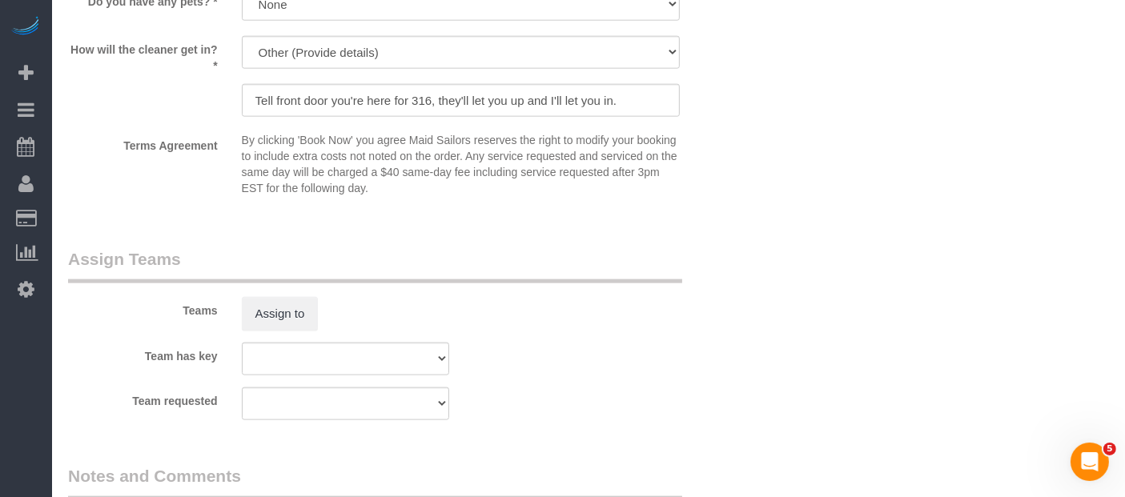
click at [234, 319] on div "Assign to" at bounding box center [346, 314] width 232 height 34
click at [285, 312] on button "Assign to" at bounding box center [280, 314] width 77 height 34
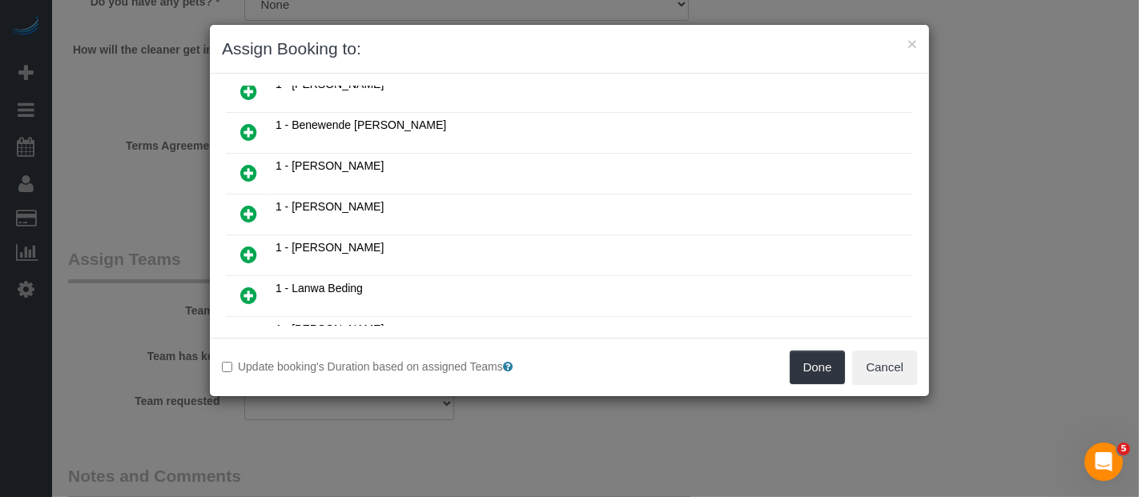
scroll to position [533, 0]
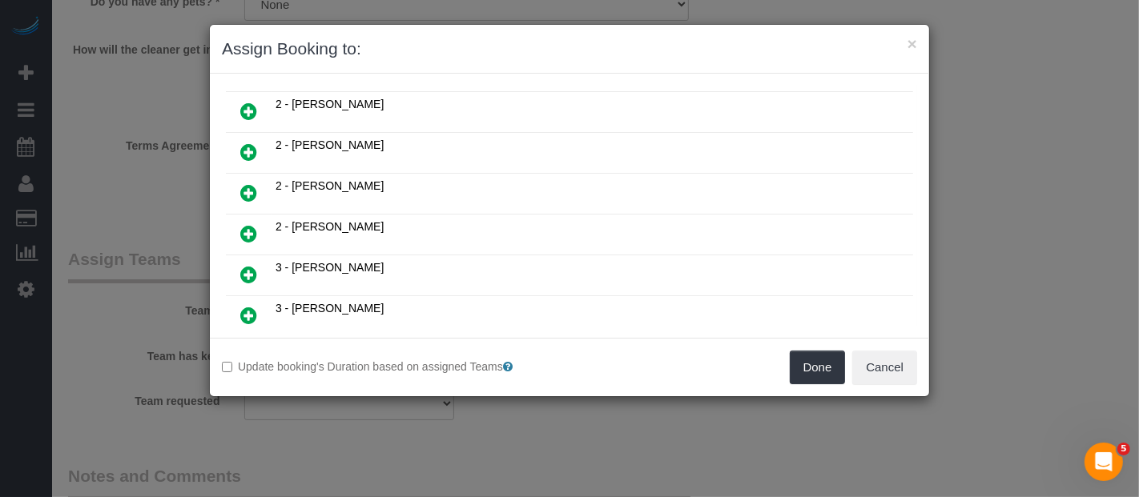
drag, startPoint x: 242, startPoint y: 126, endPoint x: 326, endPoint y: 136, distance: 84.8
click at [243, 143] on icon at bounding box center [248, 152] width 17 height 19
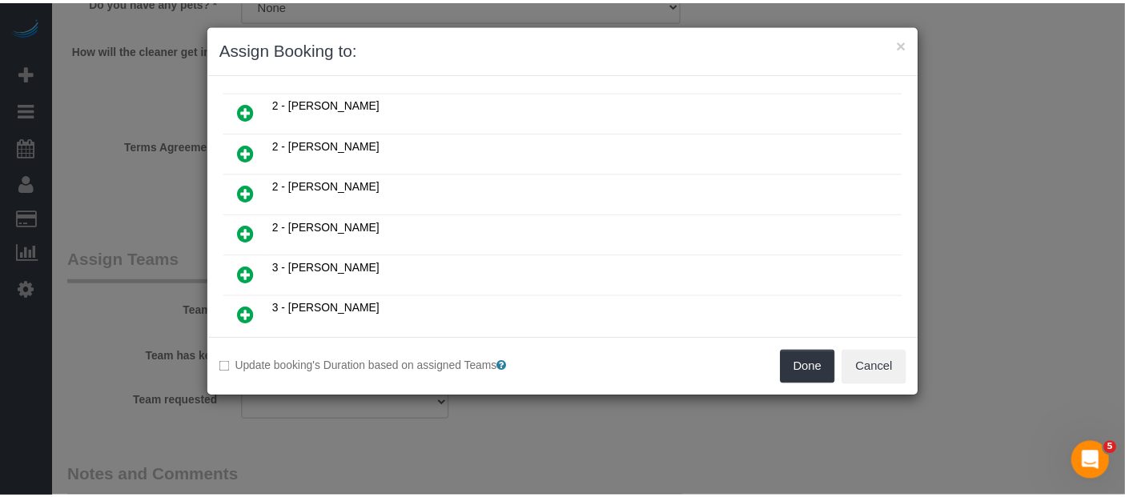
scroll to position [570, 0]
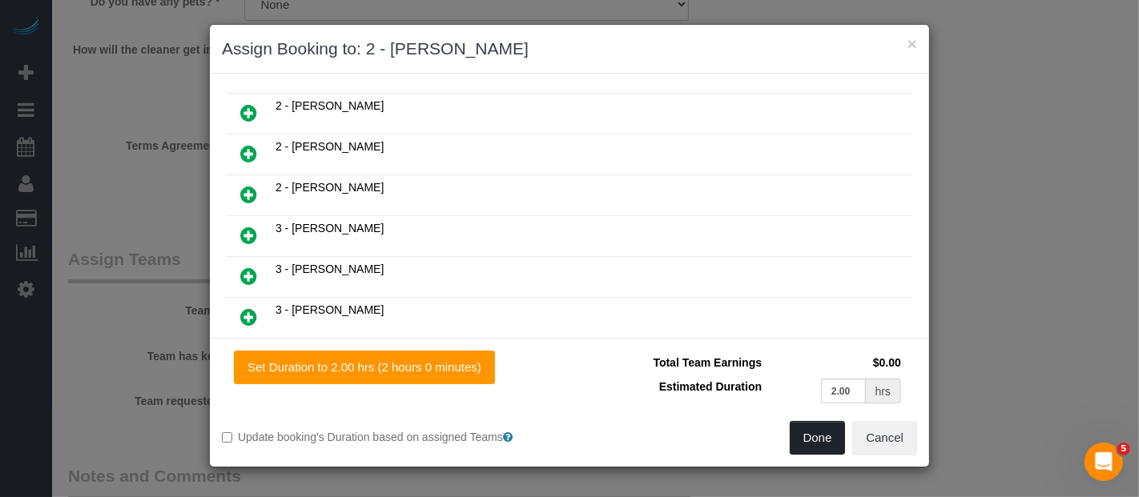
click at [811, 433] on button "Done" at bounding box center [818, 438] width 56 height 34
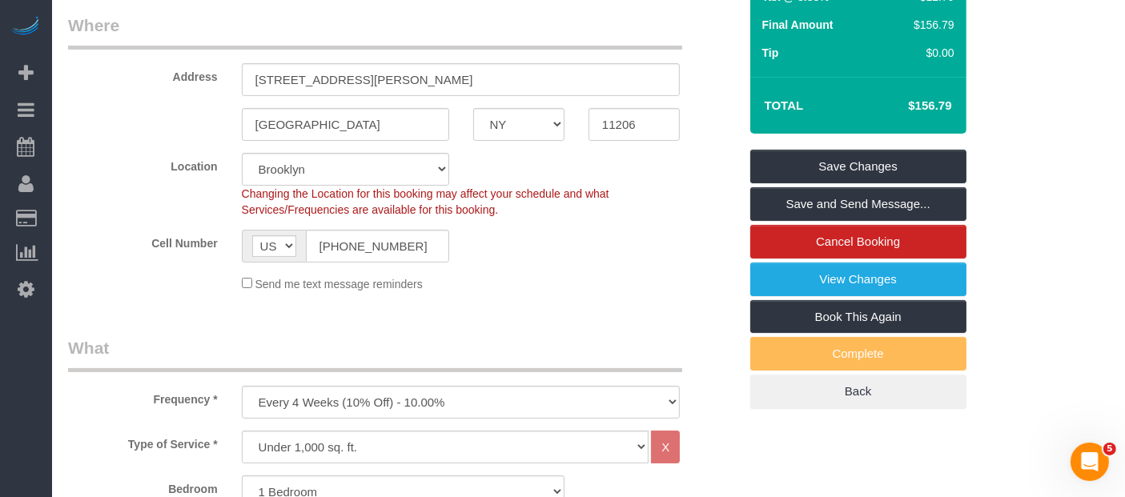
scroll to position [89, 0]
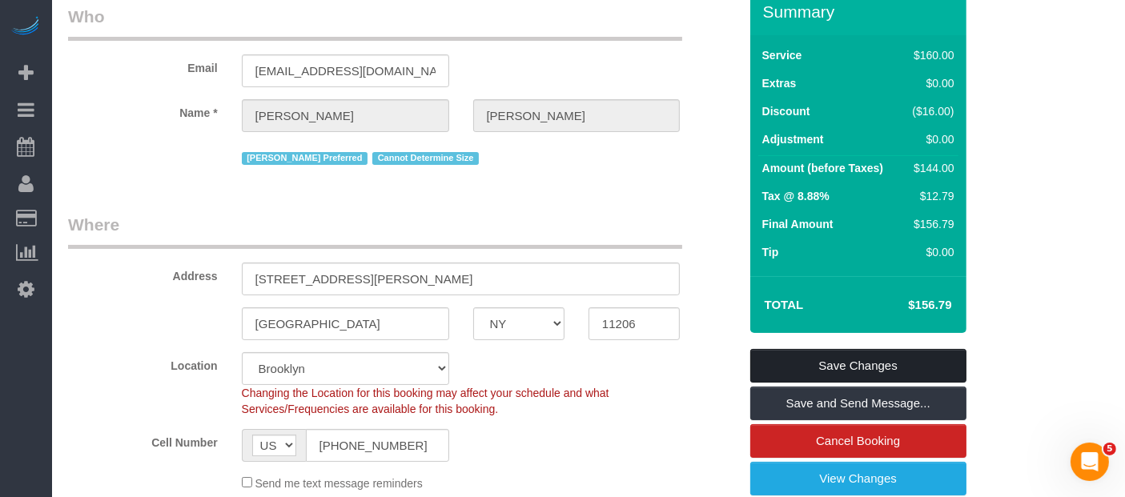
click at [863, 355] on link "Save Changes" at bounding box center [859, 366] width 216 height 34
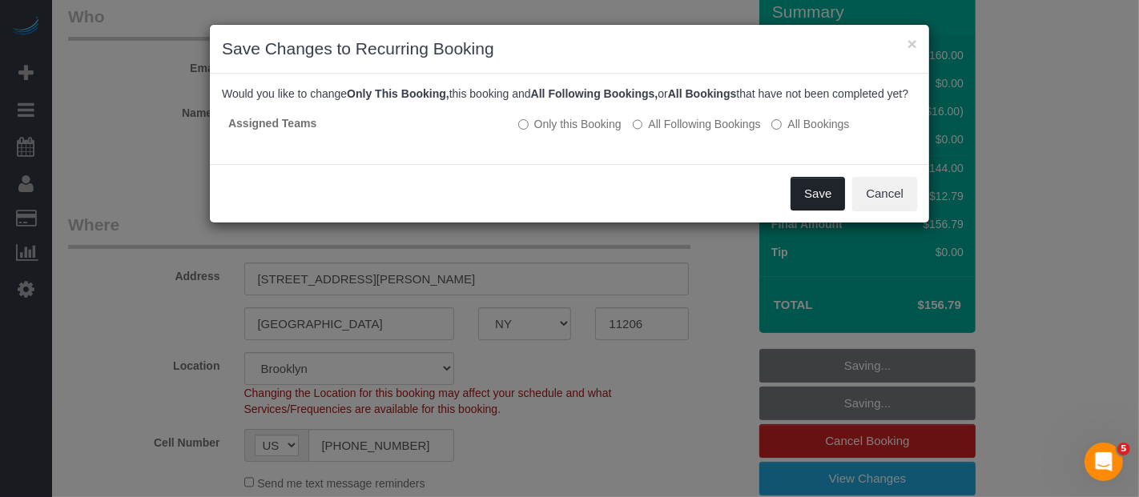
click at [812, 211] on button "Save" at bounding box center [818, 194] width 54 height 34
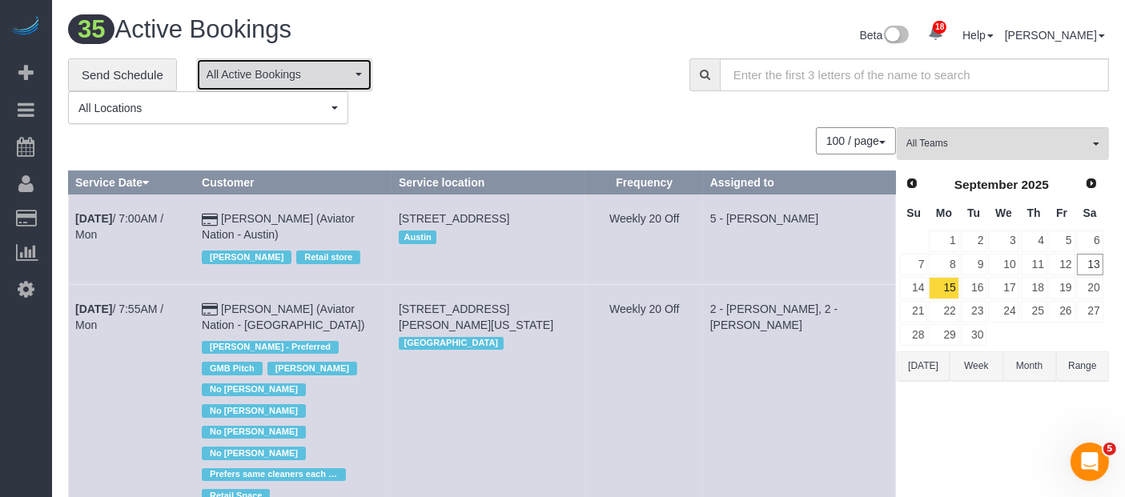
click at [338, 74] on span "All Active Bookings" at bounding box center [279, 74] width 145 height 16
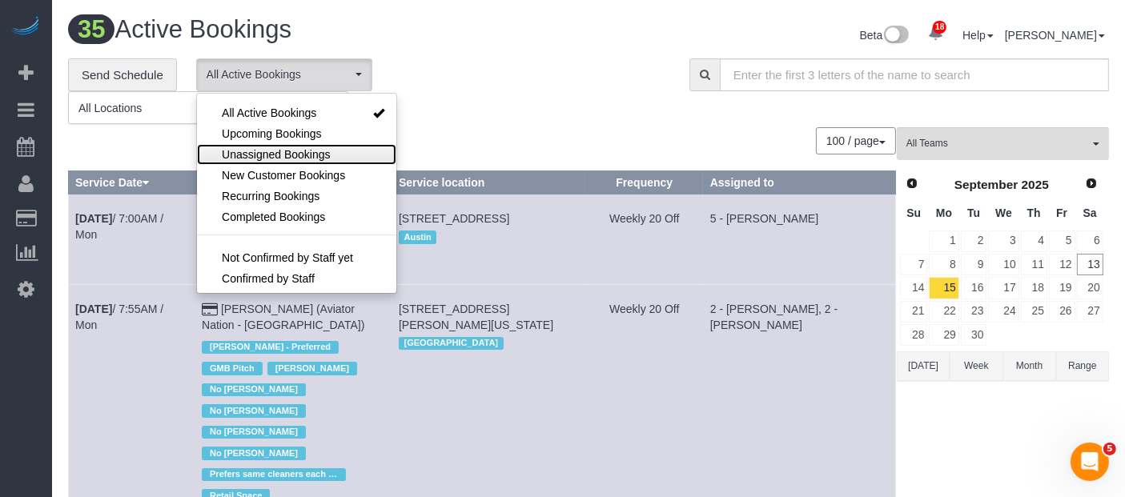
click at [300, 148] on span "Unassigned Bookings" at bounding box center [276, 155] width 108 height 16
select select "**********"
click at [444, 99] on div "**********" at bounding box center [367, 91] width 598 height 66
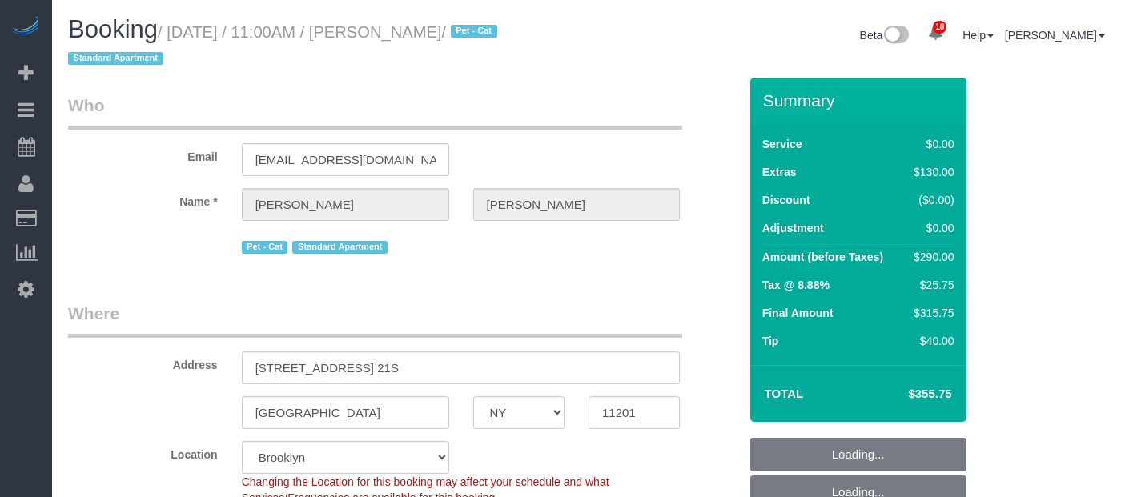
select select "NY"
select select "1"
select select "spot64"
select select "number:58"
select select "number:75"
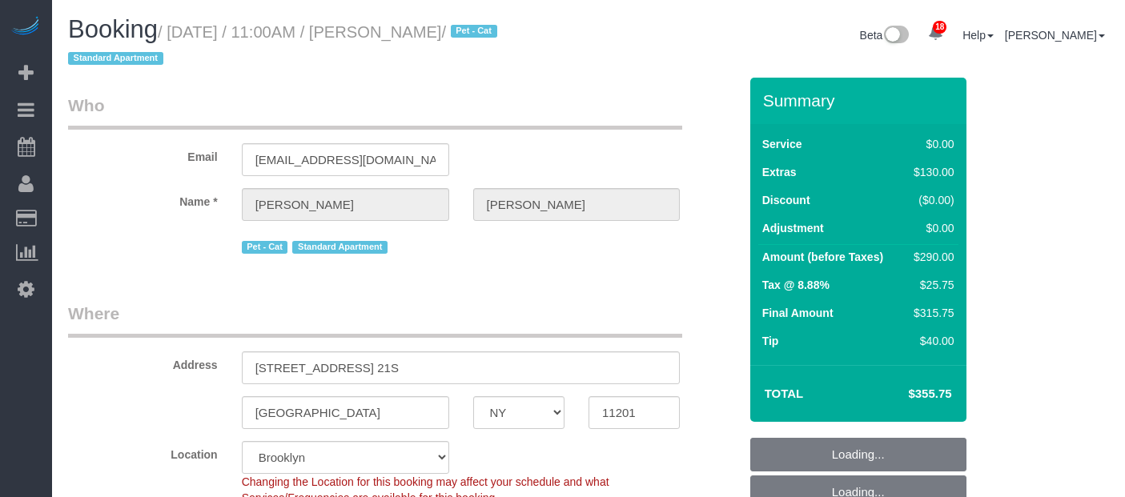
select select "number:14"
select select "number:6"
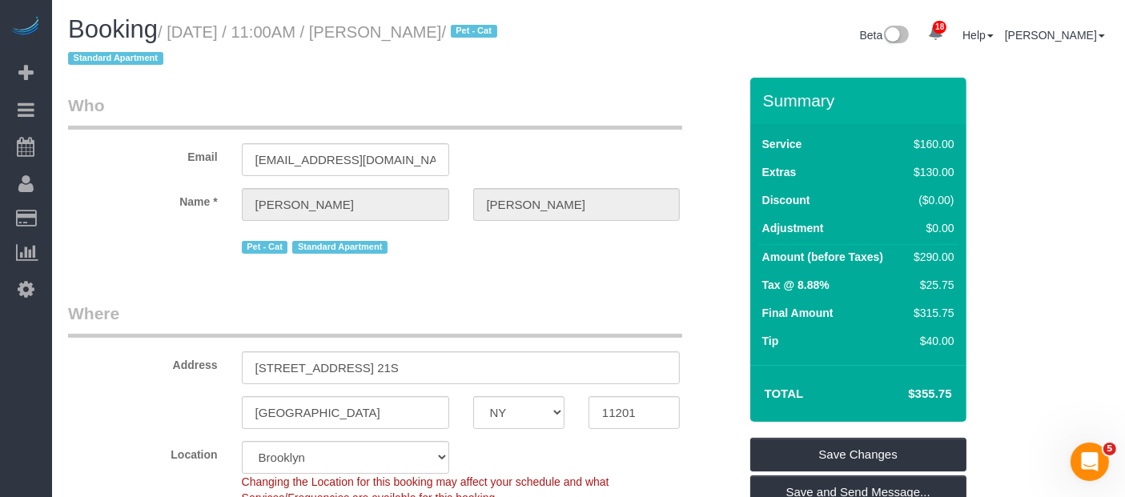
drag, startPoint x: 172, startPoint y: 34, endPoint x: 497, endPoint y: 37, distance: 325.2
click at [497, 37] on small "/ [DATE] / 11:00AM / [PERSON_NAME] / Pet - Cat Standard Apartment" at bounding box center [285, 45] width 434 height 45
copy small "[DATE] / 11:00AM / [PERSON_NAME]"
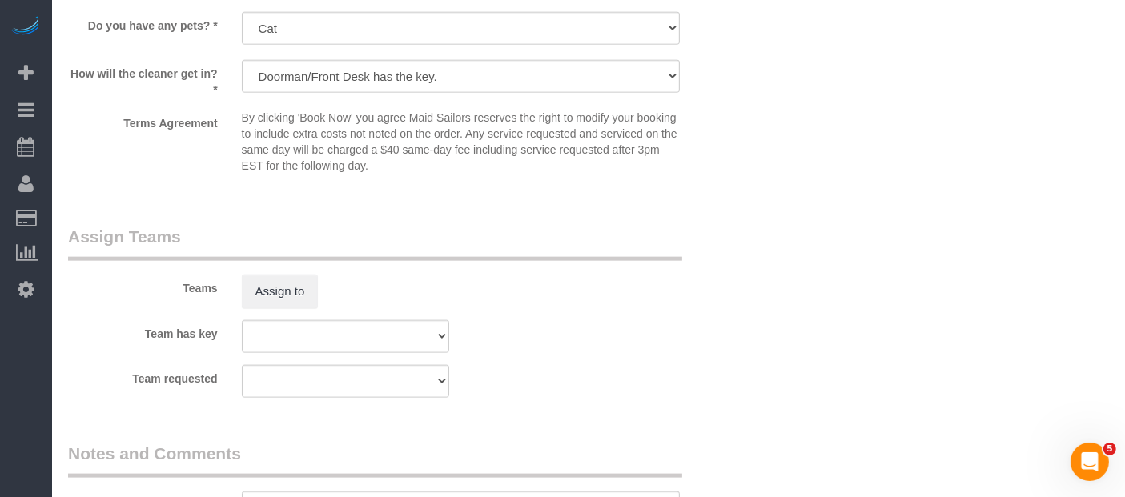
scroll to position [1958, 0]
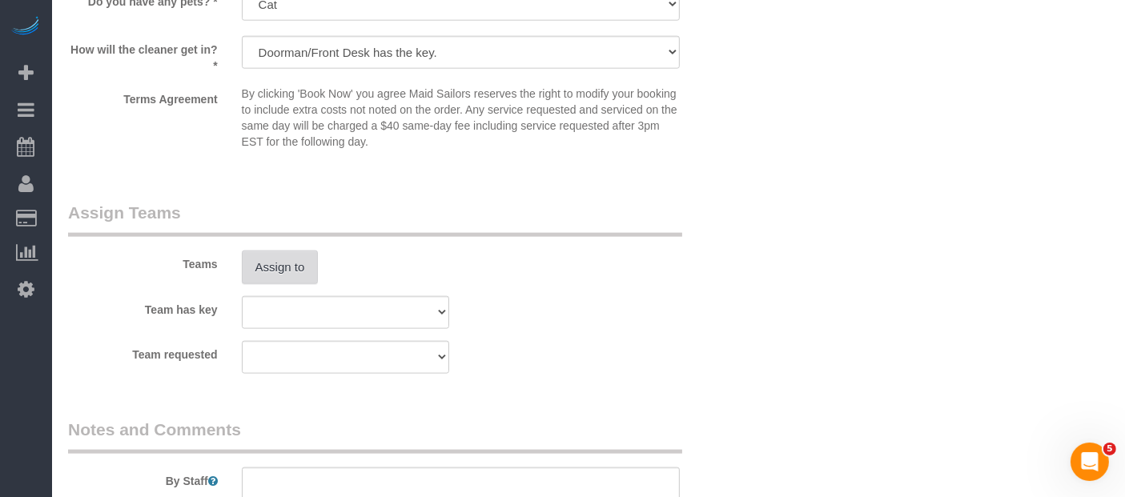
click at [296, 259] on button "Assign to" at bounding box center [280, 268] width 77 height 34
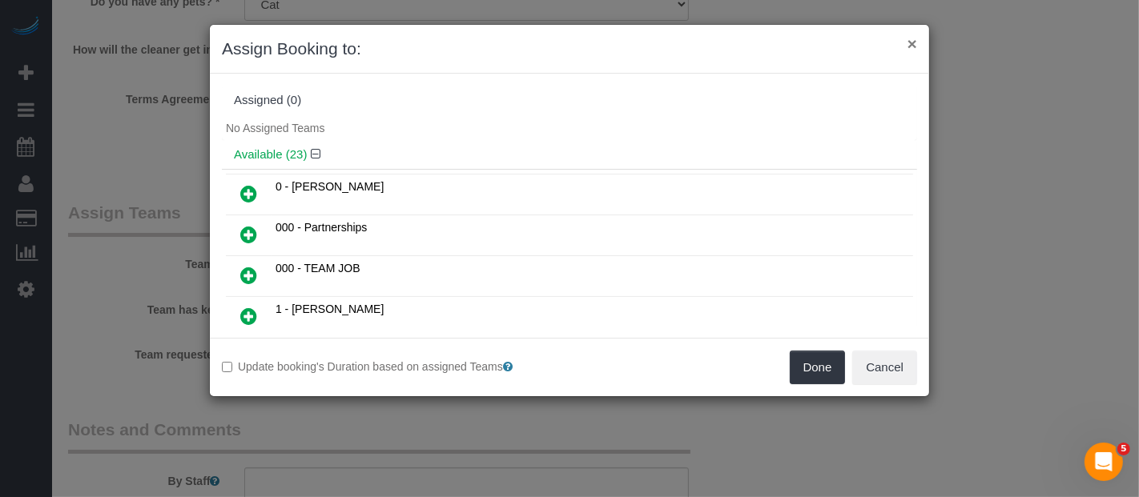
click at [912, 42] on button "×" at bounding box center [913, 43] width 10 height 17
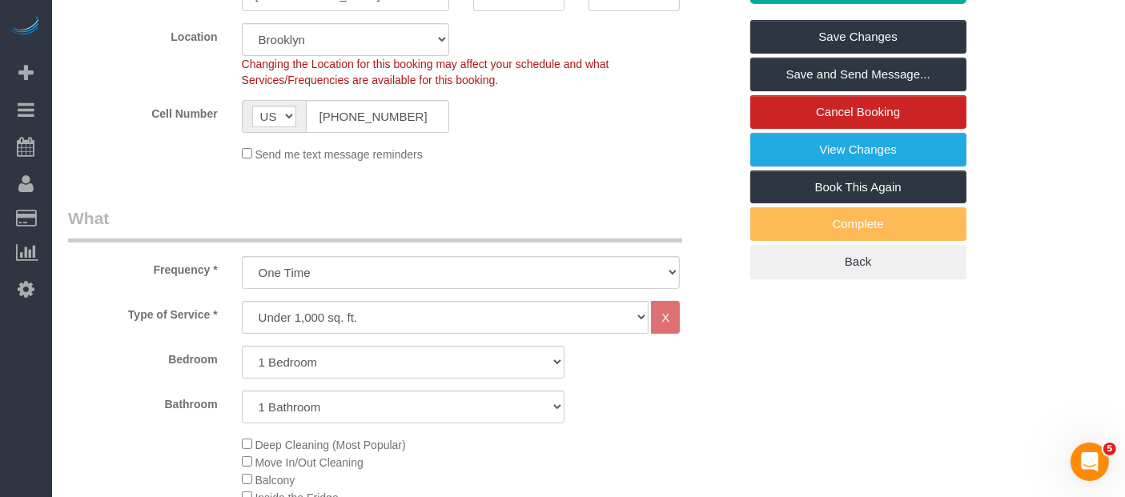
scroll to position [0, 0]
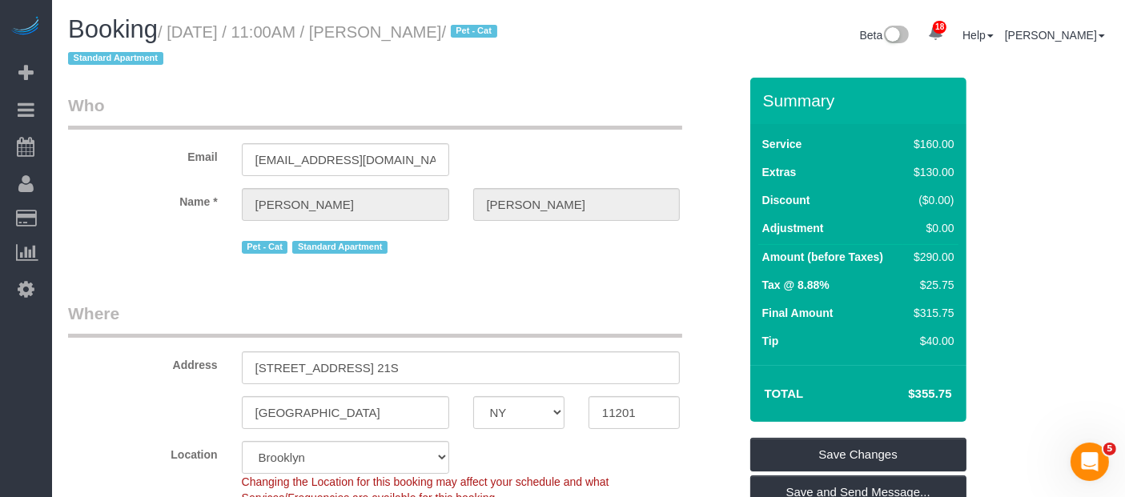
copy small "September 15, 2025 / 11:00AM / Matt Tepper"
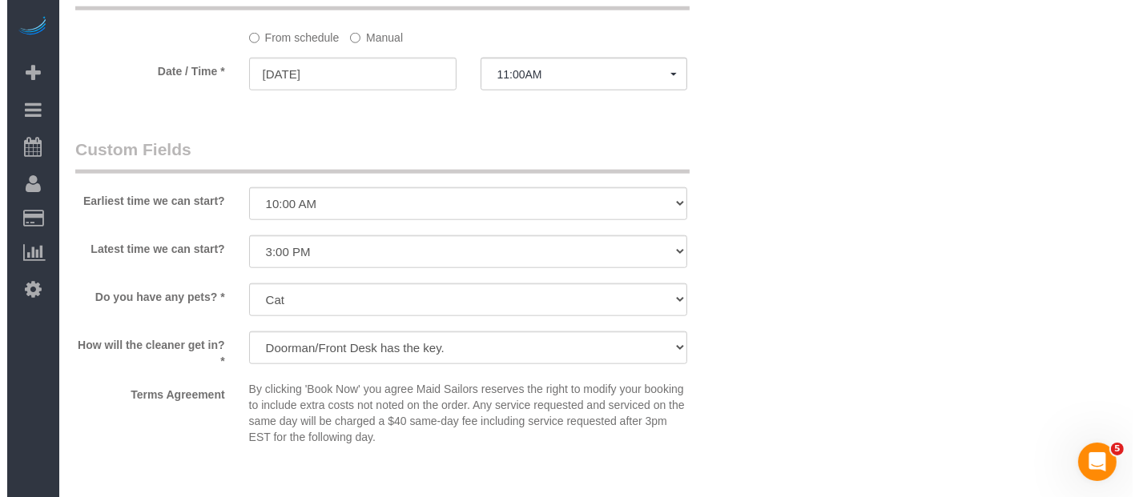
scroll to position [1780, 0]
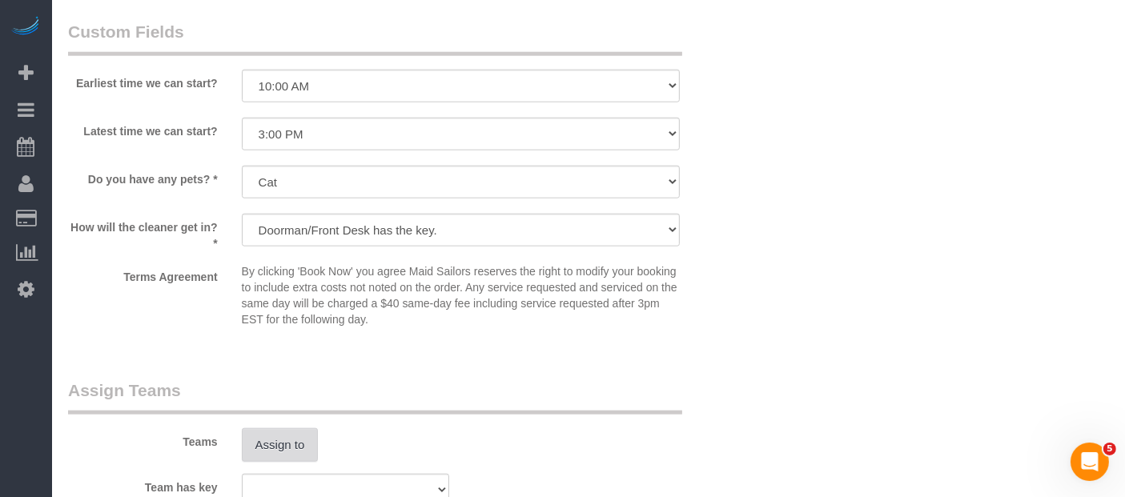
click at [271, 445] on button "Assign to" at bounding box center [280, 446] width 77 height 34
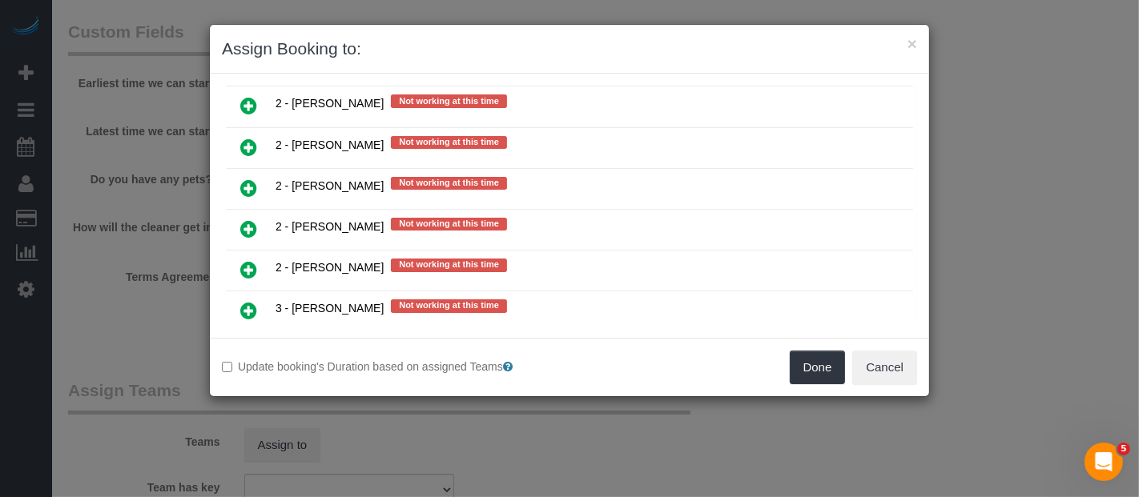
scroll to position [2016, 0]
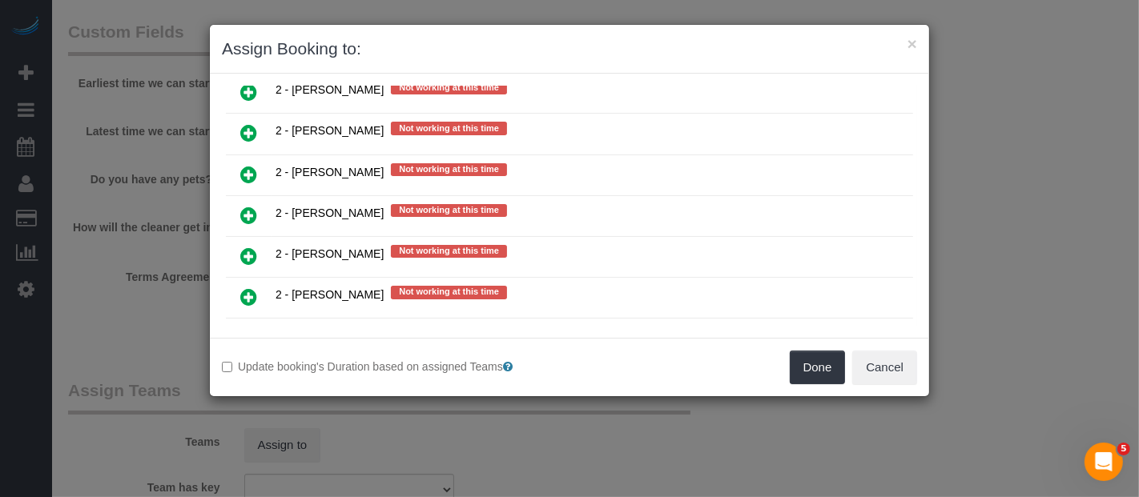
click at [242, 288] on icon at bounding box center [248, 297] width 17 height 19
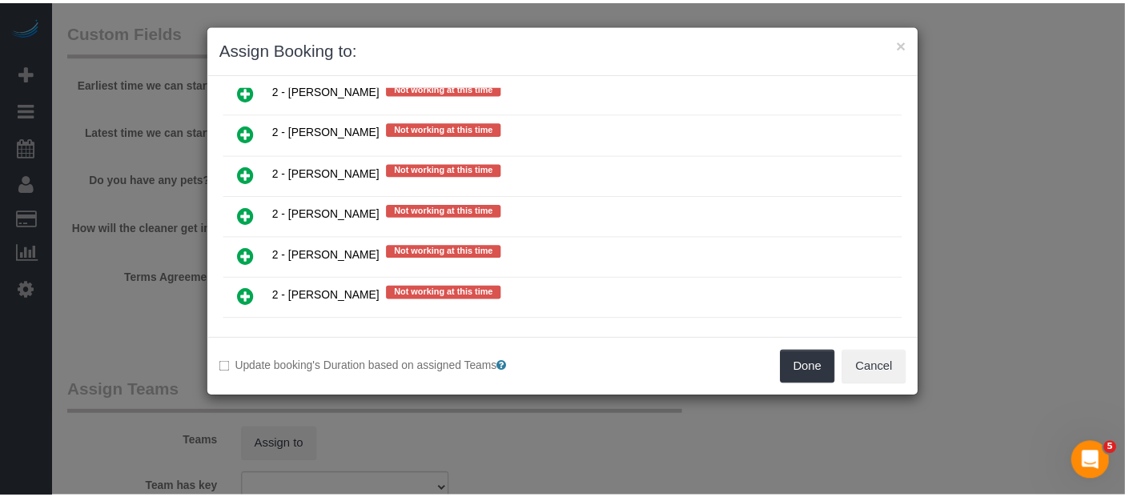
scroll to position [2052, 0]
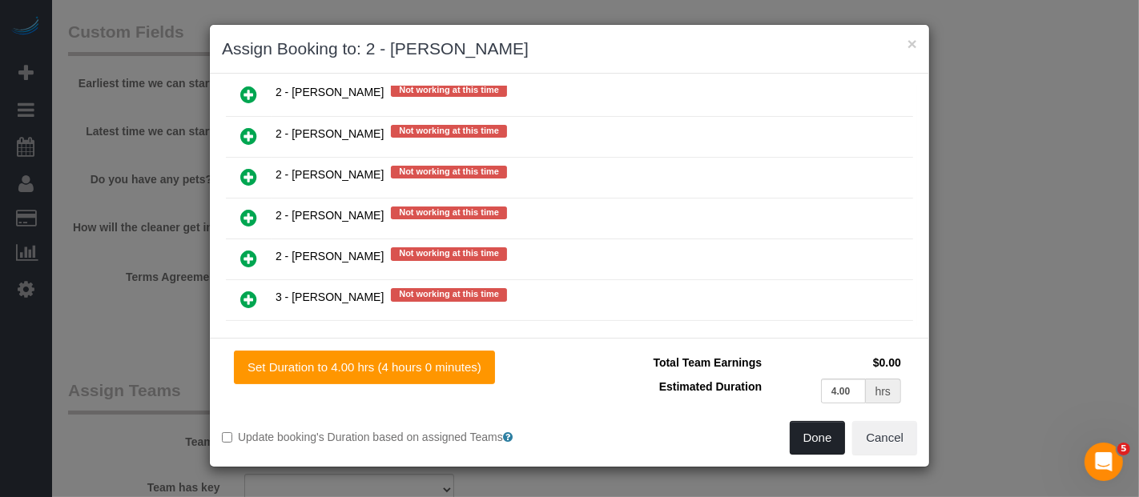
click at [802, 434] on button "Done" at bounding box center [818, 438] width 56 height 34
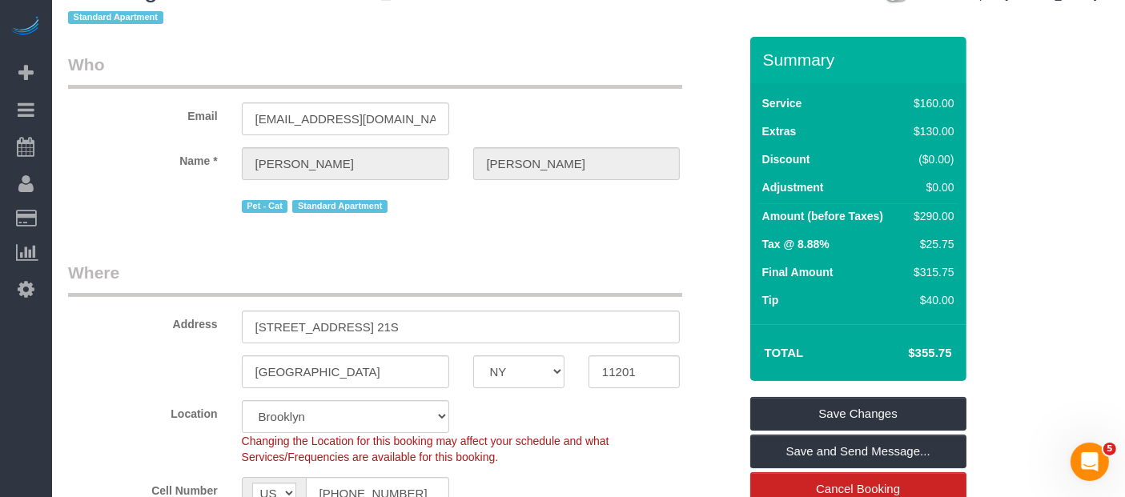
scroll to position [0, 0]
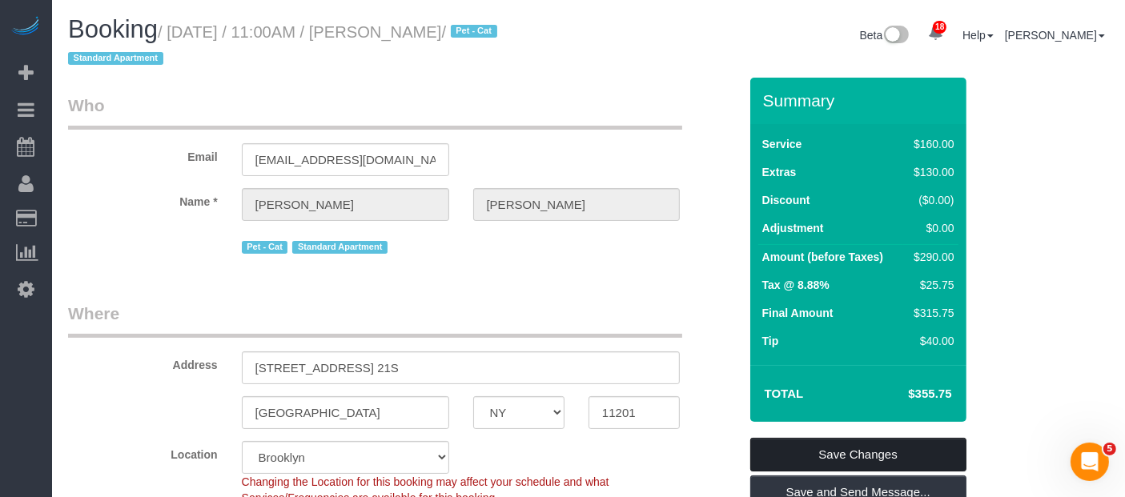
click at [896, 453] on link "Save Changes" at bounding box center [859, 455] width 216 height 34
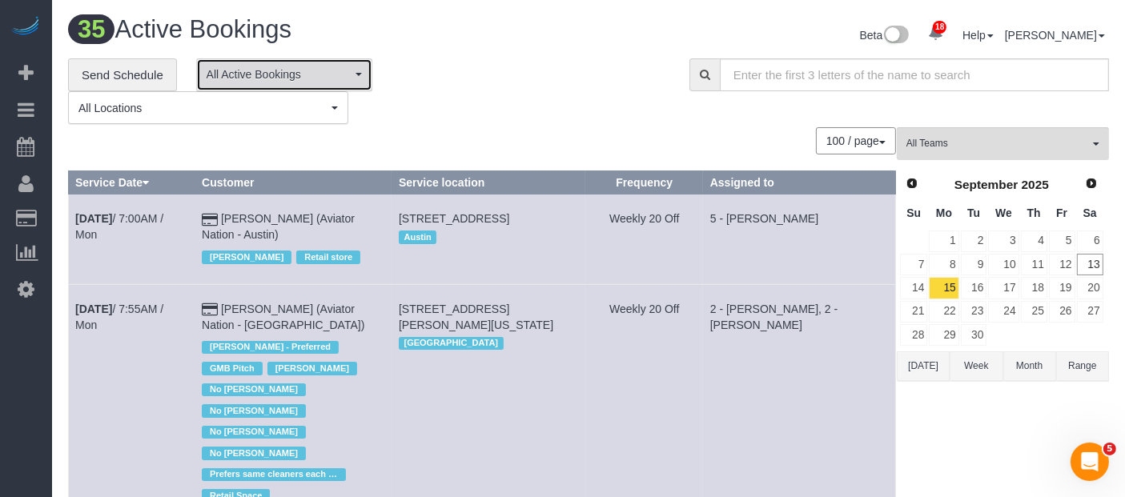
click at [353, 77] on button "All Active Bookings" at bounding box center [284, 74] width 176 height 33
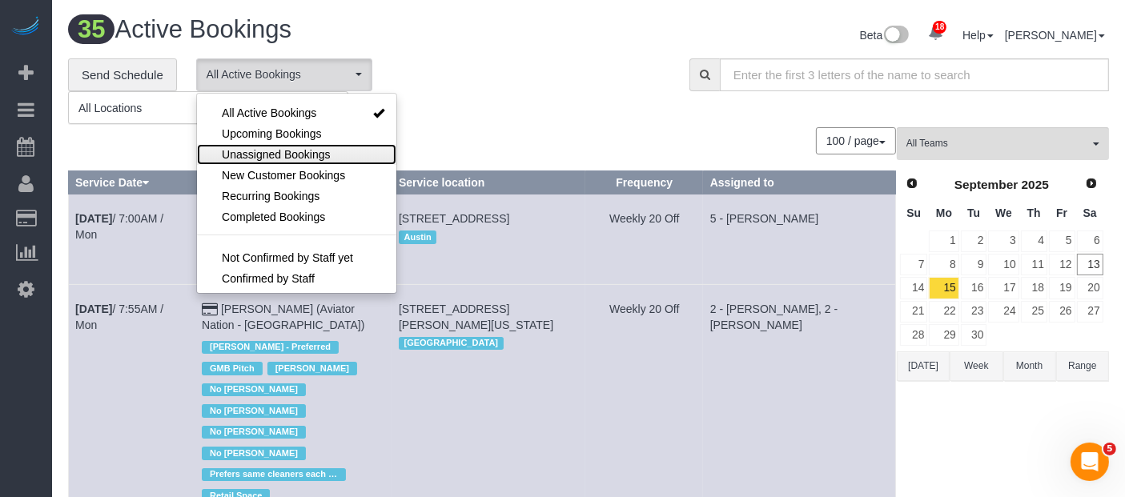
click at [298, 147] on span "Unassigned Bookings" at bounding box center [276, 155] width 108 height 16
click at [540, 65] on div "**********" at bounding box center [367, 91] width 598 height 66
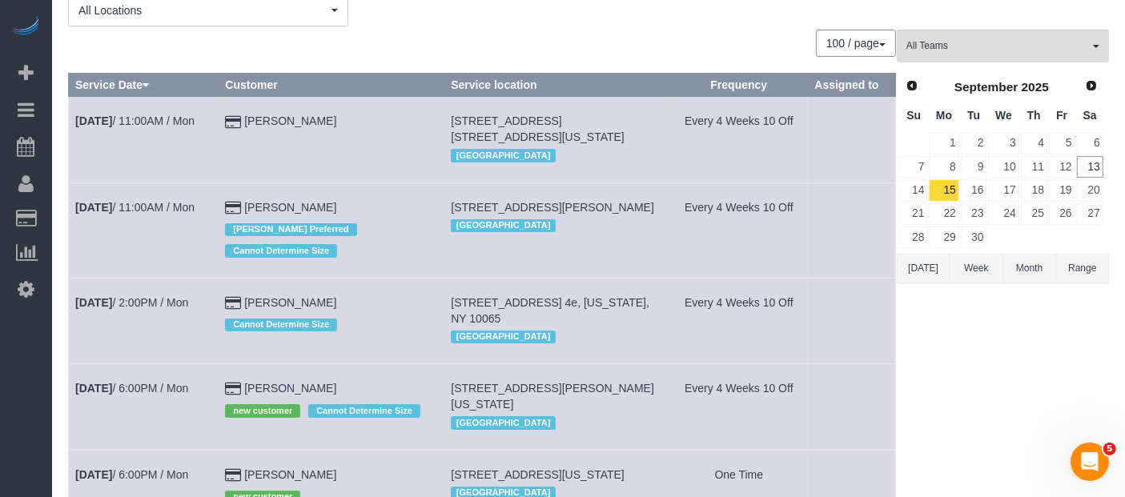
scroll to position [73, 0]
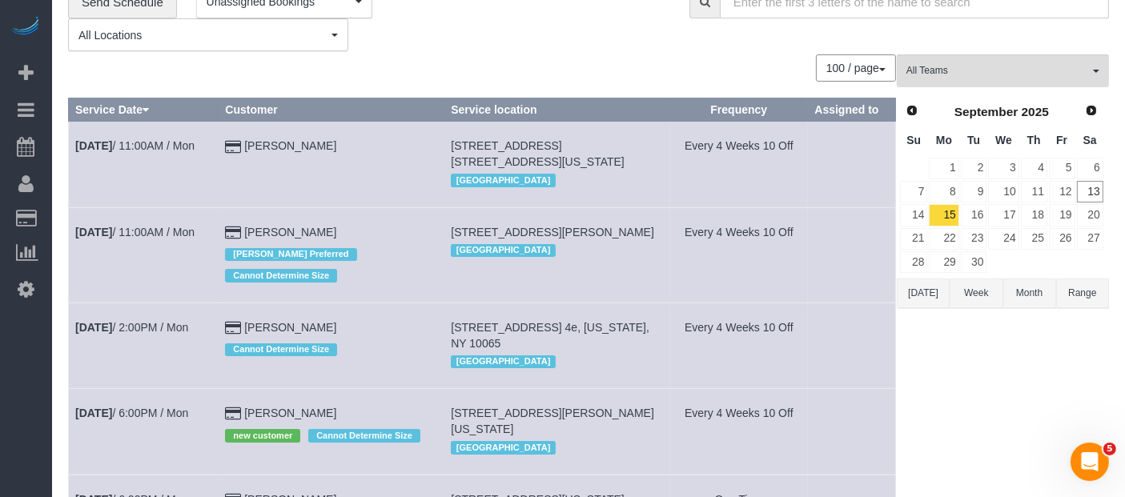
drag, startPoint x: 456, startPoint y: 225, endPoint x: 509, endPoint y: 244, distance: 56.3
click at [498, 240] on td "54 Noll Street, Apt 316, Brooklyn, NY 11206 Brooklyn" at bounding box center [558, 254] width 226 height 95
copy span "[STREET_ADDRESS][PERSON_NAME]"
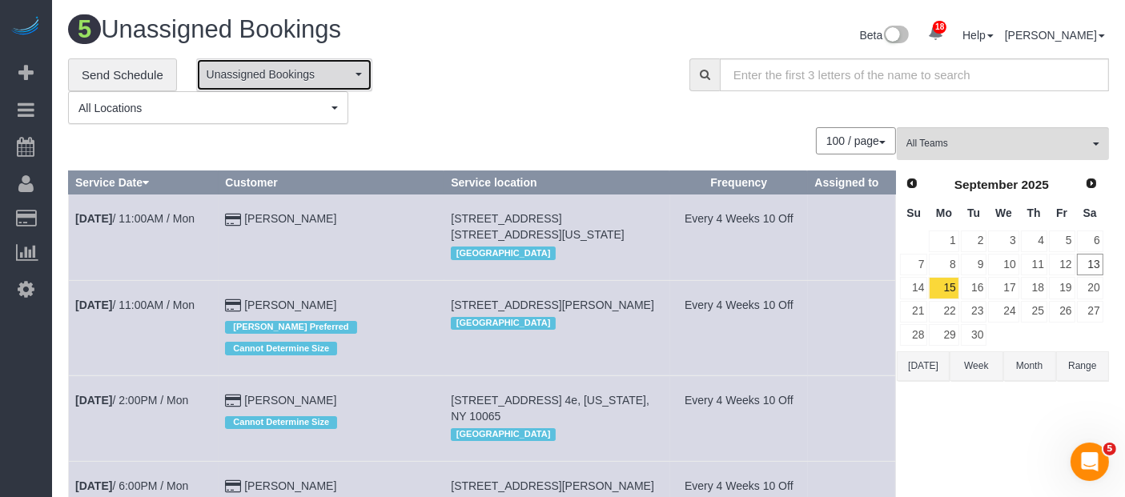
click at [343, 66] on span "Unassigned Bookings" at bounding box center [279, 74] width 145 height 16
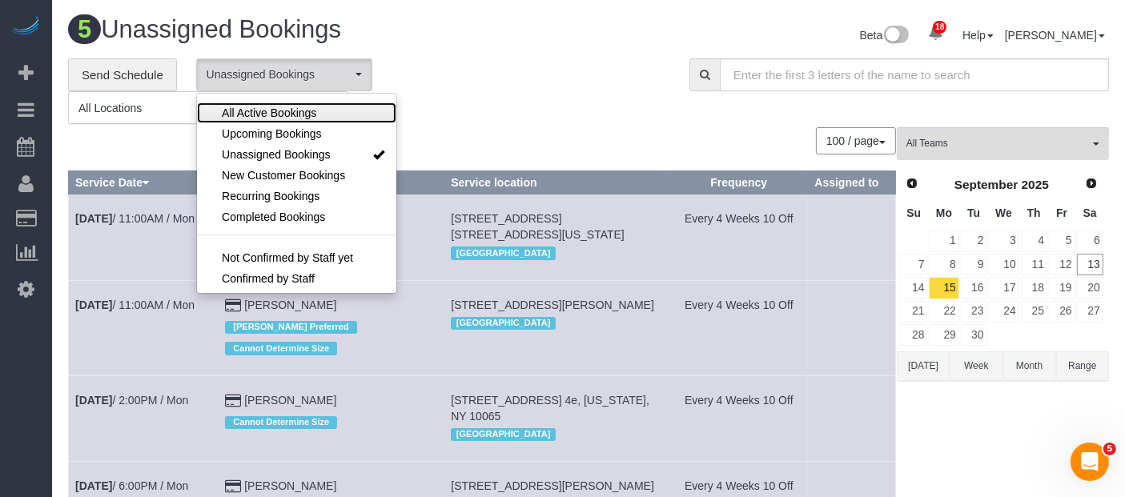
click at [312, 108] on span "All Active Bookings" at bounding box center [269, 113] width 95 height 16
select select "***"
click at [457, 97] on div "**********" at bounding box center [367, 91] width 598 height 66
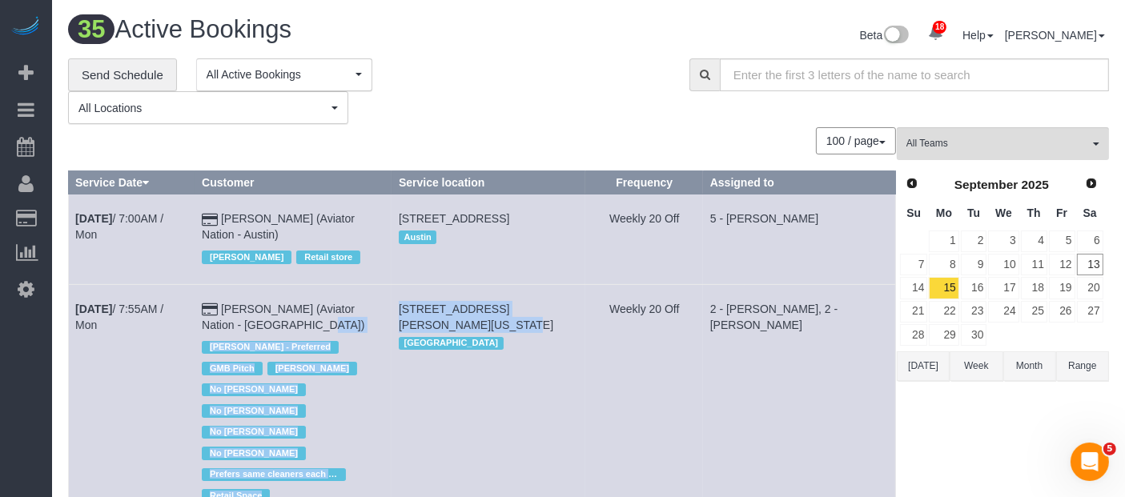
drag, startPoint x: 398, startPoint y: 300, endPoint x: 484, endPoint y: 324, distance: 88.8
click at [445, 325] on tr "Sep 15th / 7:55AM / Mon Kelsy Gonzalez (Aviator Nation - NYC) Alketa Tomaj - Pr…" at bounding box center [482, 403] width 827 height 239
click at [484, 324] on td "93 Mercer Street, New York, NY 10012 Manhattan" at bounding box center [489, 403] width 194 height 239
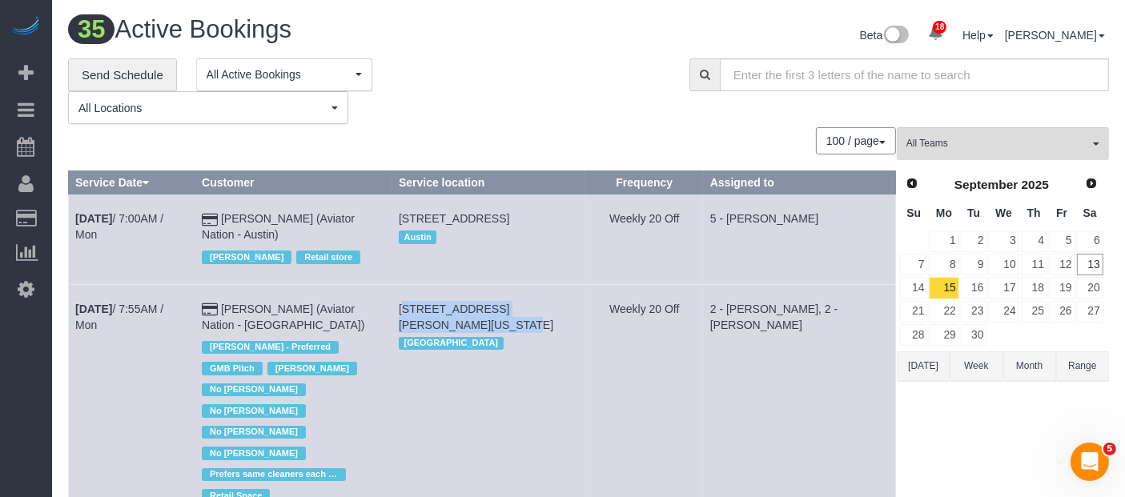
drag, startPoint x: 404, startPoint y: 299, endPoint x: 451, endPoint y: 318, distance: 51.0
click at [449, 320] on td "93 Mercer Street, New York, NY 10012 Manhattan" at bounding box center [489, 403] width 194 height 239
copy span "[STREET_ADDRESS][PERSON_NAME][US_STATE]"
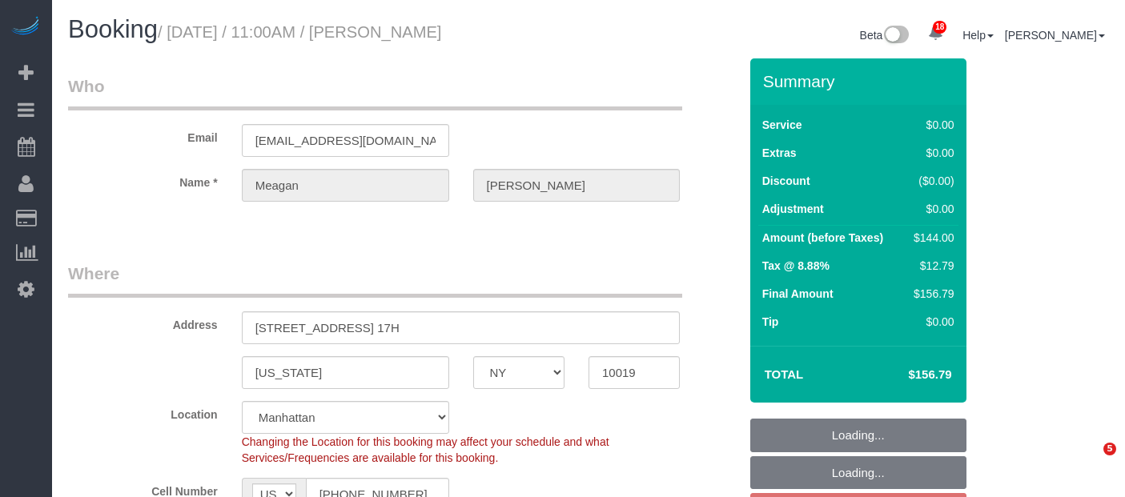
select select "NY"
select select "1"
select select "spot64"
select select "number:58"
select select "number:90"
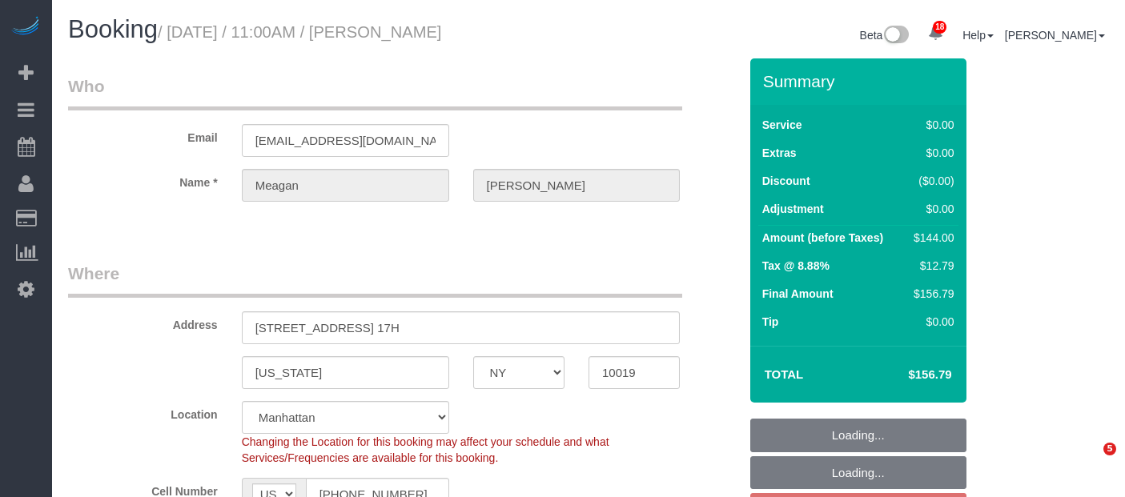
select select "number:15"
select select "number:5"
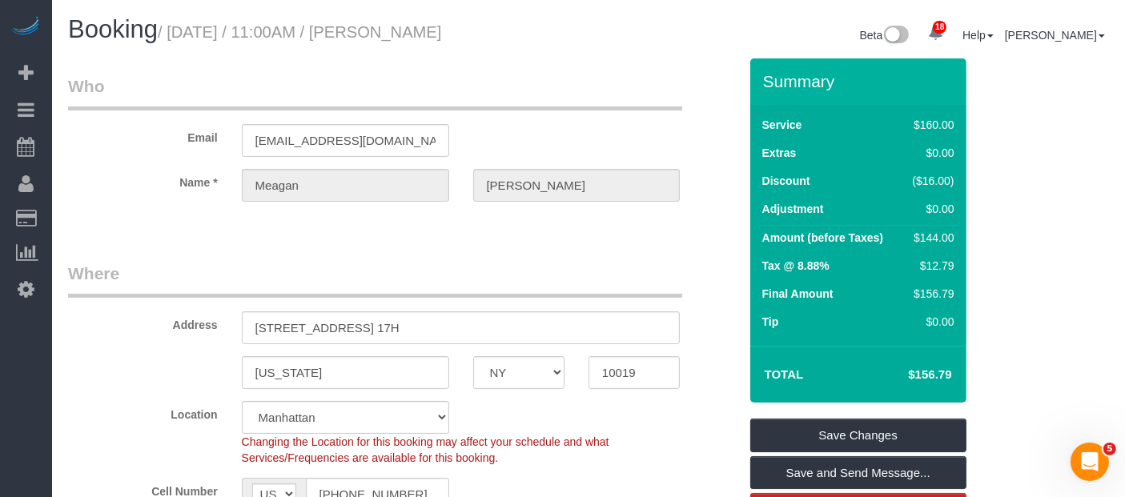
drag, startPoint x: 175, startPoint y: 28, endPoint x: 549, endPoint y: 46, distance: 374.5
click at [441, 40] on small "/ [DATE] / 11:00AM / [PERSON_NAME]" at bounding box center [300, 32] width 284 height 18
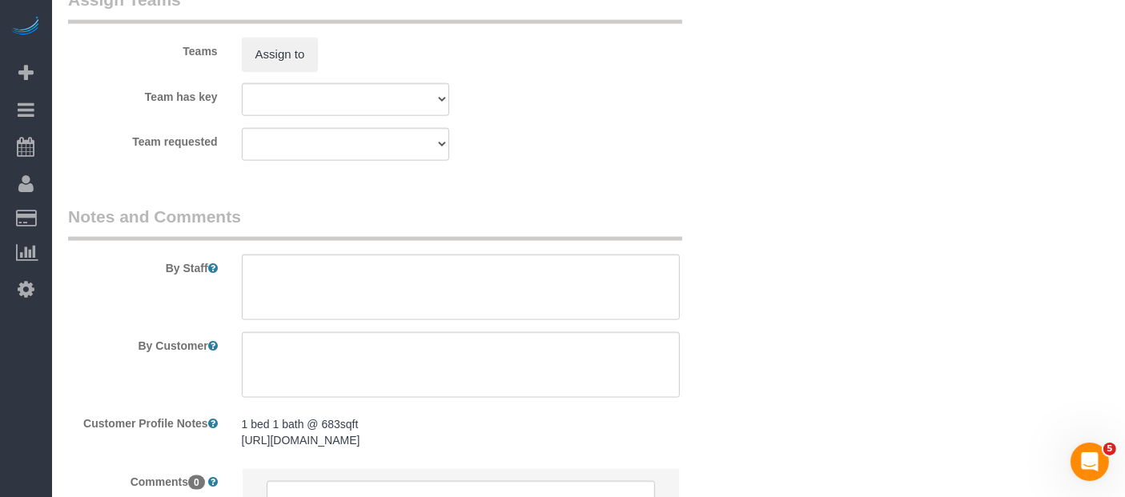
scroll to position [2047, 0]
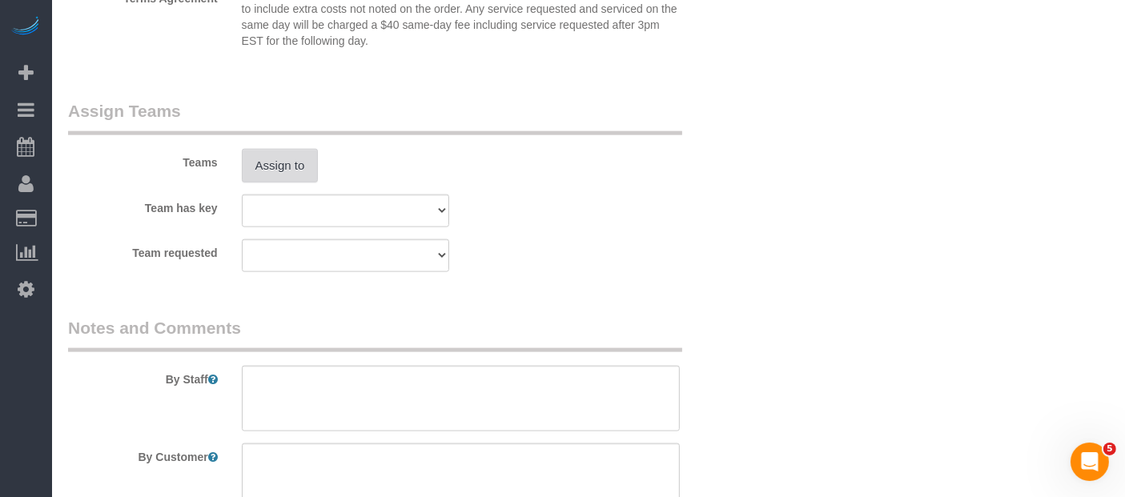
click at [276, 181] on button "Assign to" at bounding box center [280, 166] width 77 height 34
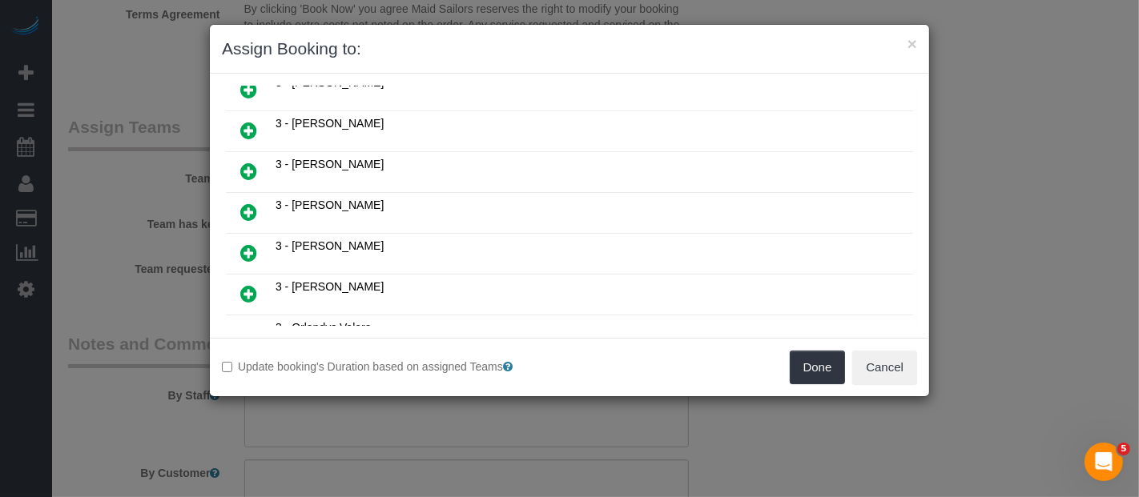
scroll to position [890, 0]
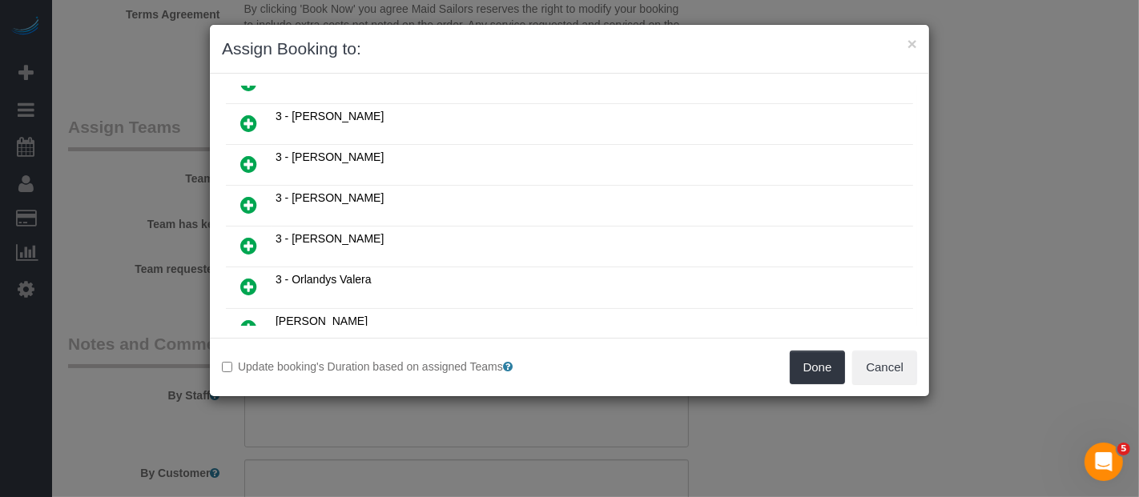
click at [251, 277] on icon at bounding box center [248, 286] width 17 height 19
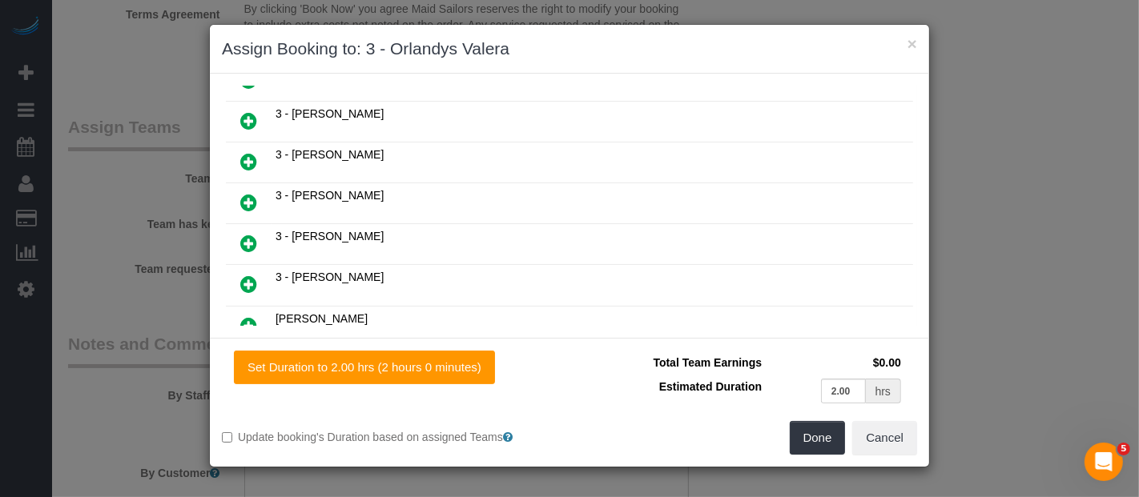
scroll to position [927, 0]
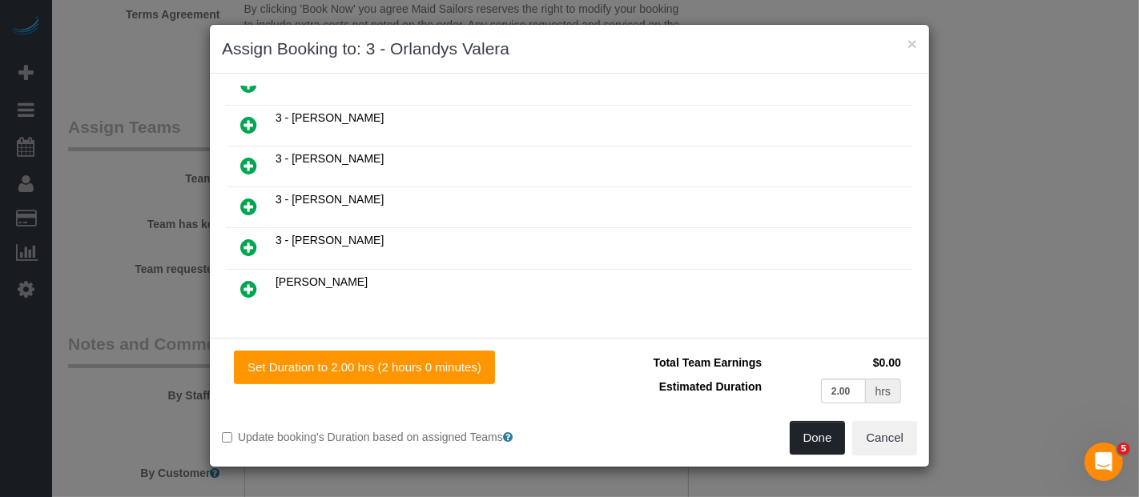
click at [817, 441] on button "Done" at bounding box center [818, 438] width 56 height 34
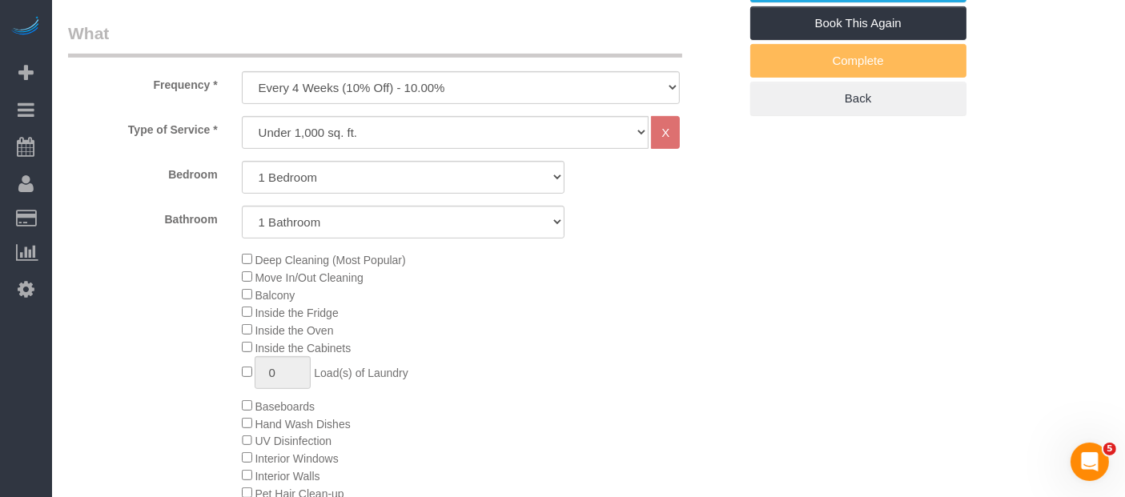
scroll to position [267, 0]
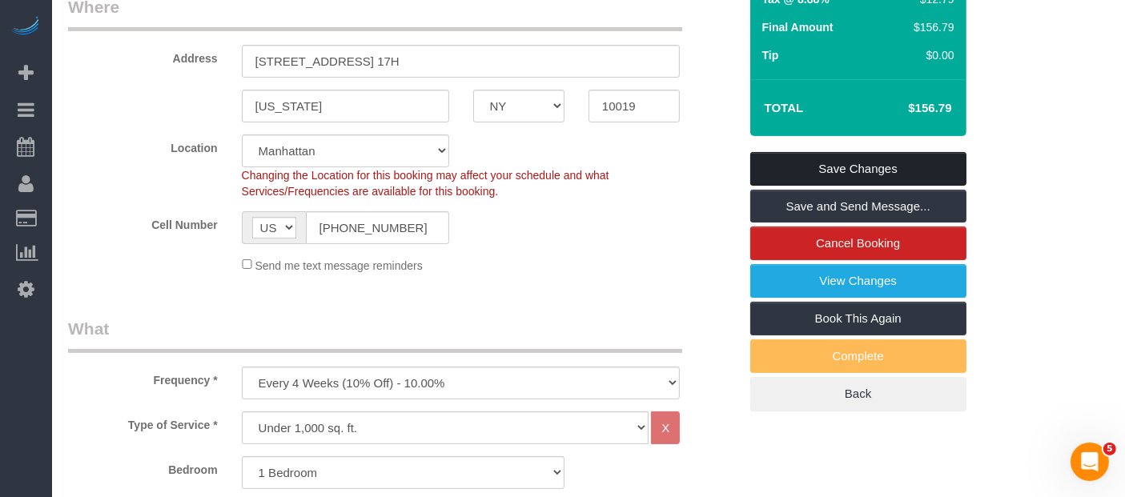
click at [888, 165] on link "Save Changes" at bounding box center [859, 169] width 216 height 34
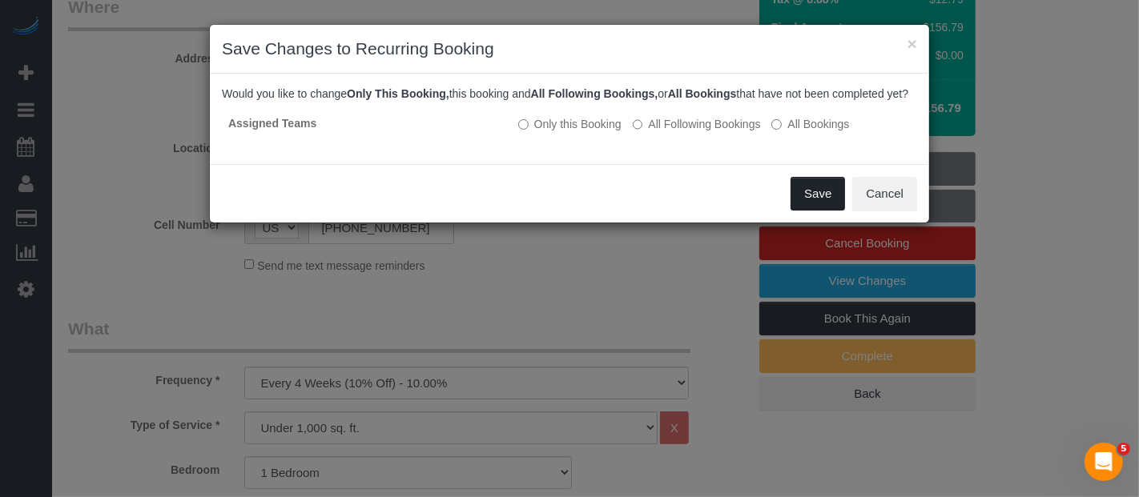
click at [809, 199] on button "Save" at bounding box center [818, 194] width 54 height 34
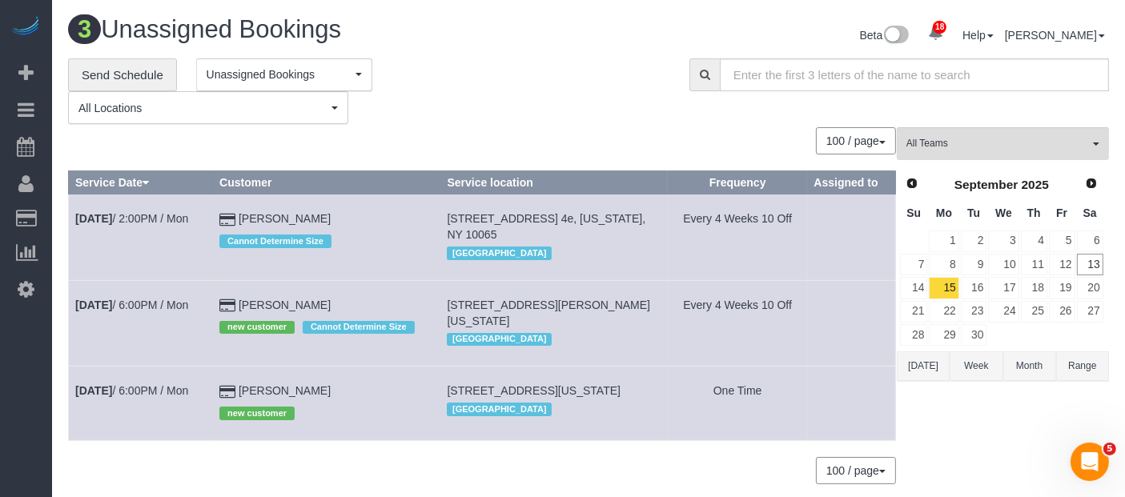
click at [366, 54] on div "3 Unassigned Bookings Beta 18 Your Notifications You have 0 alerts × You have 5…" at bounding box center [588, 37] width 1065 height 42
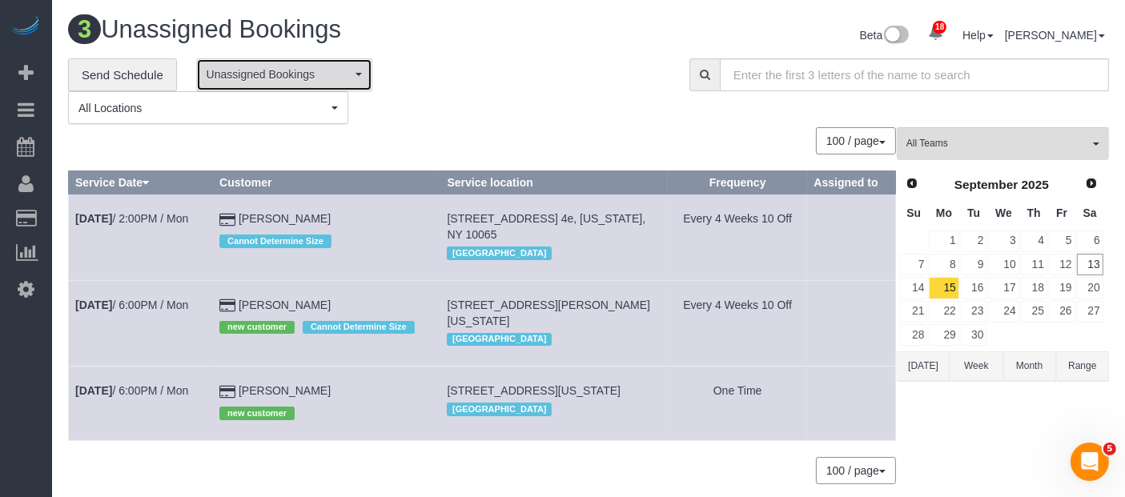
click at [352, 69] on button "Unassigned Bookings" at bounding box center [284, 74] width 176 height 33
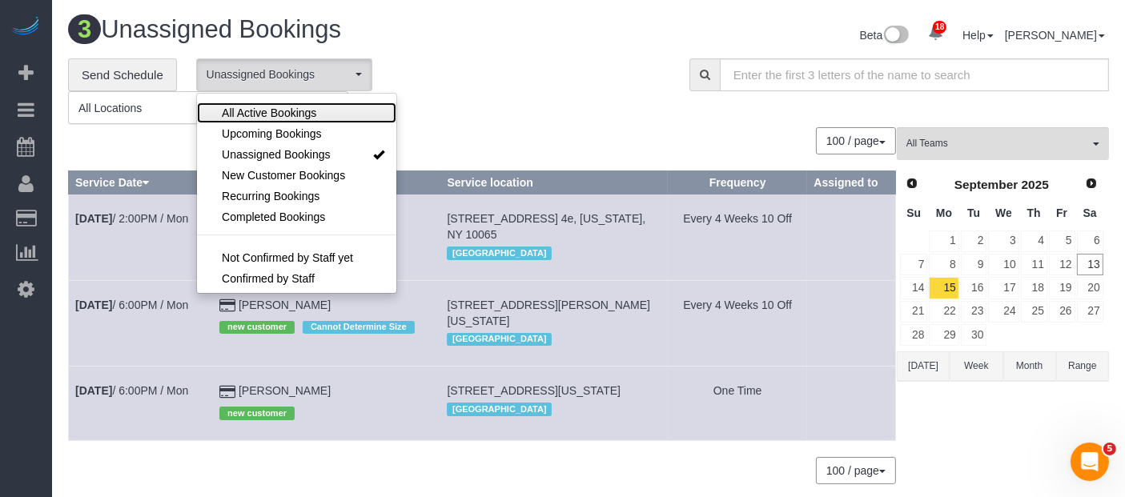
click at [304, 111] on span "All Active Bookings" at bounding box center [269, 113] width 95 height 16
click at [503, 82] on div "**********" at bounding box center [367, 91] width 598 height 66
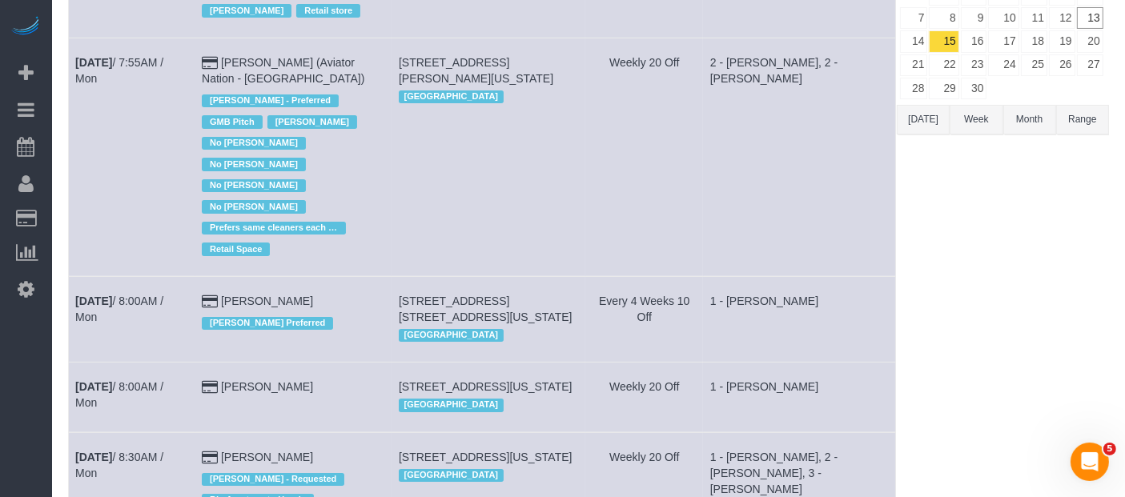
scroll to position [0, 0]
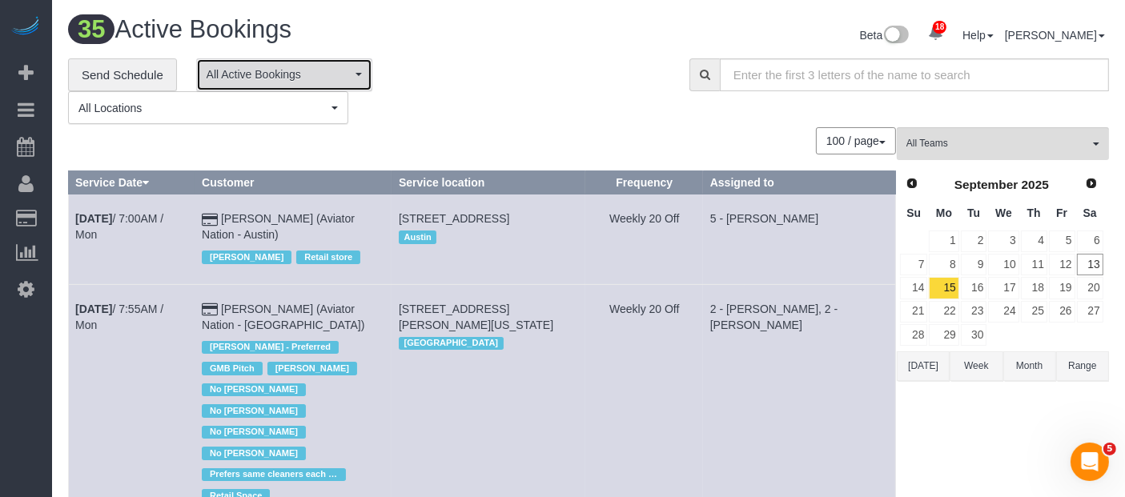
click at [340, 73] on span "All Active Bookings" at bounding box center [279, 74] width 145 height 16
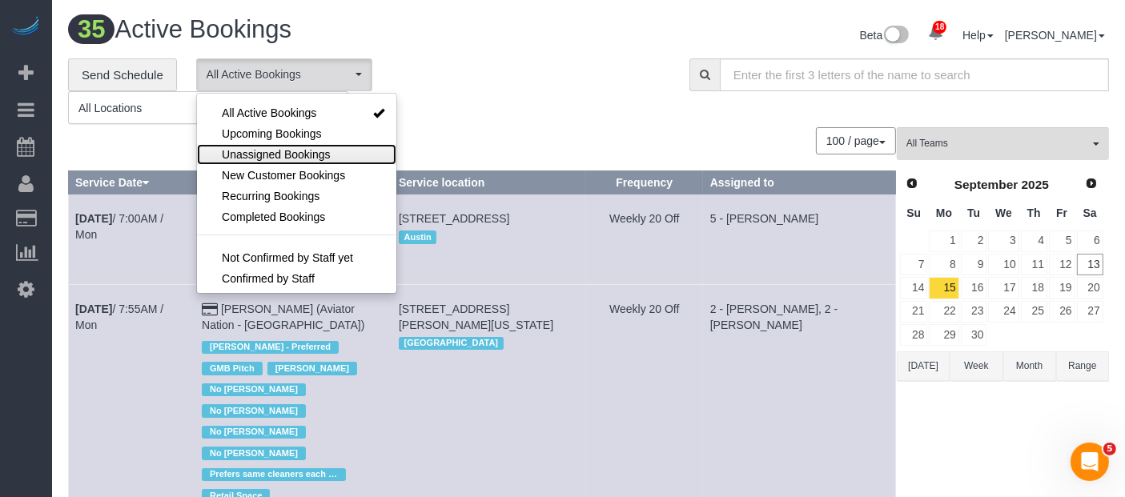
click at [299, 160] on span "Unassigned Bookings" at bounding box center [276, 155] width 108 height 16
click at [579, 88] on div "**********" at bounding box center [367, 91] width 598 height 66
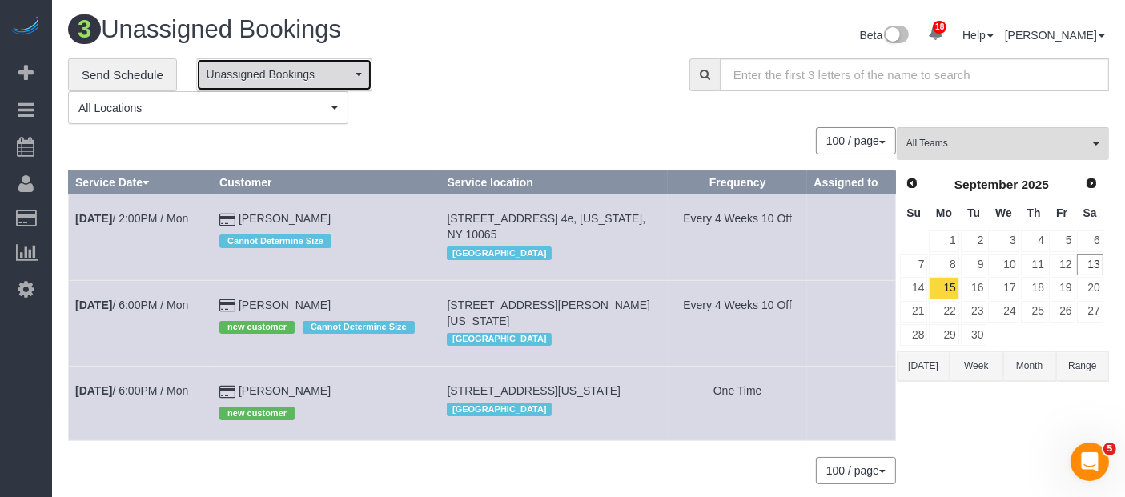
click at [348, 74] on span "Unassigned Bookings" at bounding box center [279, 74] width 145 height 16
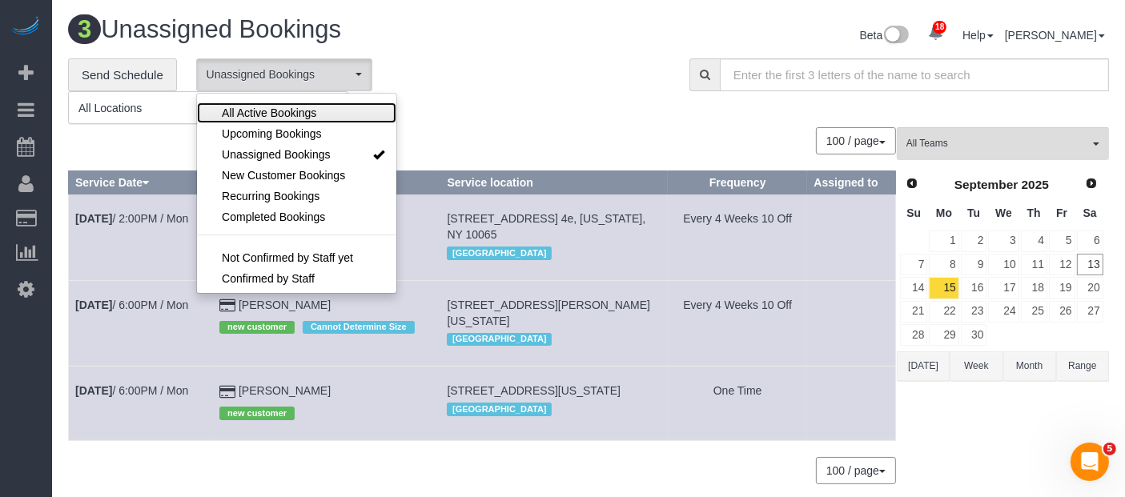
drag, startPoint x: 292, startPoint y: 106, endPoint x: 489, endPoint y: 111, distance: 197.9
click at [292, 106] on span "All Active Bookings" at bounding box center [269, 113] width 95 height 16
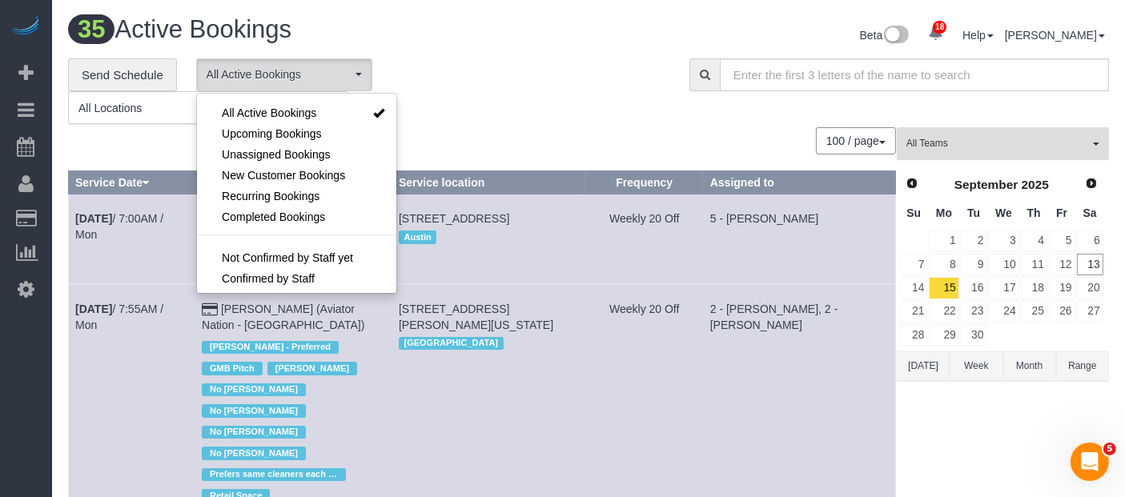
drag, startPoint x: 1087, startPoint y: 149, endPoint x: 1066, endPoint y: 174, distance: 32.4
click at [1087, 148] on span "All Teams" at bounding box center [998, 144] width 183 height 14
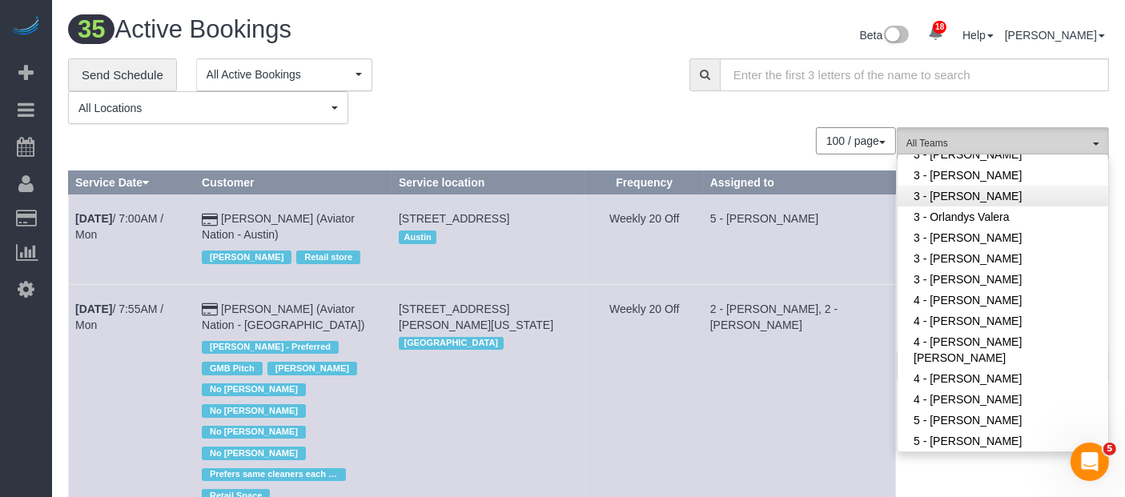
scroll to position [1423, 0]
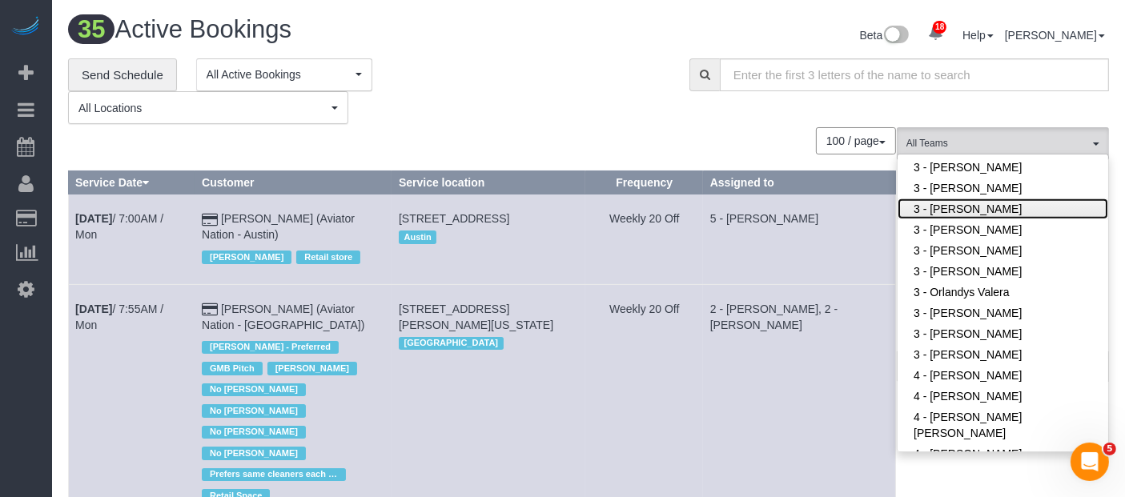
click at [1000, 204] on link "3 - [PERSON_NAME]" at bounding box center [1003, 209] width 211 height 21
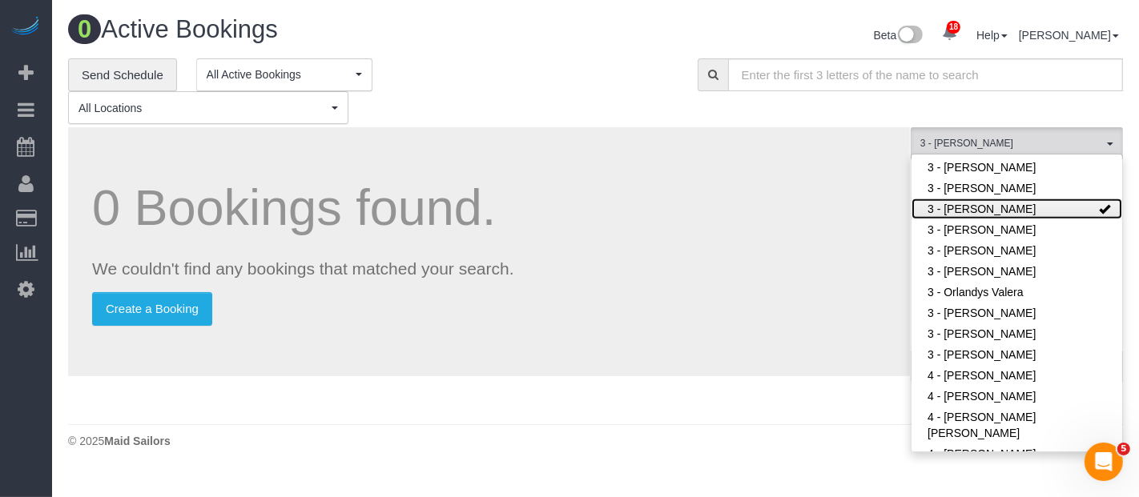
click at [1000, 204] on link "3 - [PERSON_NAME]" at bounding box center [1017, 209] width 211 height 21
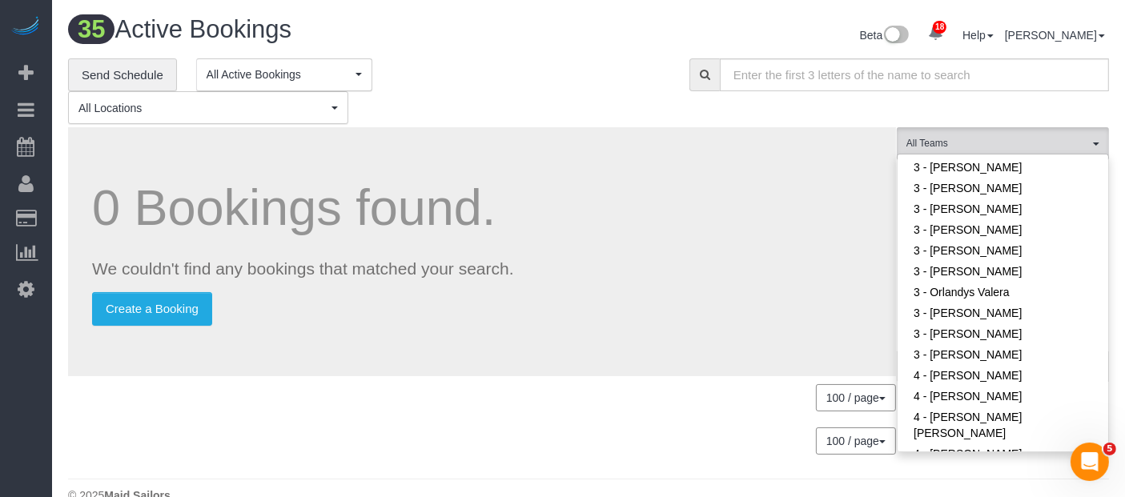
click at [690, 99] on div "**********" at bounding box center [588, 91] width 1065 height 66
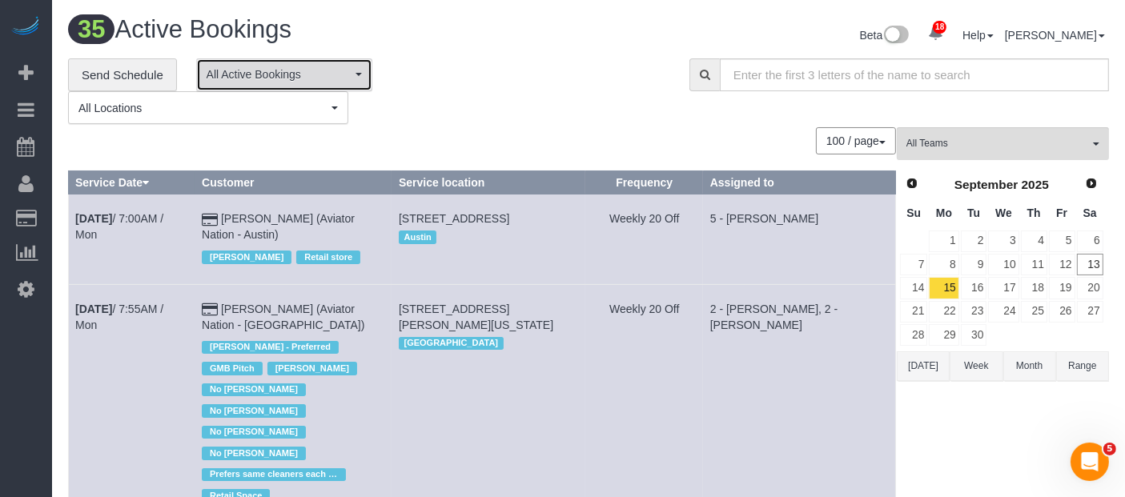
click at [340, 81] on span "All Active Bookings" at bounding box center [279, 74] width 145 height 16
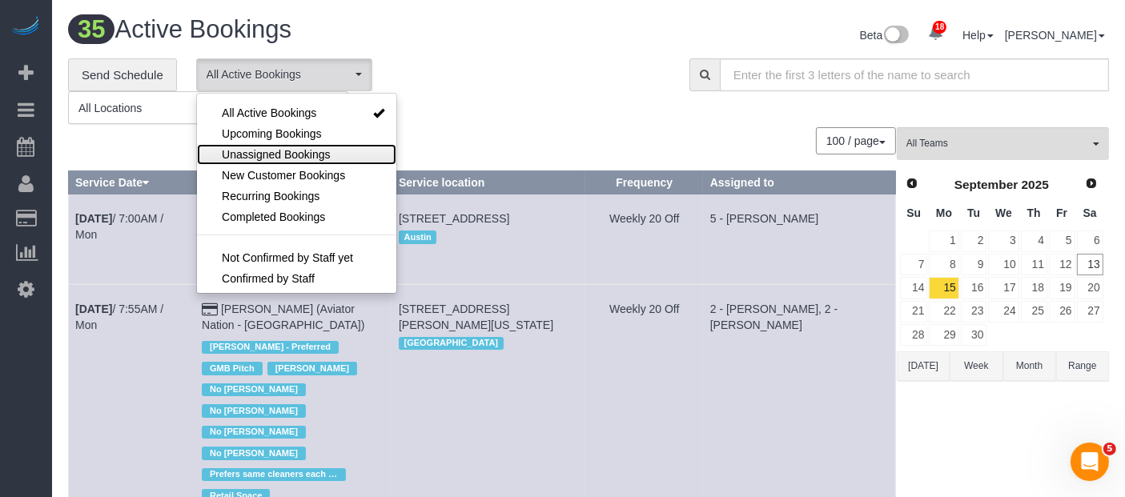
click at [280, 154] on span "Unassigned Bookings" at bounding box center [276, 155] width 108 height 16
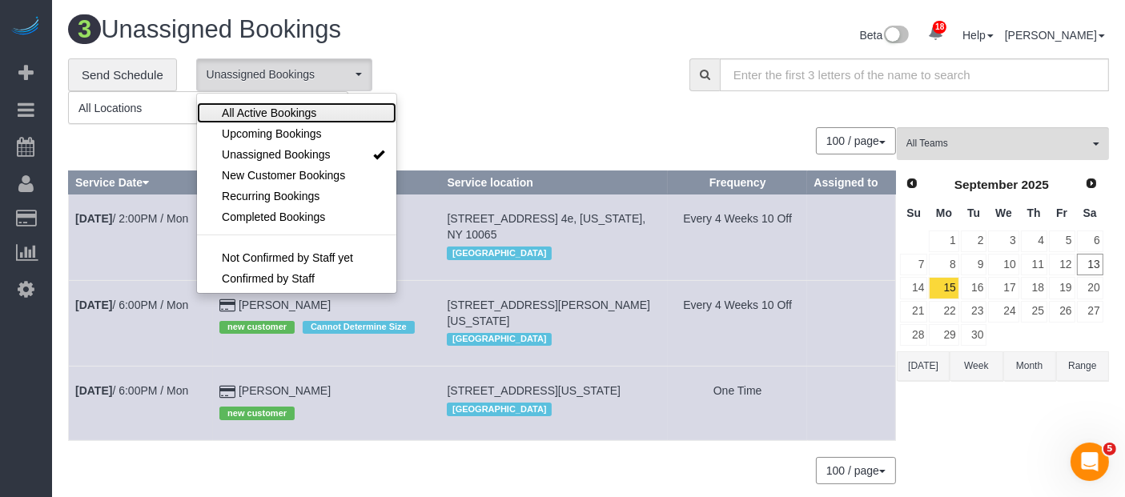
click at [312, 108] on span "All Active Bookings" at bounding box center [269, 113] width 95 height 16
click at [496, 106] on div "**********" at bounding box center [367, 91] width 598 height 66
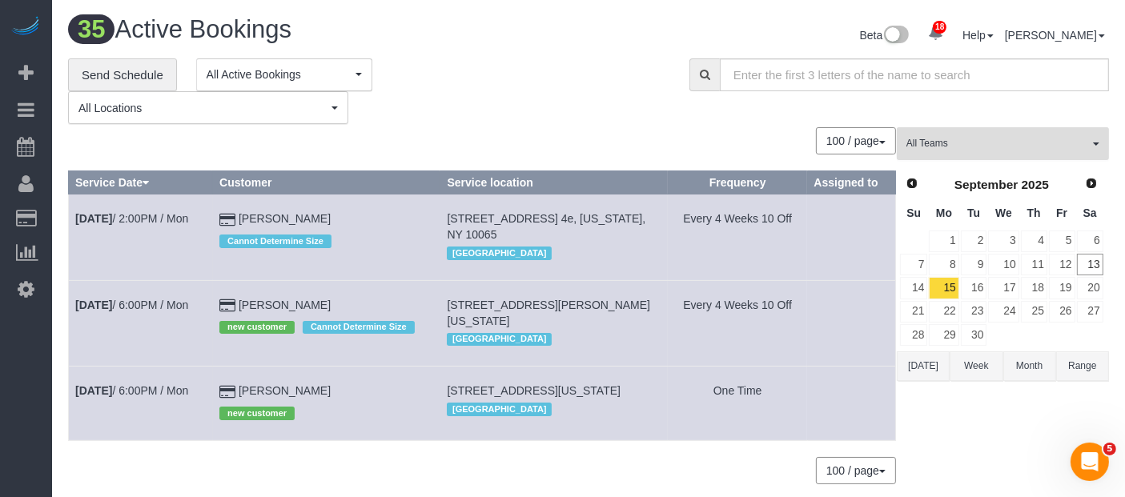
click at [1092, 147] on button "All Teams" at bounding box center [1003, 143] width 212 height 33
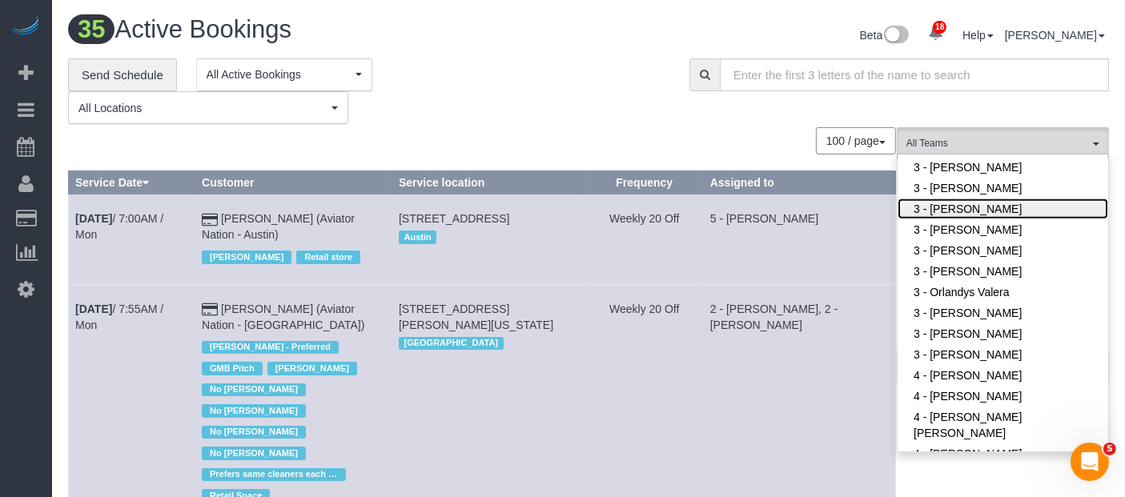
click at [1005, 211] on link "3 - [PERSON_NAME]" at bounding box center [1003, 209] width 211 height 21
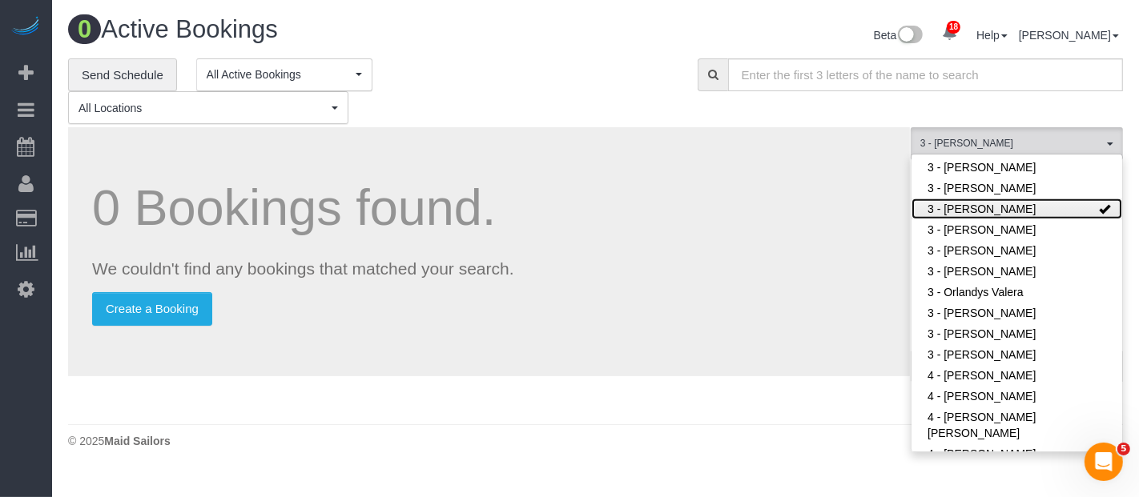
click at [1005, 211] on link "3 - [PERSON_NAME]" at bounding box center [1017, 209] width 211 height 21
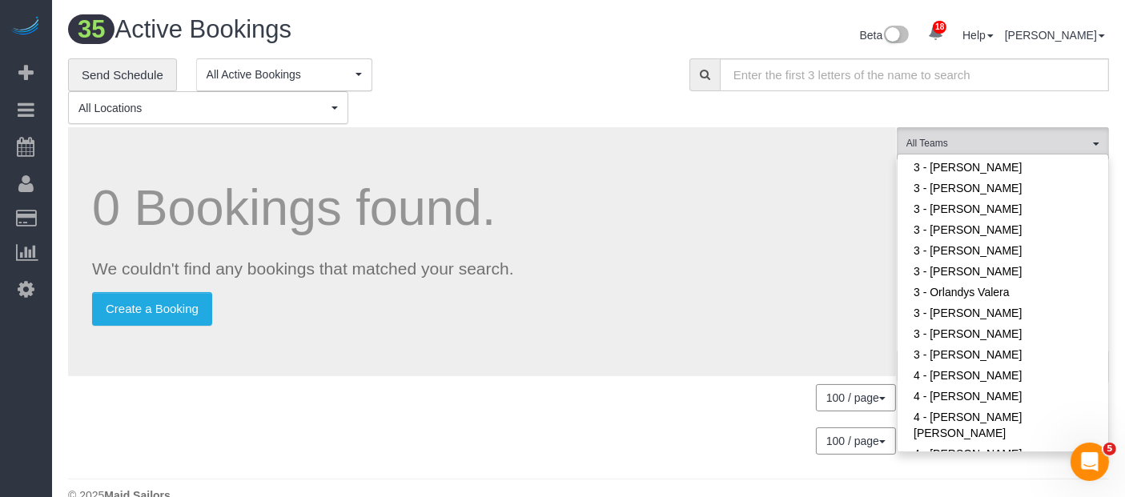
click at [437, 64] on div "**********" at bounding box center [367, 91] width 598 height 66
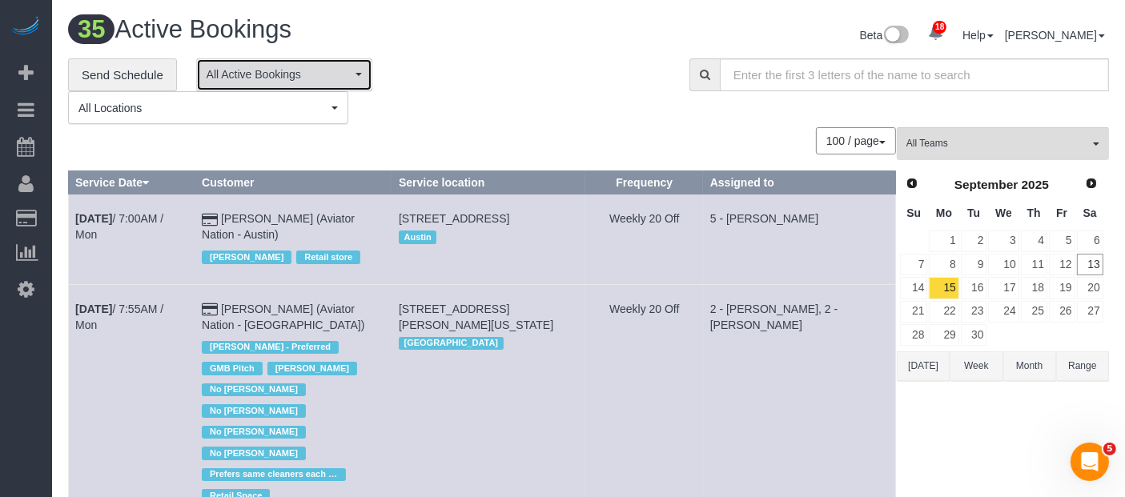
click at [338, 79] on span "All Active Bookings" at bounding box center [279, 74] width 145 height 16
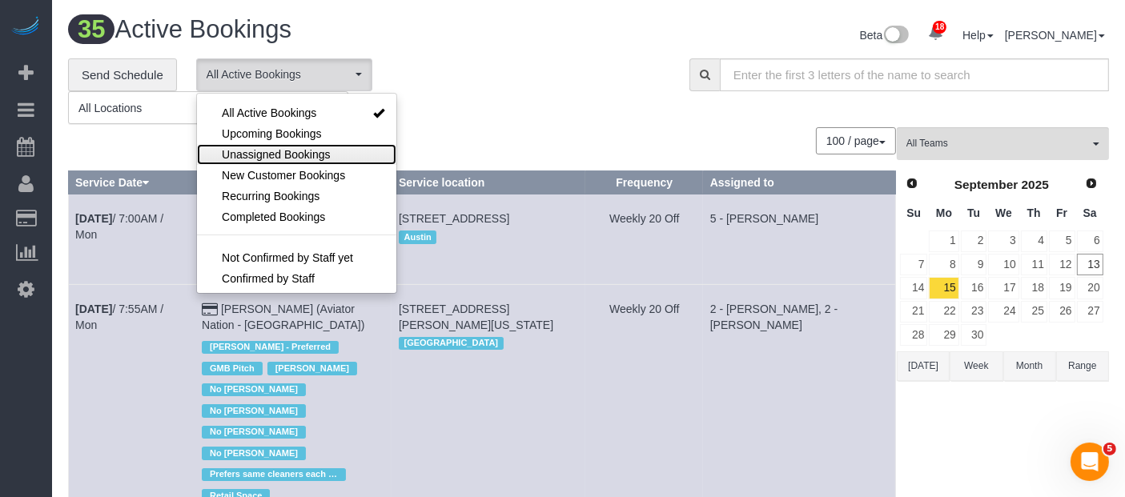
drag, startPoint x: 274, startPoint y: 148, endPoint x: 453, endPoint y: 111, distance: 182.4
click at [274, 148] on span "Unassigned Bookings" at bounding box center [276, 155] width 108 height 16
drag, startPoint x: 497, startPoint y: 89, endPoint x: 558, endPoint y: 47, distance: 73.8
click at [498, 89] on div "**********" at bounding box center [367, 91] width 598 height 66
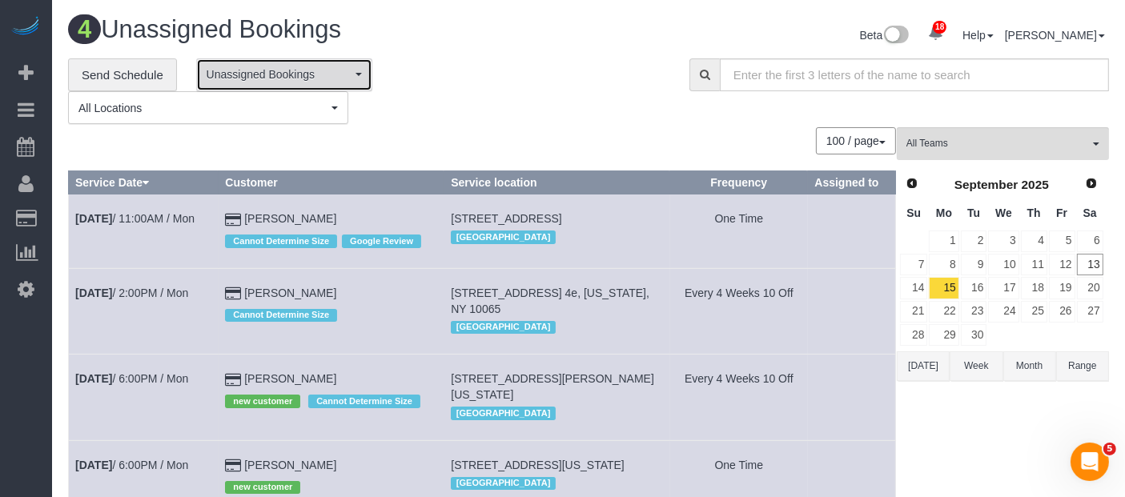
click at [311, 74] on span "Unassigned Bookings" at bounding box center [279, 74] width 145 height 16
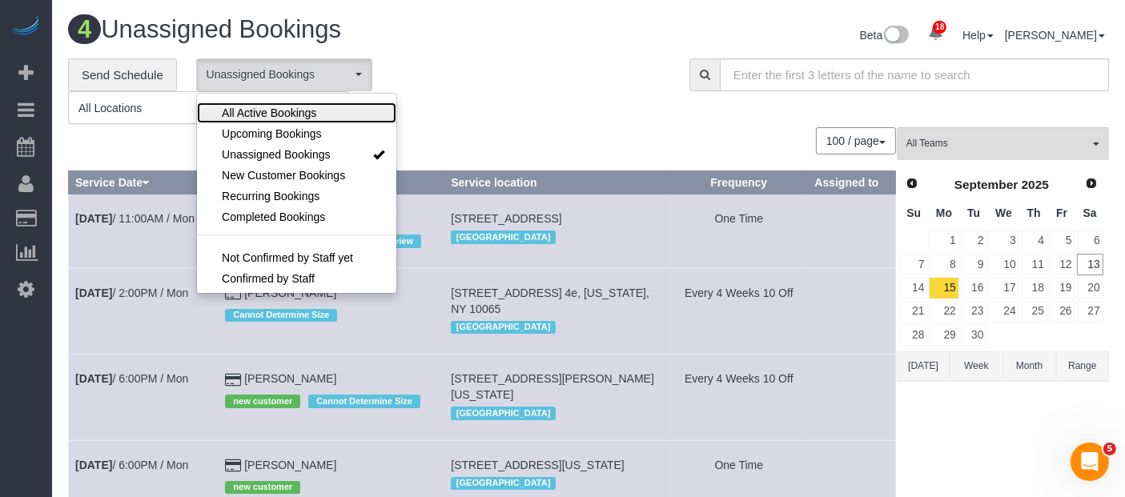
click at [297, 111] on span "All Active Bookings" at bounding box center [269, 113] width 95 height 16
click at [503, 92] on div "**********" at bounding box center [367, 91] width 598 height 66
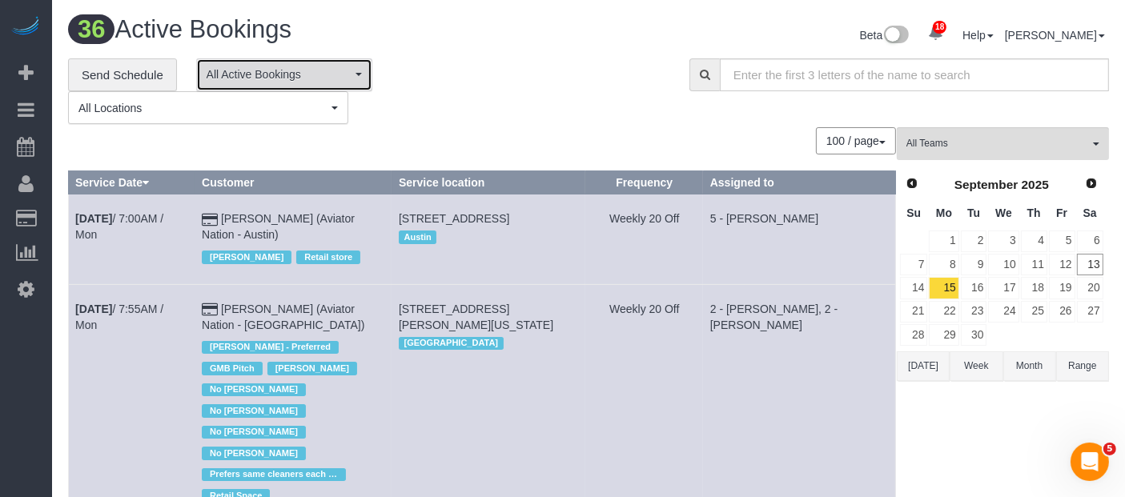
click at [328, 77] on span "All Active Bookings" at bounding box center [279, 74] width 145 height 16
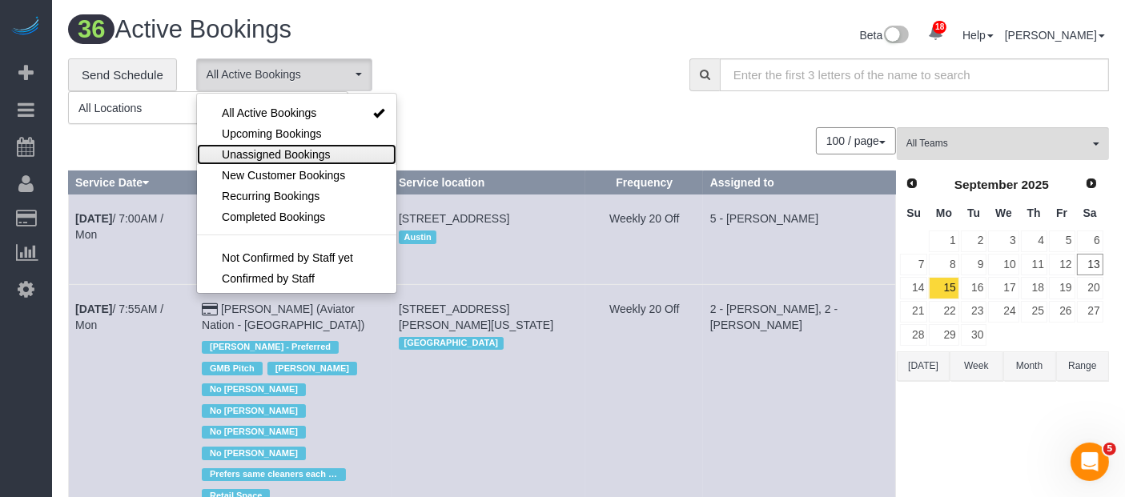
click at [304, 153] on span "Unassigned Bookings" at bounding box center [276, 155] width 108 height 16
select select "**********"
click at [430, 93] on div "**********" at bounding box center [367, 91] width 598 height 66
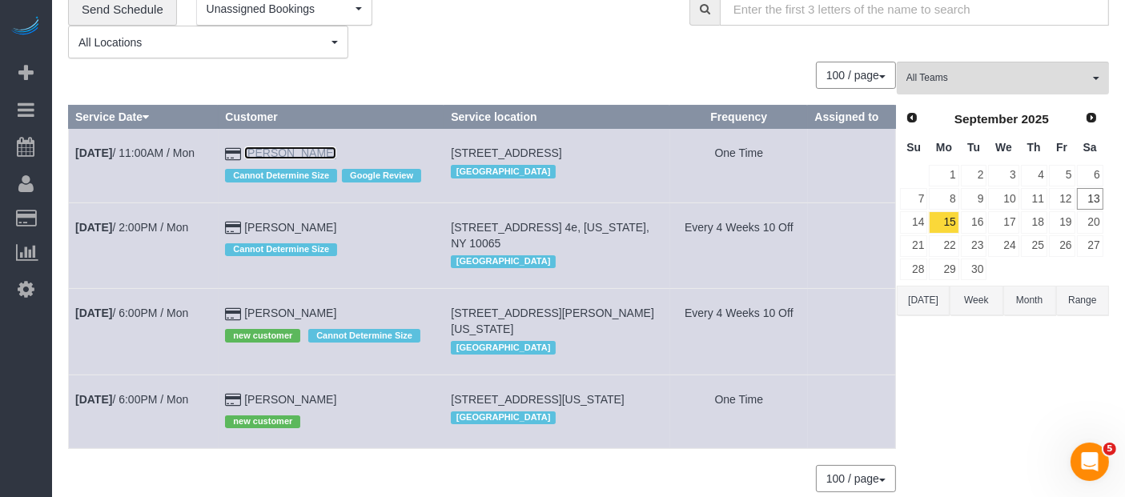
scroll to position [143, 0]
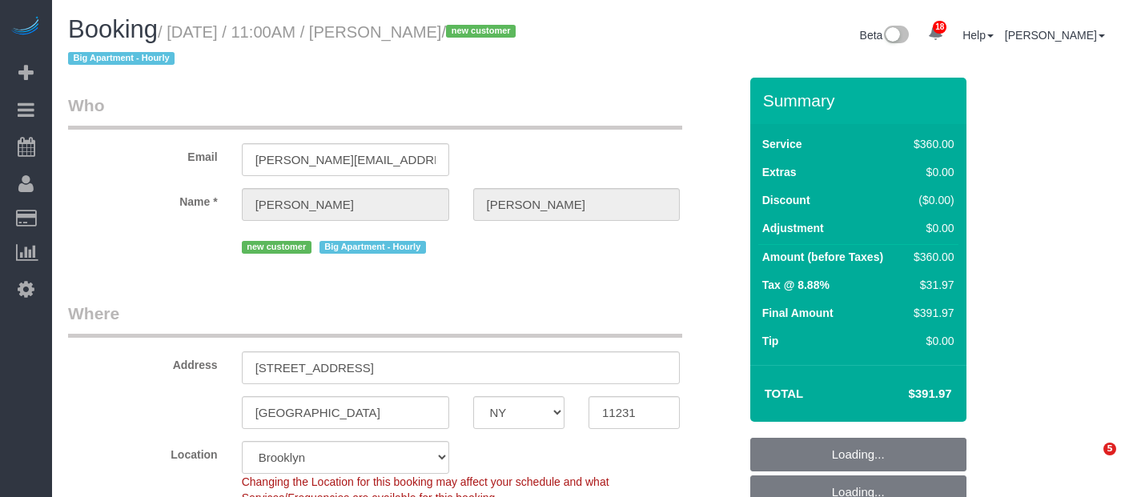
select select "NY"
select select "270"
select select "number:59"
select select "number:75"
select select "number:15"
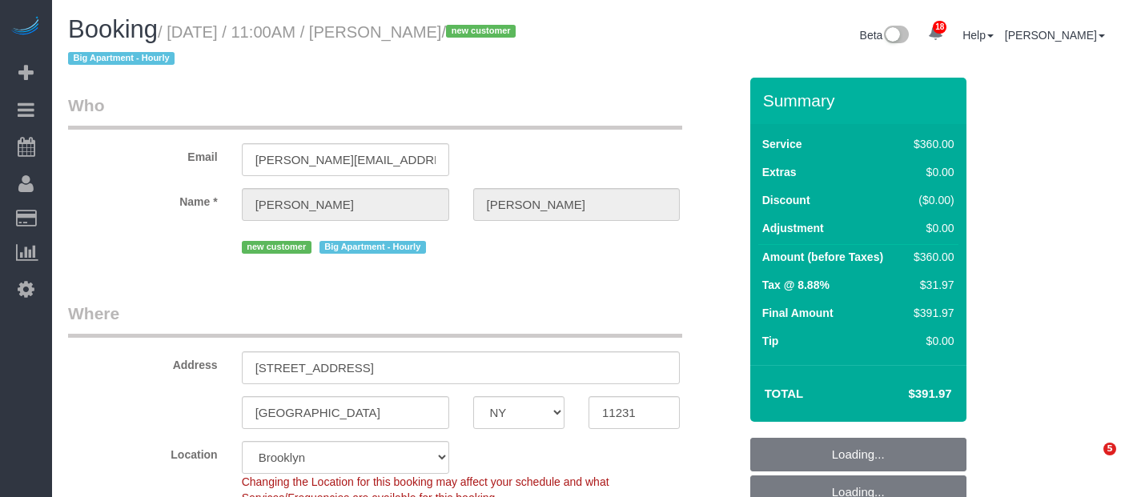
select select "number:5"
select select "spot64"
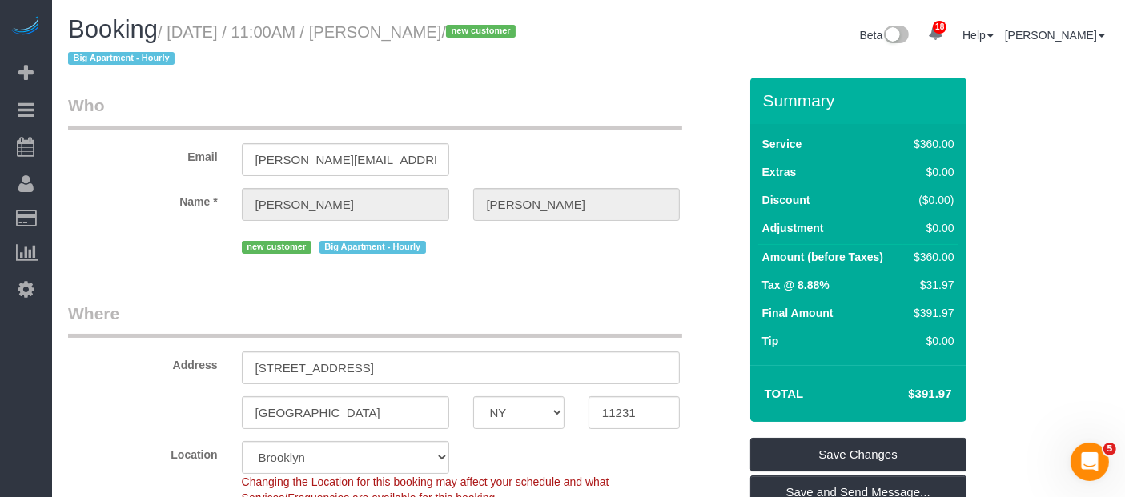
drag, startPoint x: 175, startPoint y: 33, endPoint x: 530, endPoint y: 30, distance: 354.9
click at [521, 30] on small "/ [DATE] / 11:00AM / [PERSON_NAME] / new customer Big Apartment - Hourly" at bounding box center [294, 45] width 453 height 45
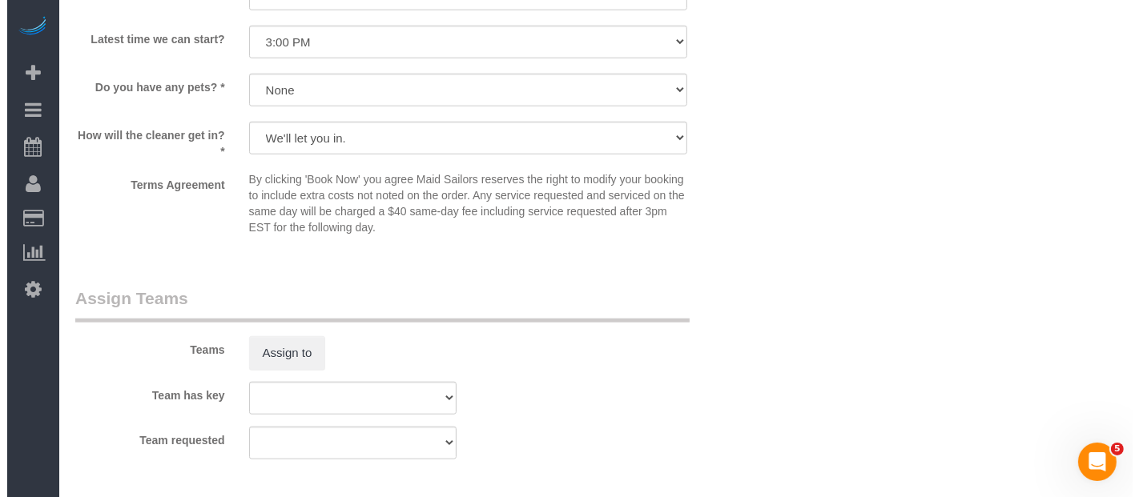
scroll to position [1691, 0]
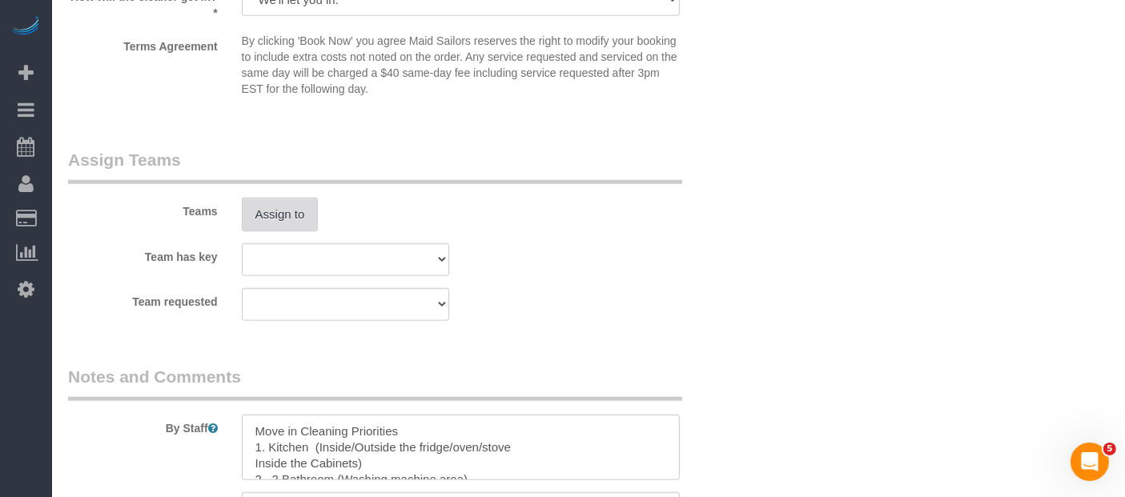
click at [288, 198] on button "Assign to" at bounding box center [280, 215] width 77 height 34
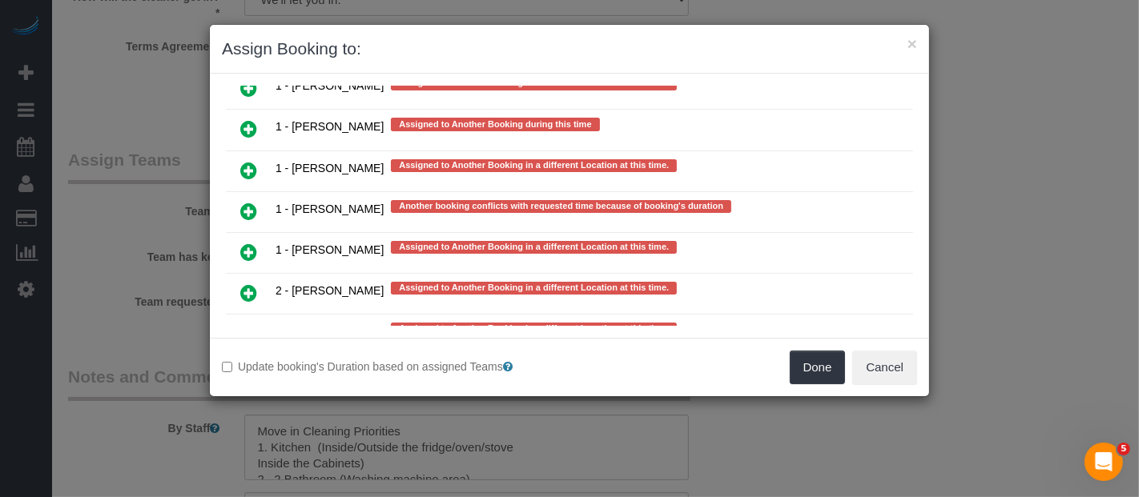
scroll to position [2728, 0]
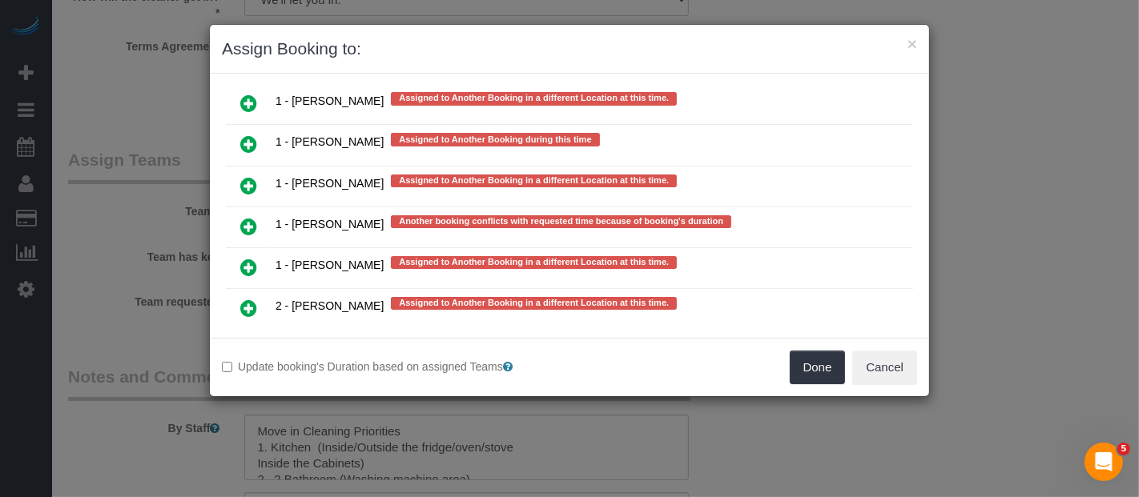
drag, startPoint x: 249, startPoint y: 218, endPoint x: 454, endPoint y: 234, distance: 205.7
click at [249, 340] on icon at bounding box center [248, 349] width 17 height 19
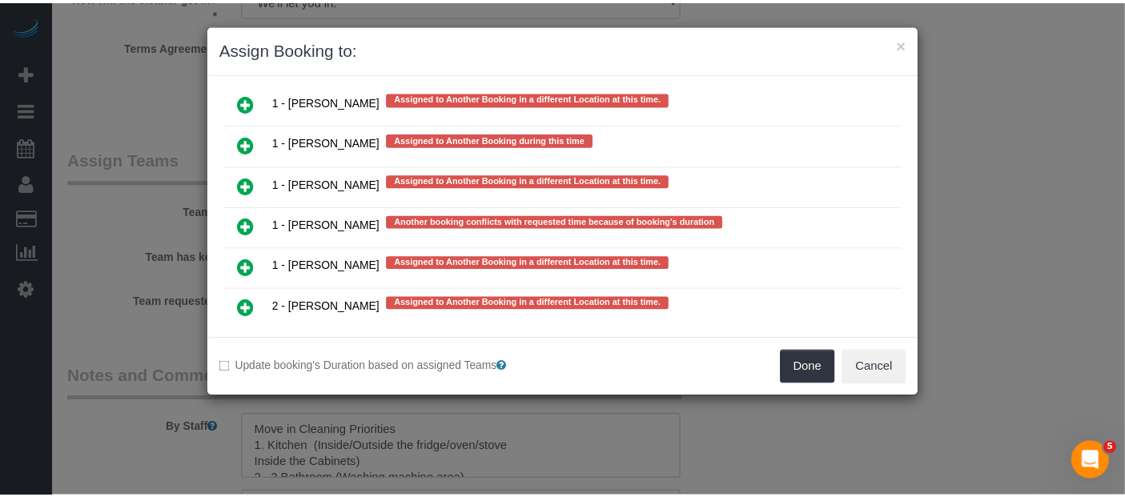
scroll to position [2772, 0]
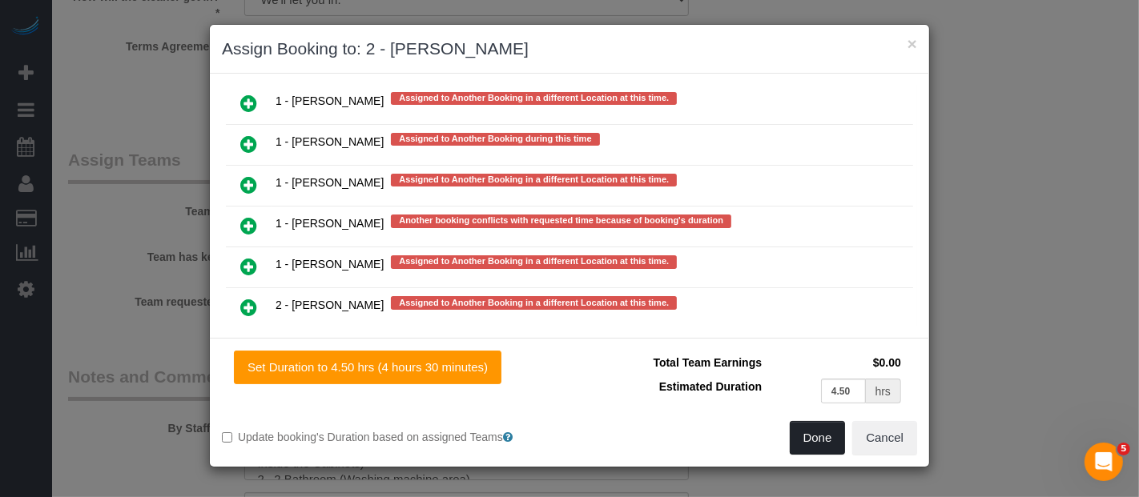
click at [823, 436] on button "Done" at bounding box center [818, 438] width 56 height 34
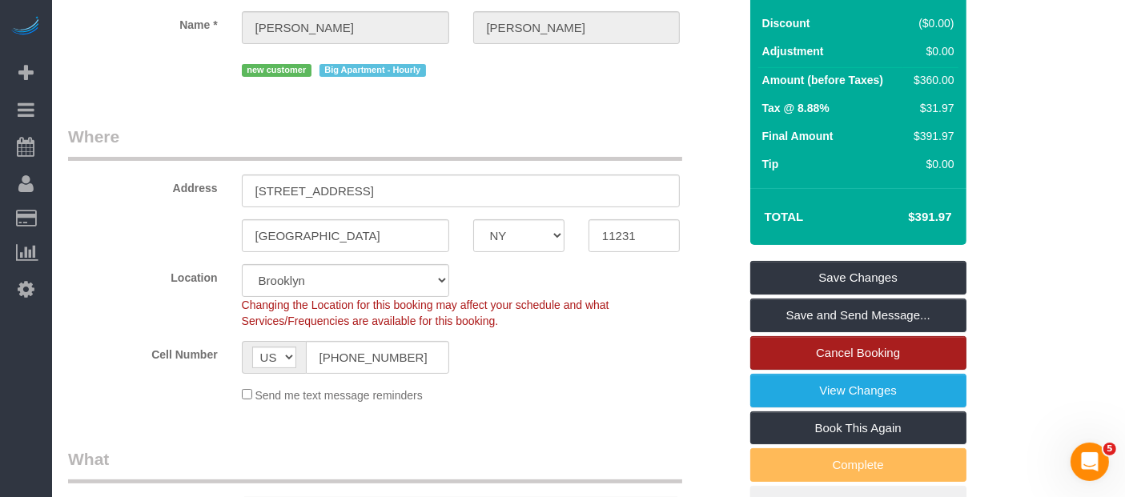
scroll to position [178, 0]
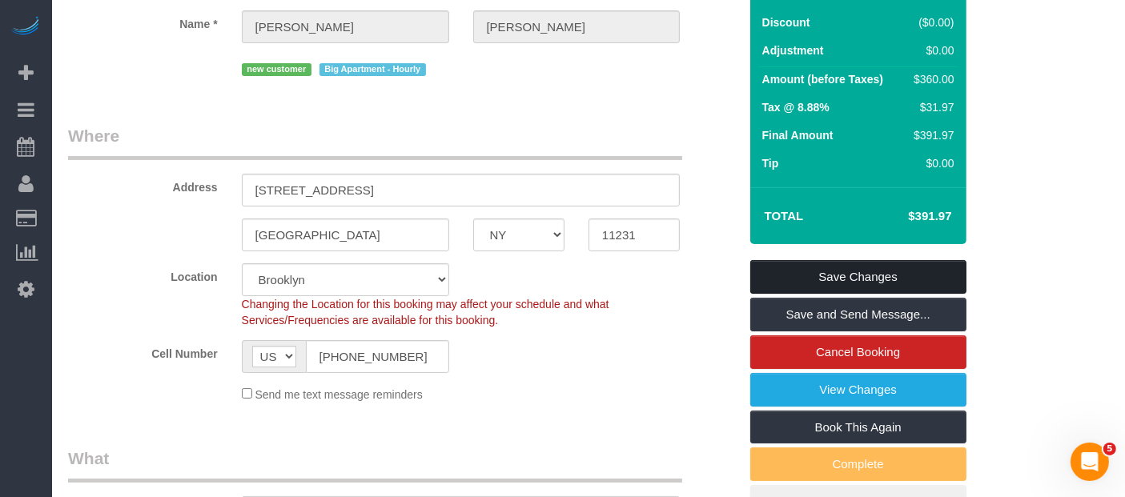
drag, startPoint x: 904, startPoint y: 278, endPoint x: 822, endPoint y: 267, distance: 83.3
click at [905, 276] on link "Save Changes" at bounding box center [859, 277] width 216 height 34
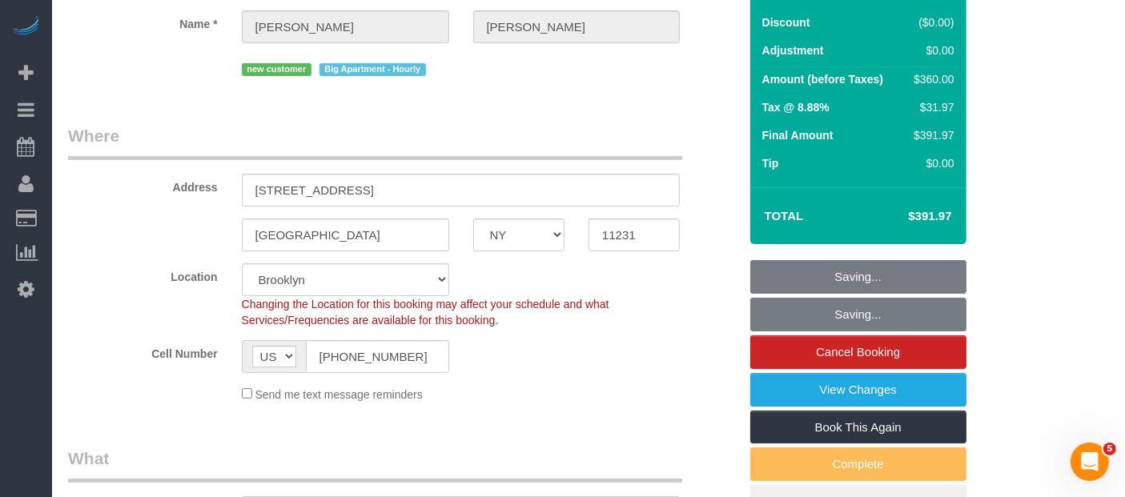
scroll to position [0, 0]
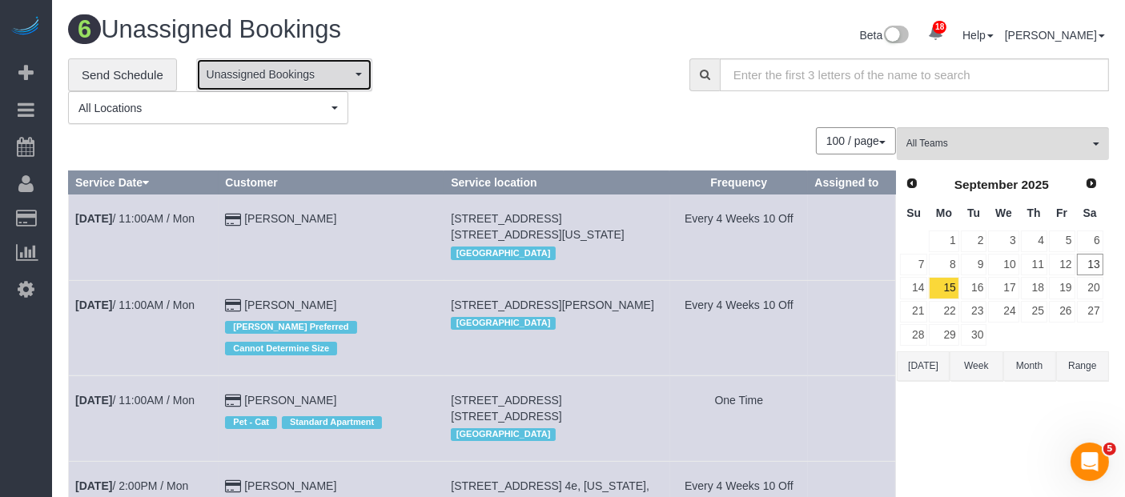
click at [356, 73] on span "button" at bounding box center [359, 74] width 6 height 3
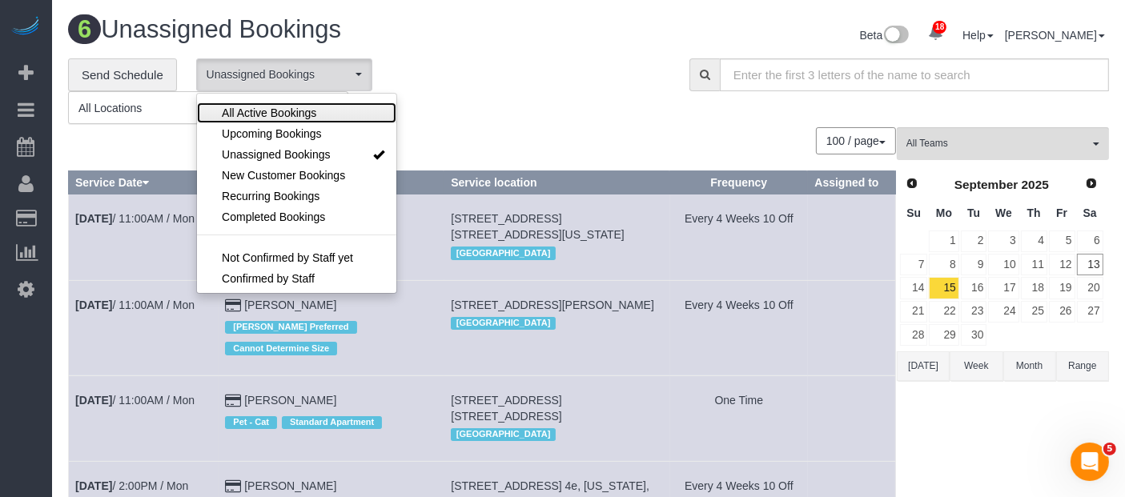
drag, startPoint x: 338, startPoint y: 113, endPoint x: 398, endPoint y: 99, distance: 61.8
click at [338, 111] on link "All Active Bookings" at bounding box center [296, 113] width 199 height 21
click at [540, 82] on div "**********" at bounding box center [367, 91] width 598 height 66
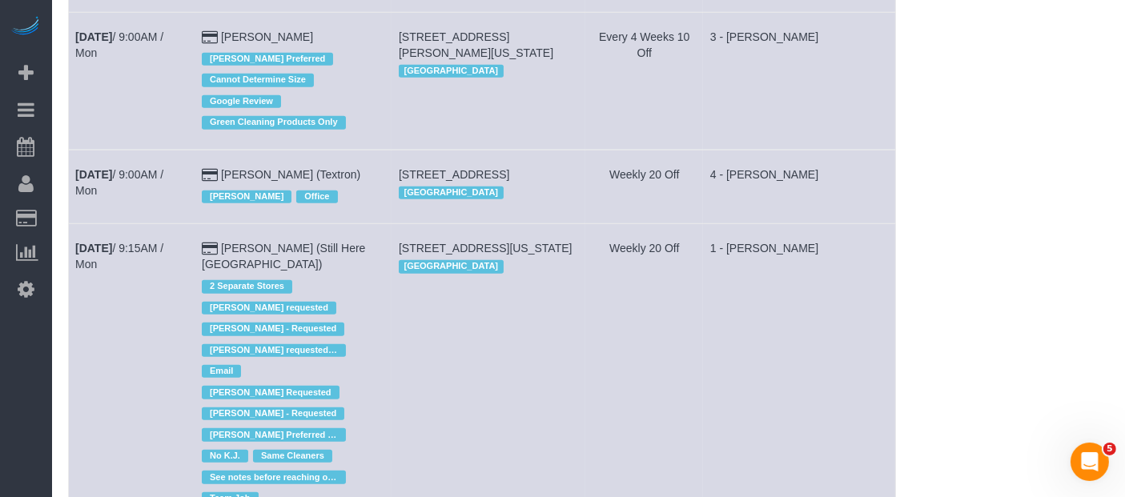
scroll to position [1423, 0]
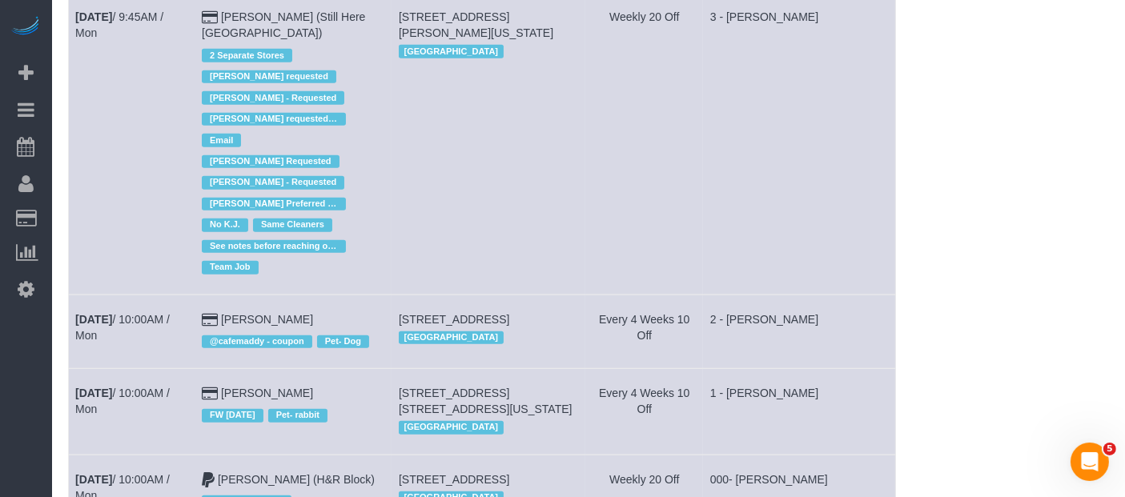
drag, startPoint x: 159, startPoint y: 326, endPoint x: 842, endPoint y: 195, distance: 695.7
click at [842, 195] on td "3 - [PERSON_NAME]" at bounding box center [799, 144] width 192 height 302
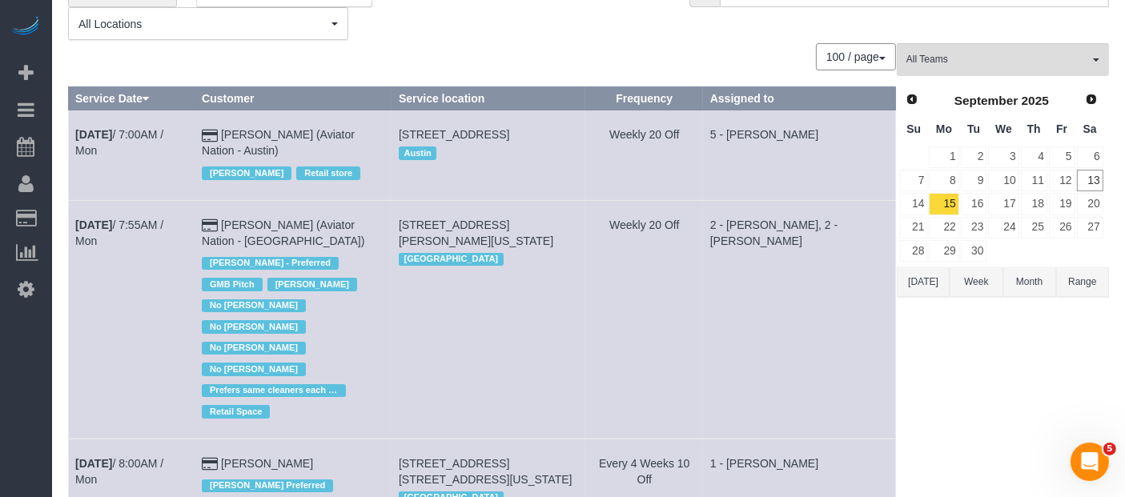
scroll to position [0, 0]
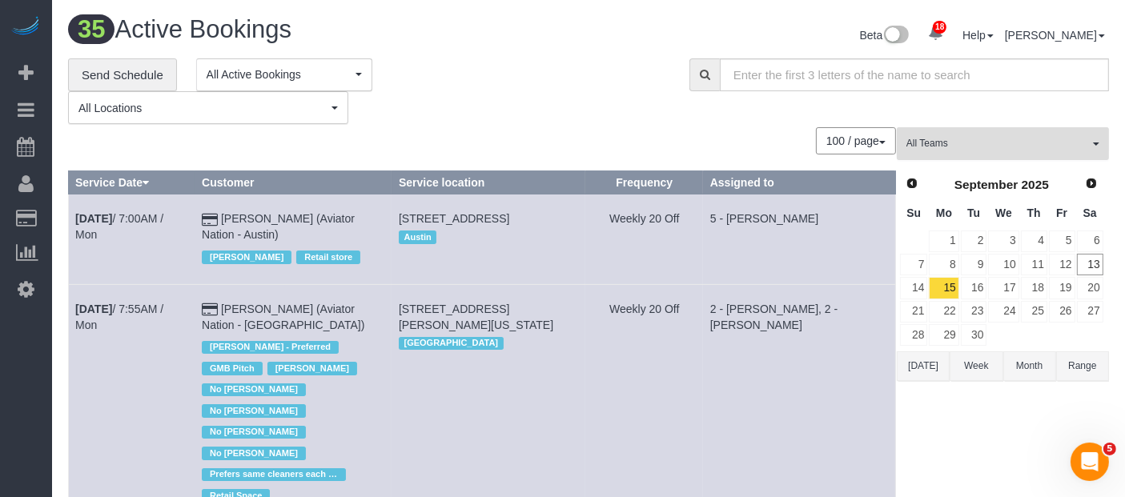
drag, startPoint x: 1077, startPoint y: 135, endPoint x: 1077, endPoint y: 170, distance: 34.4
click at [1079, 136] on button "All Teams" at bounding box center [1003, 143] width 212 height 33
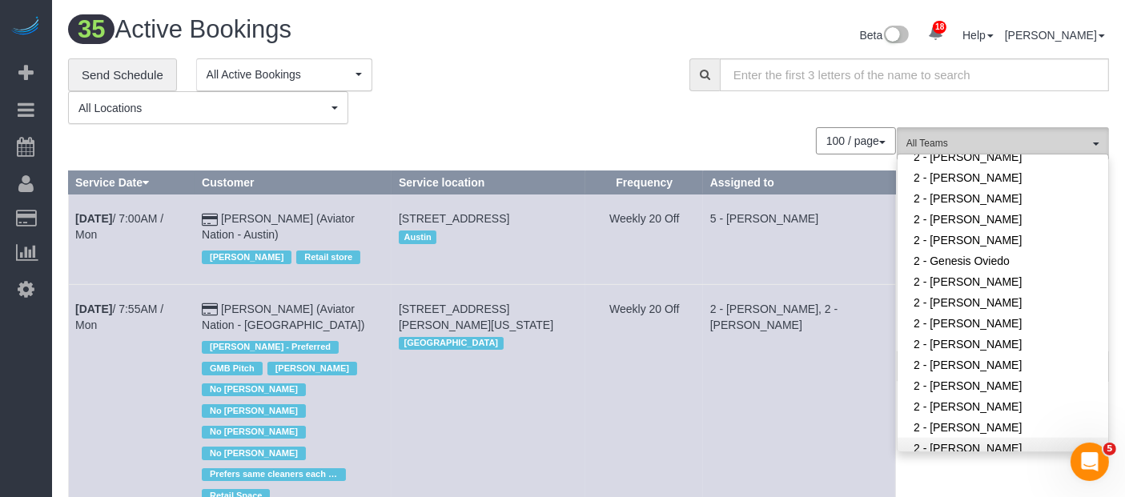
scroll to position [1068, 0]
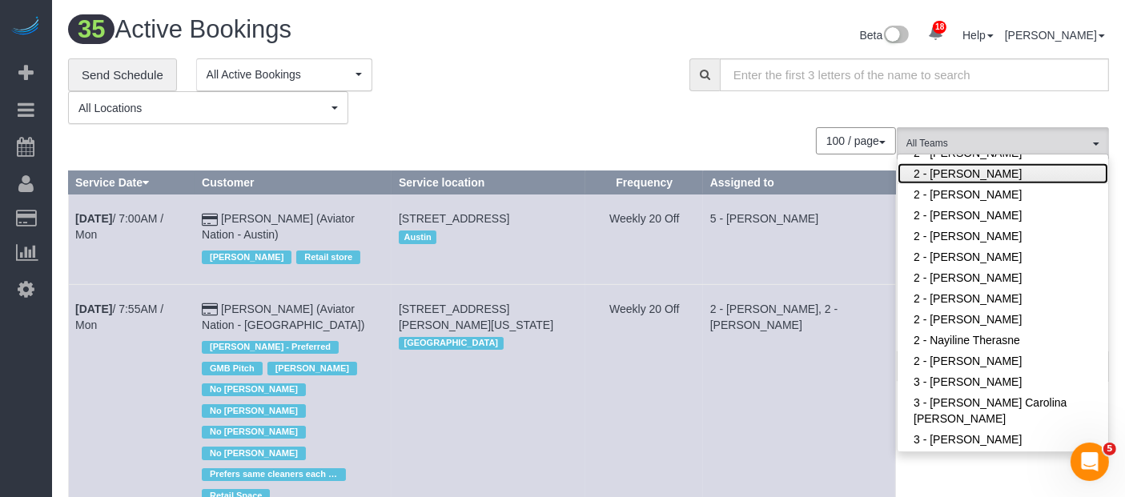
click at [968, 167] on link "2 - [PERSON_NAME]" at bounding box center [1003, 173] width 211 height 21
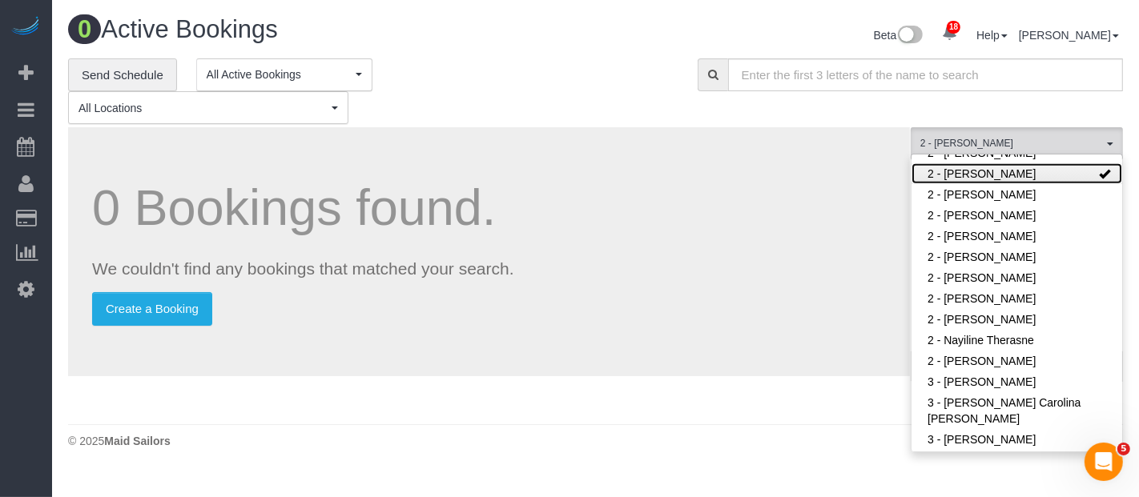
click at [968, 167] on link "2 - [PERSON_NAME]" at bounding box center [1017, 173] width 211 height 21
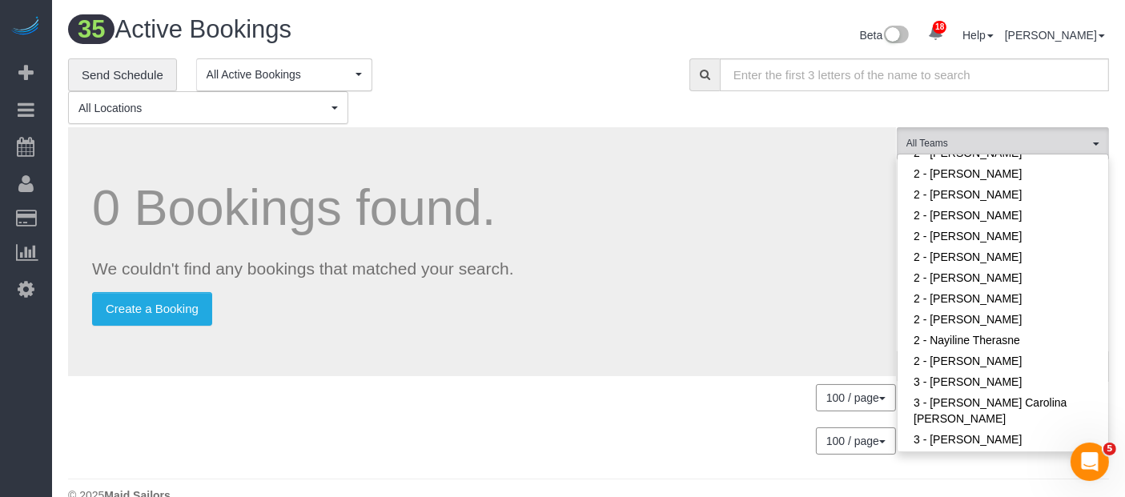
click at [606, 74] on div "**********" at bounding box center [367, 91] width 598 height 66
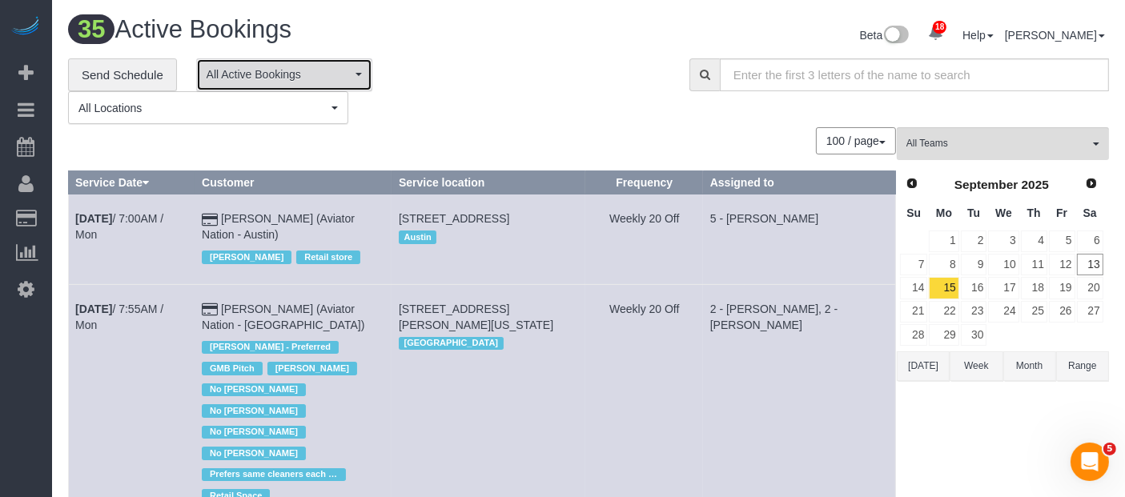
drag, startPoint x: 347, startPoint y: 80, endPoint x: 325, endPoint y: 88, distance: 23.1
click at [348, 80] on span "All Active Bookings" at bounding box center [279, 74] width 145 height 16
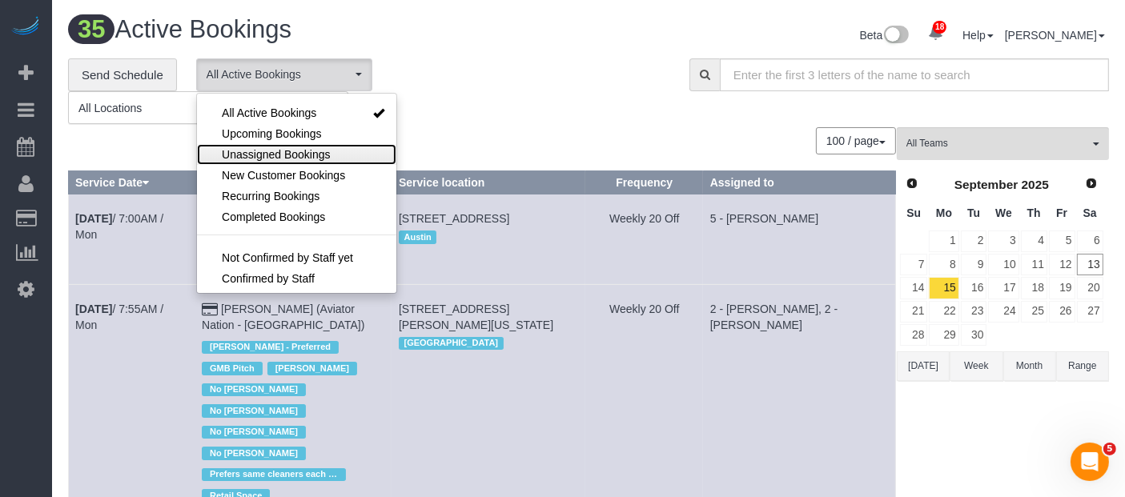
click at [293, 150] on span "Unassigned Bookings" at bounding box center [276, 155] width 108 height 16
click at [558, 86] on div "**********" at bounding box center [367, 91] width 598 height 66
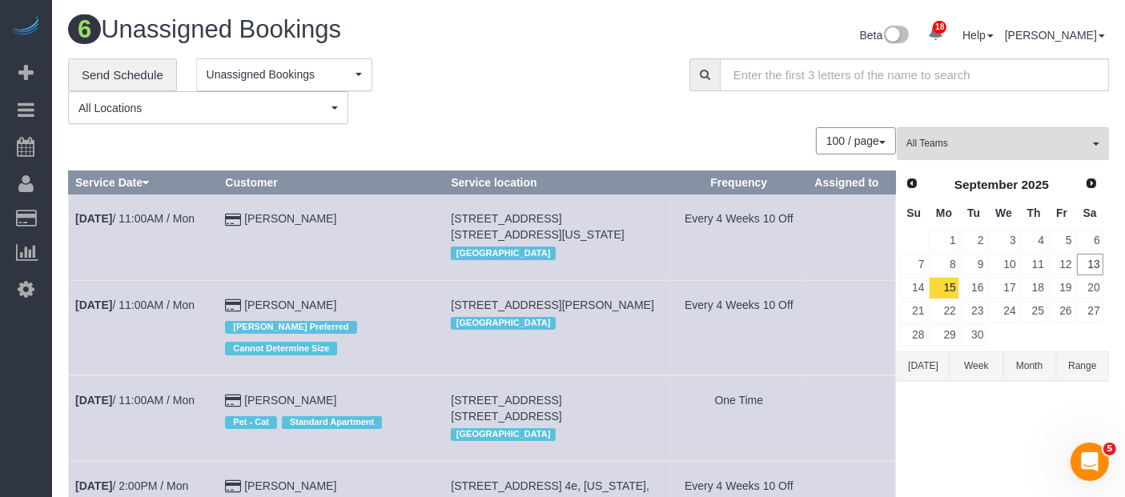
click at [374, 67] on div "**********" at bounding box center [296, 74] width 200 height 33
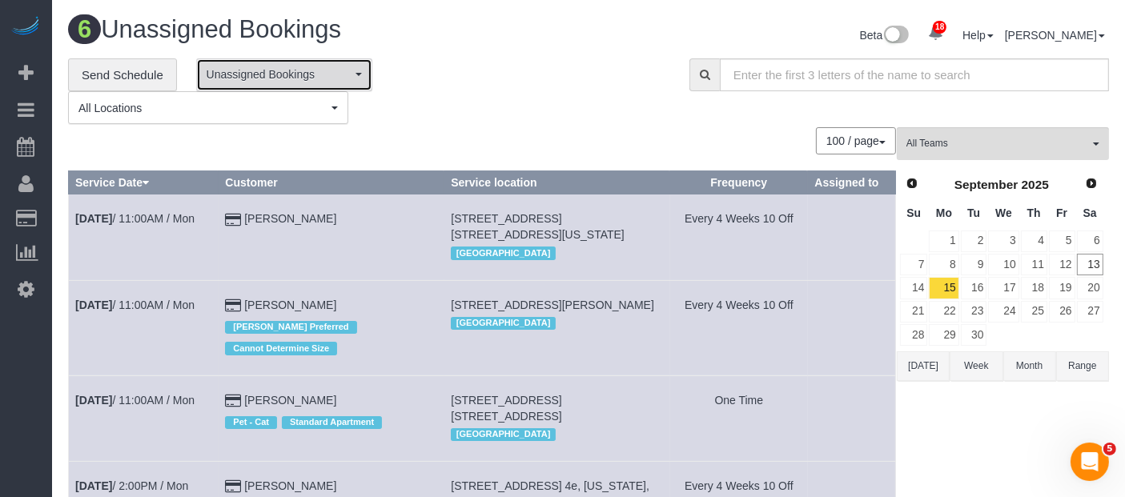
click at [340, 75] on span "Unassigned Bookings" at bounding box center [279, 74] width 145 height 16
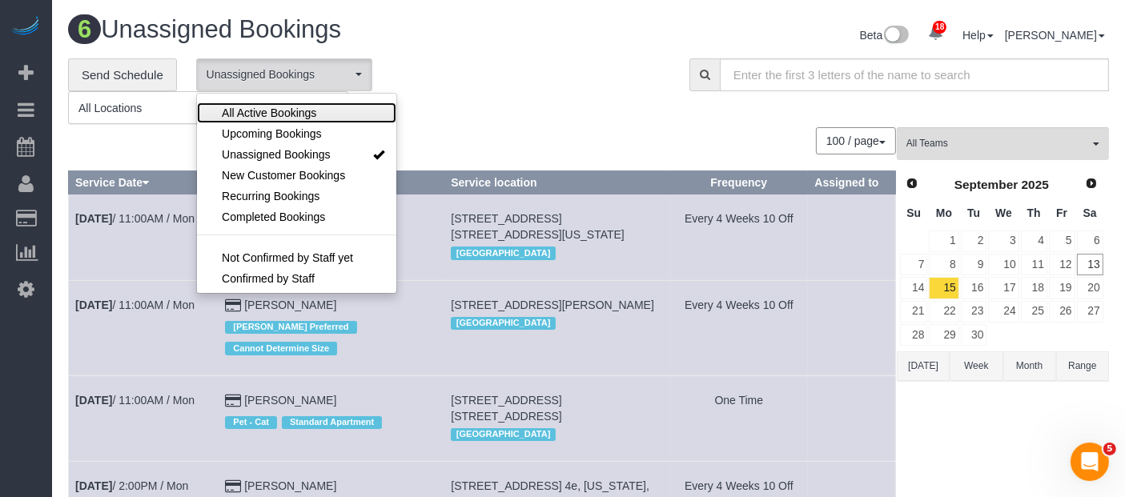
drag, startPoint x: 295, startPoint y: 111, endPoint x: 541, endPoint y: 83, distance: 247.4
click at [295, 111] on span "All Active Bookings" at bounding box center [269, 113] width 95 height 16
select select "***"
click at [542, 83] on div "**********" at bounding box center [367, 91] width 598 height 66
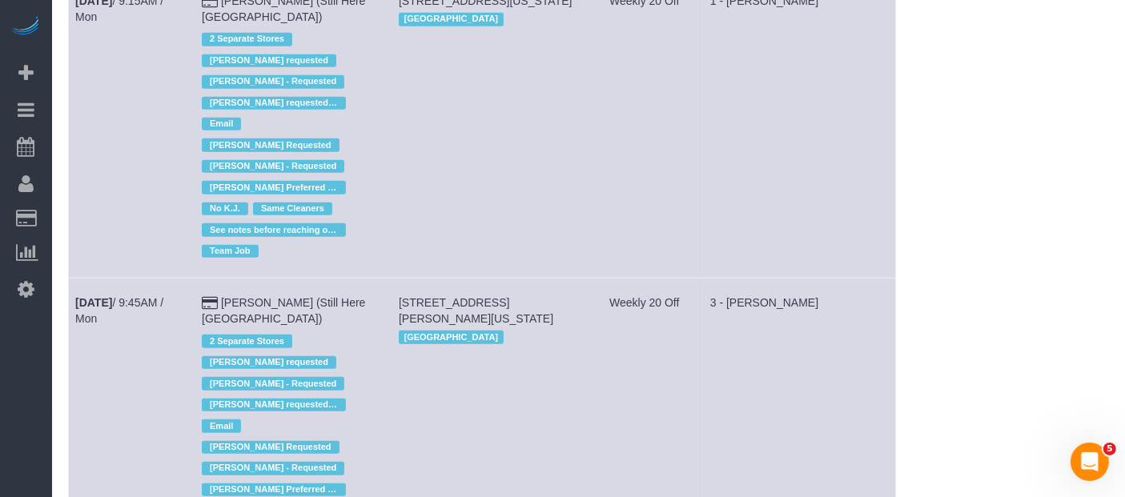
scroll to position [1672, 0]
